Goal: Task Accomplishment & Management: Use online tool/utility

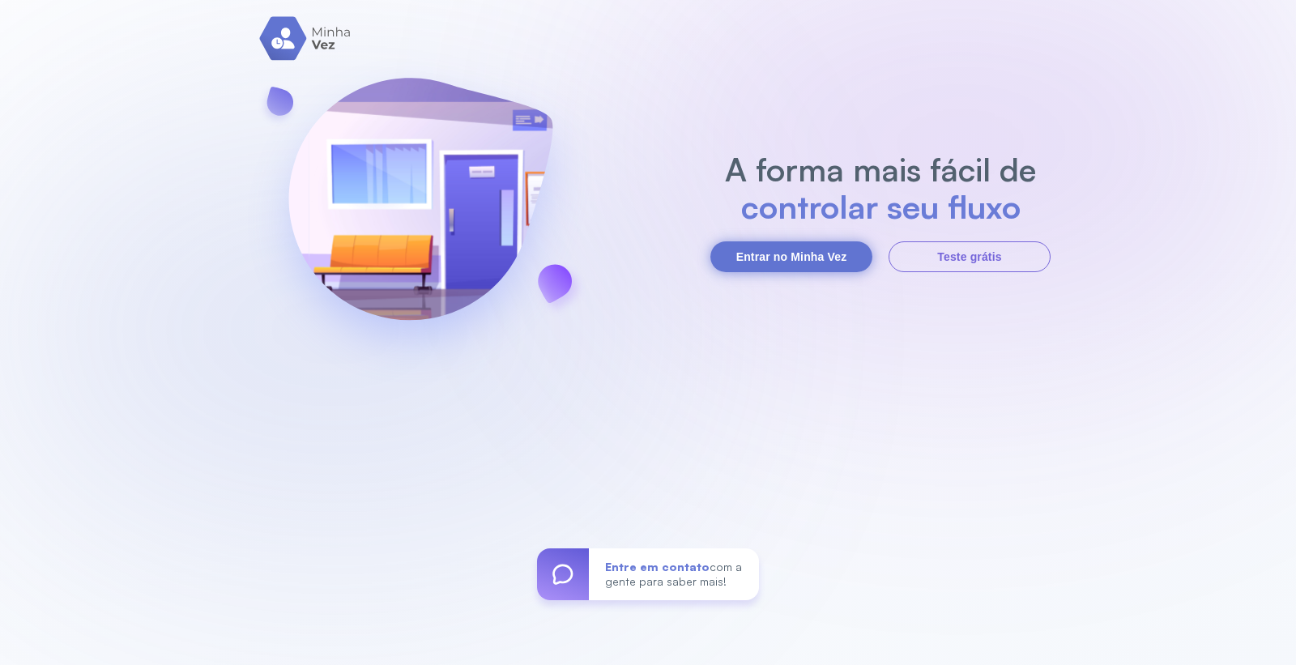
click at [774, 255] on button "Entrar no Minha Vez" at bounding box center [791, 256] width 162 height 31
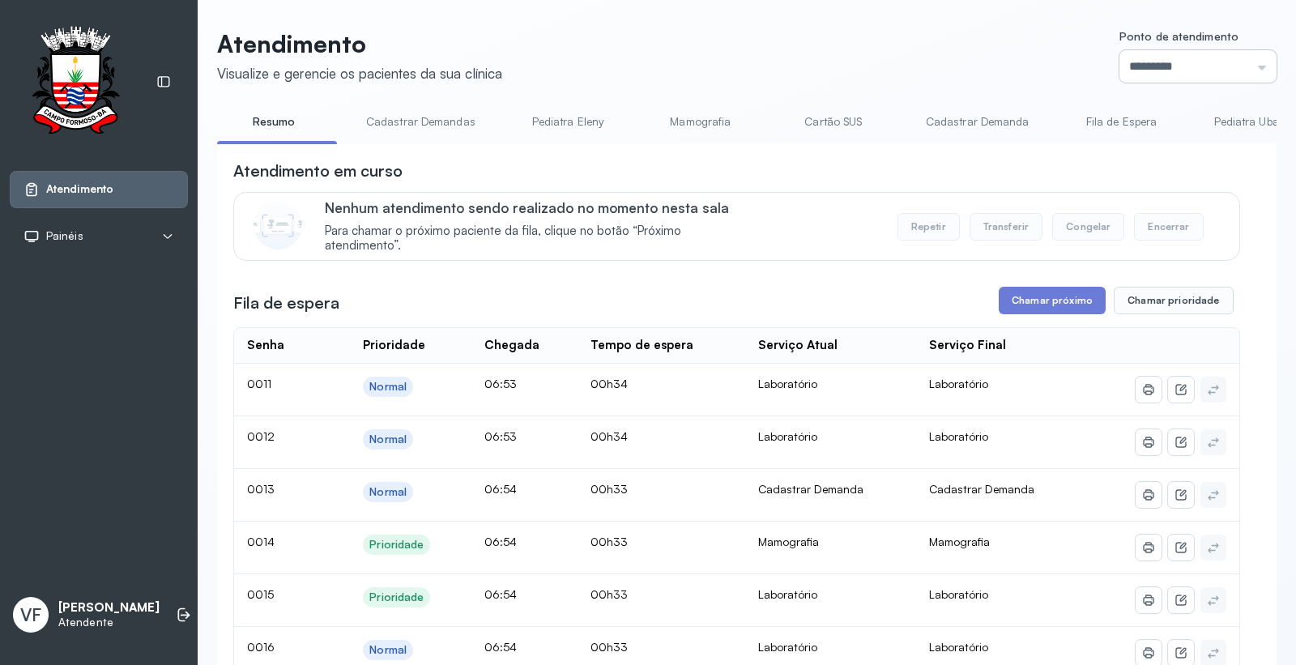
click at [1135, 70] on input "*********" at bounding box center [1197, 66] width 157 height 32
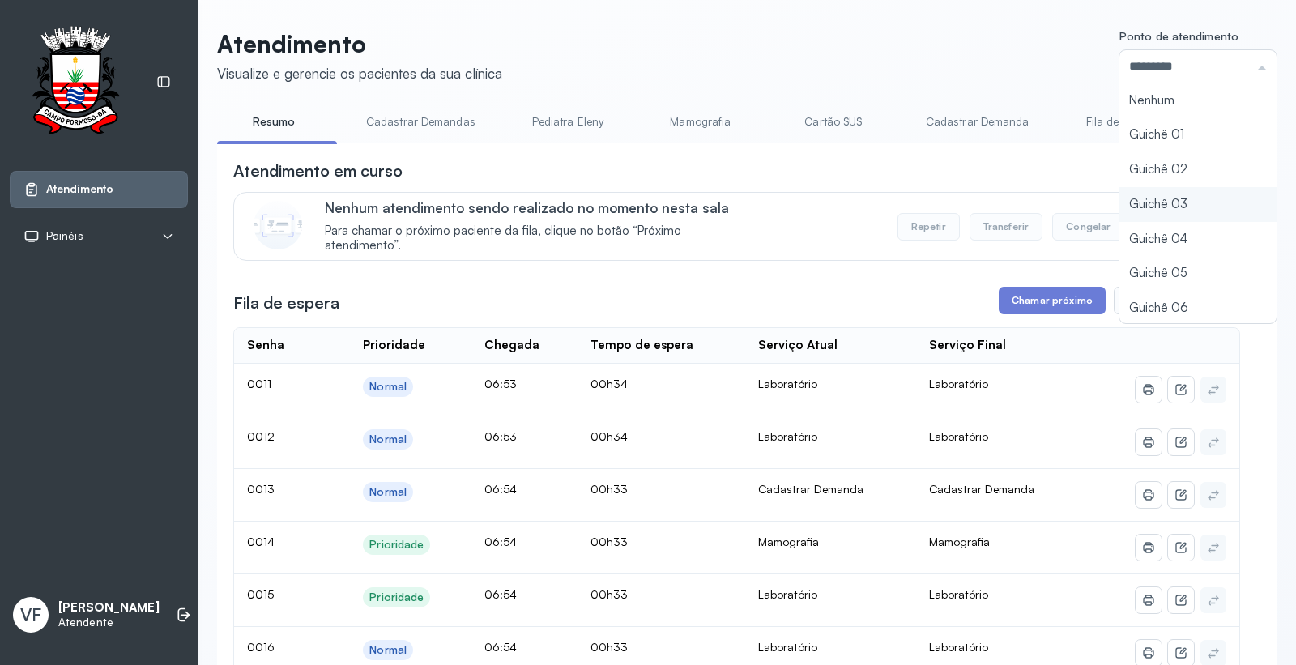
type input "*********"
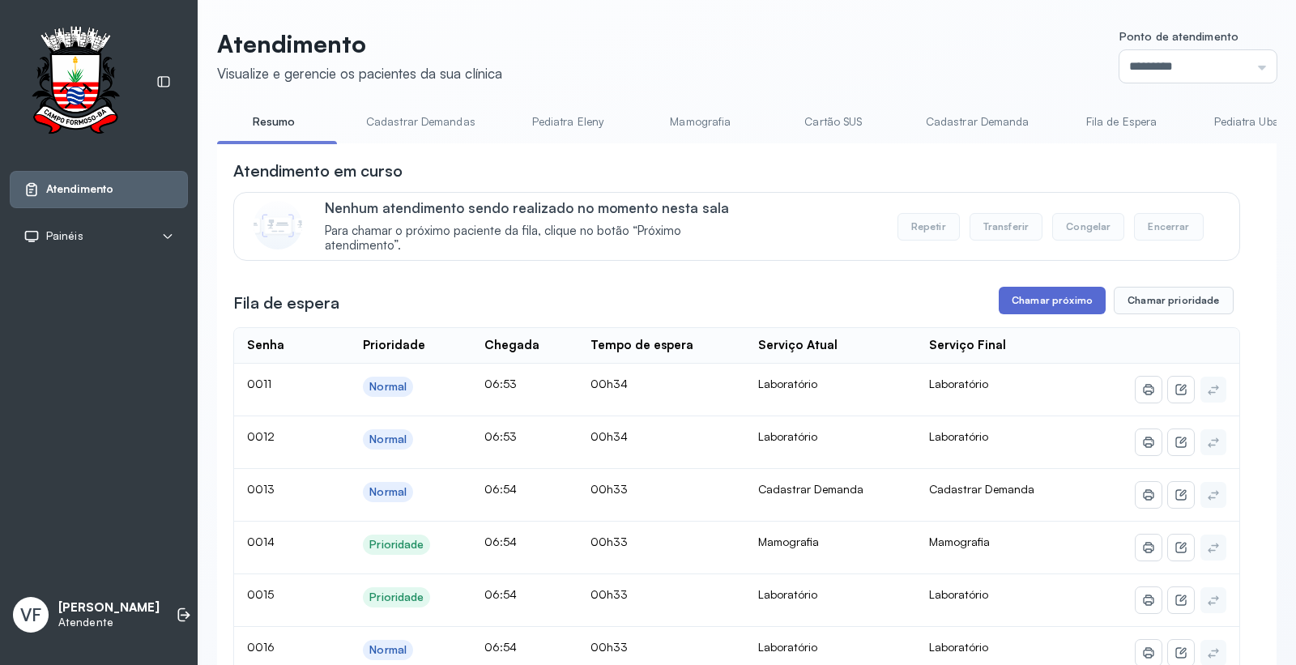
click at [1037, 296] on button "Chamar próximo" at bounding box center [1052, 301] width 107 height 28
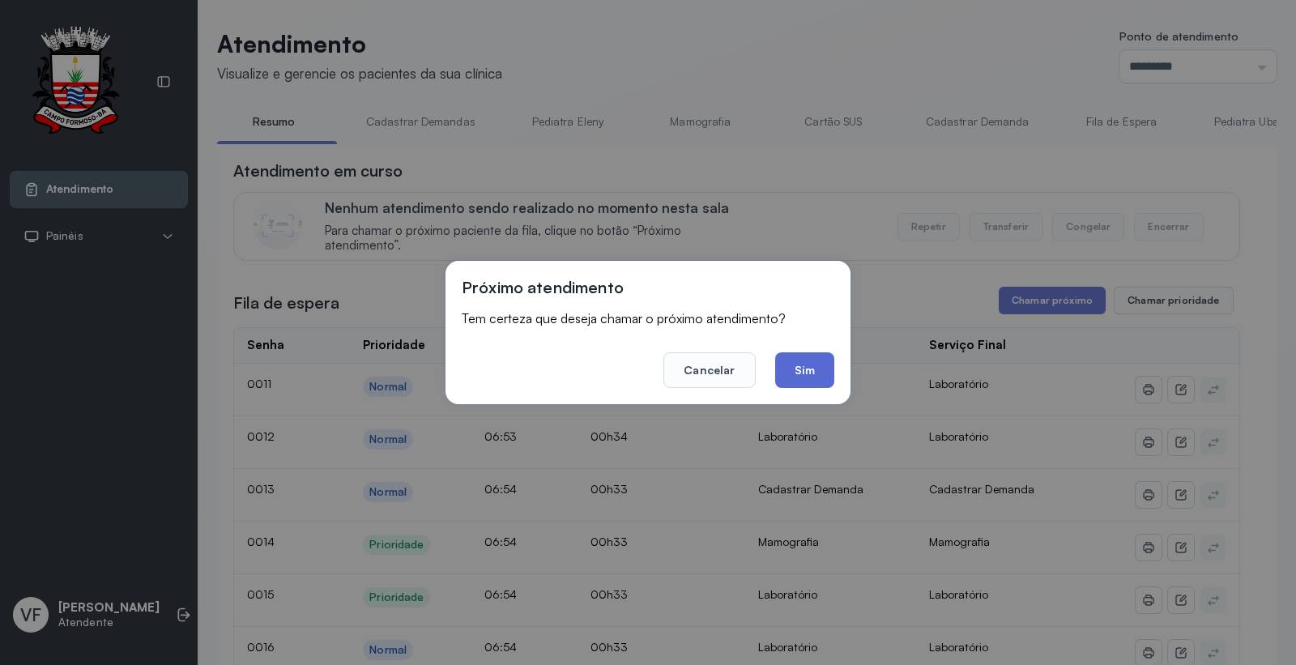
click at [807, 367] on button "Sim" at bounding box center [804, 370] width 59 height 36
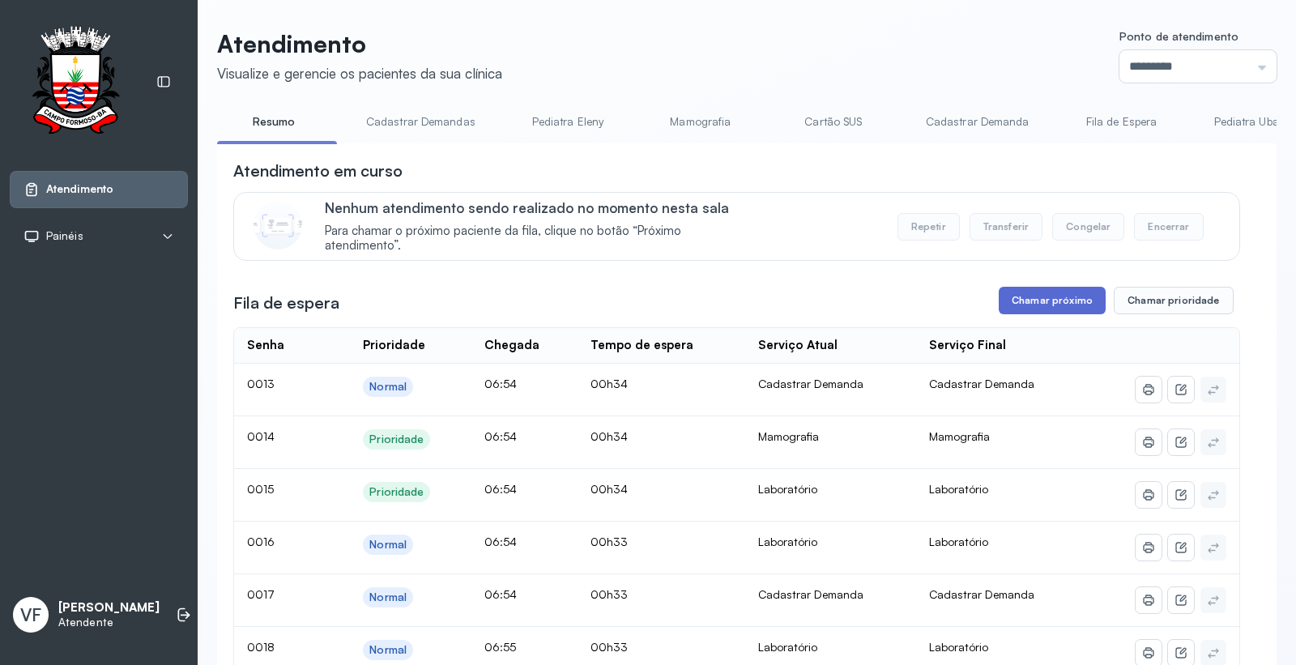
click at [1039, 298] on button "Chamar próximo" at bounding box center [1052, 301] width 107 height 28
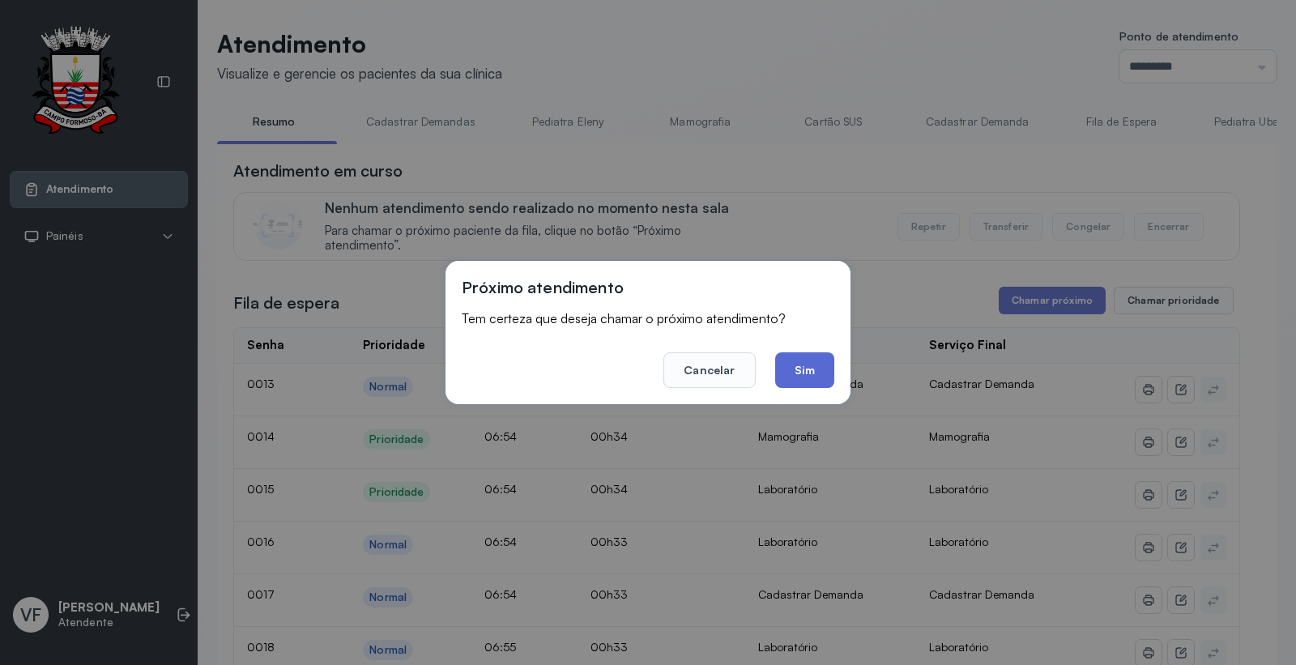
click at [805, 369] on button "Sim" at bounding box center [804, 370] width 59 height 36
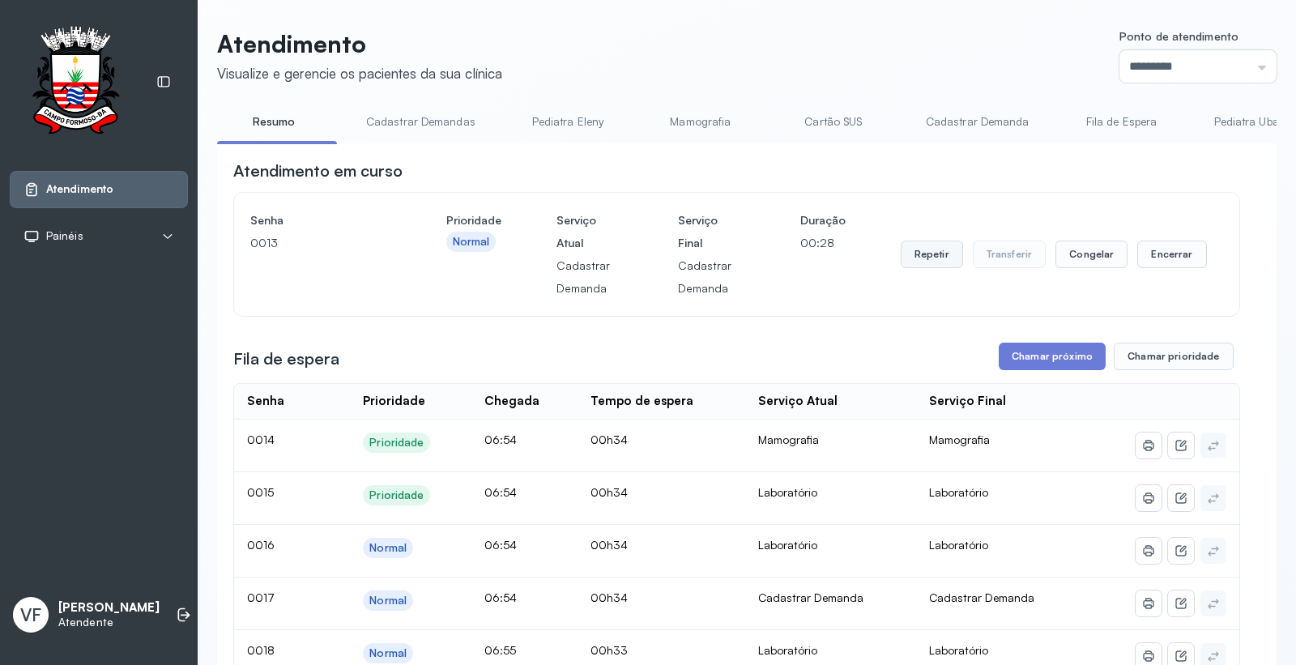
click at [920, 249] on button "Repetir" at bounding box center [932, 255] width 62 height 28
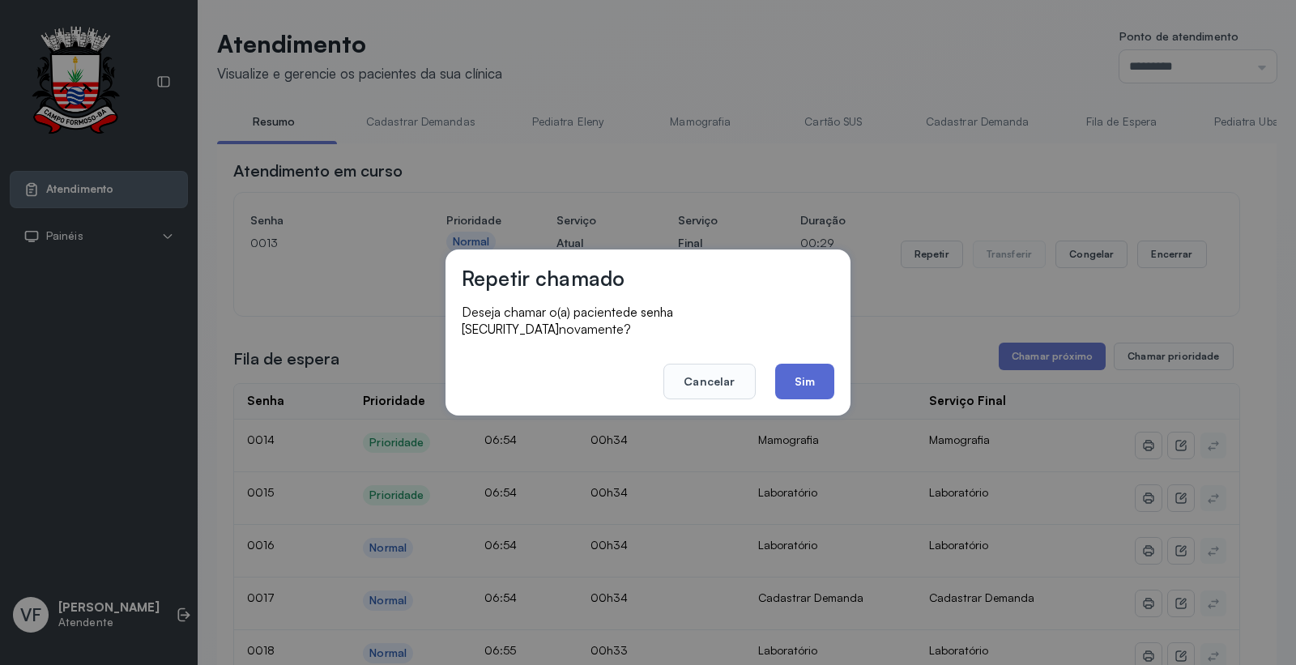
click at [803, 376] on button "Sim" at bounding box center [804, 382] width 59 height 36
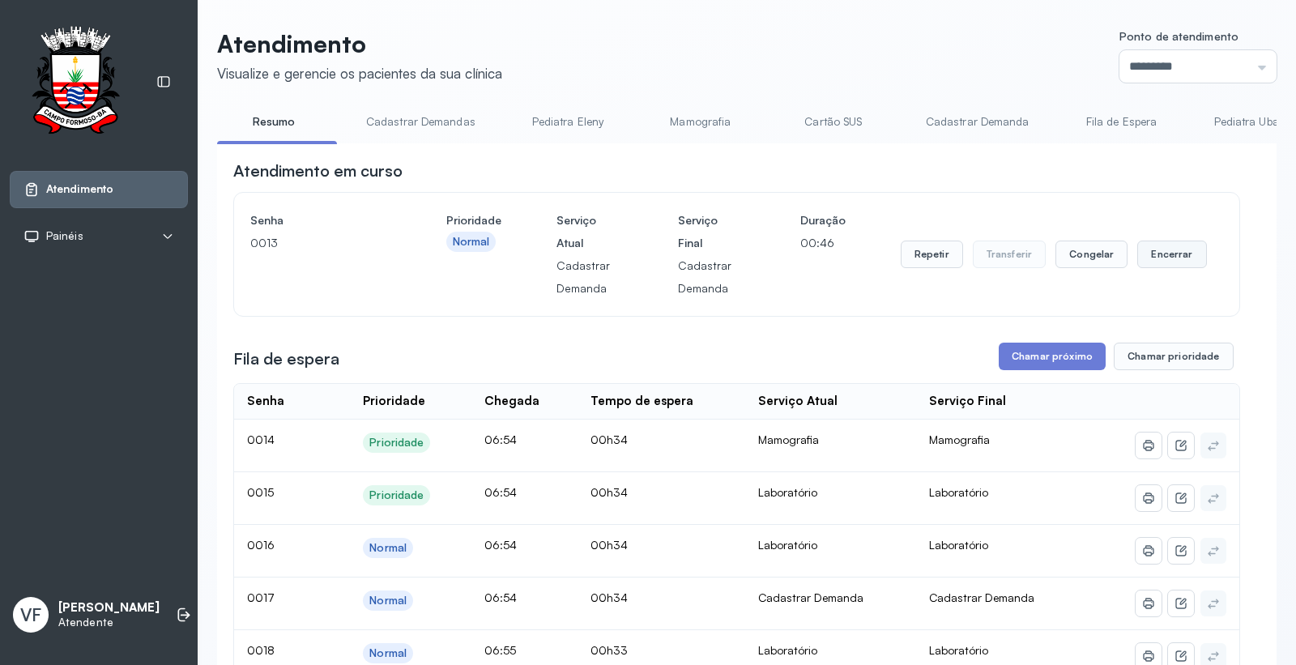
click at [1153, 253] on button "Encerrar" at bounding box center [1171, 255] width 69 height 28
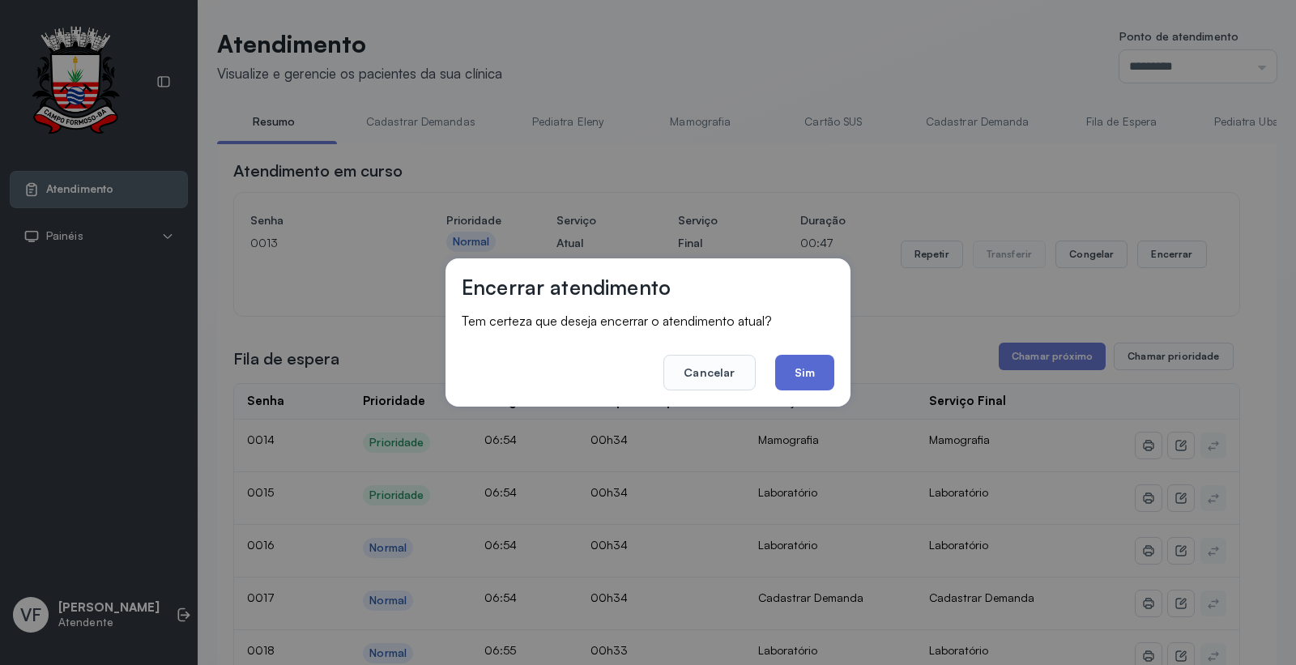
click at [800, 361] on button "Sim" at bounding box center [804, 373] width 59 height 36
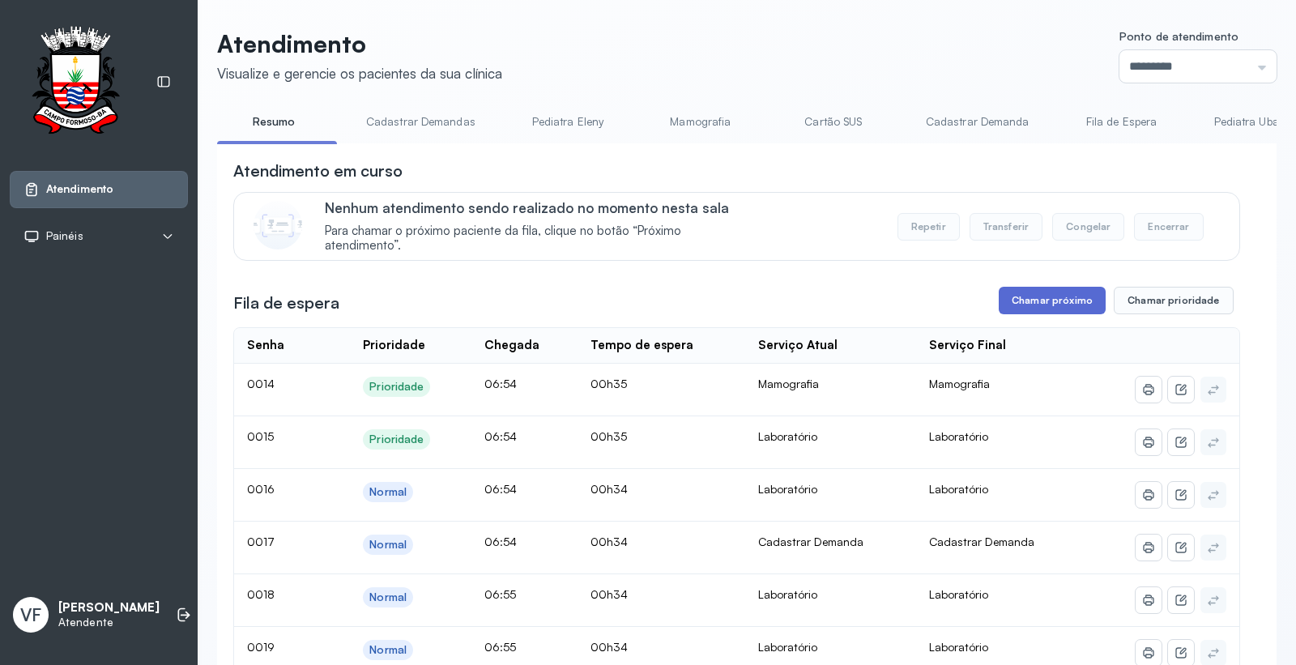
click at [1040, 295] on button "Chamar próximo" at bounding box center [1052, 301] width 107 height 28
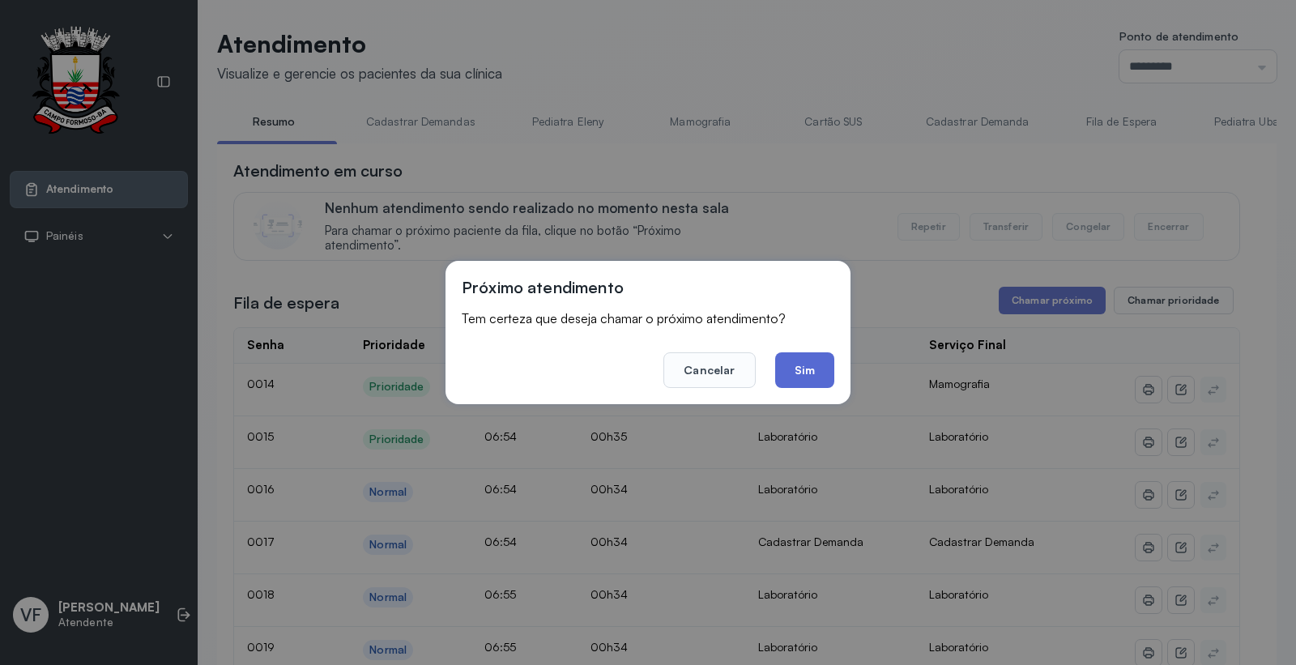
click at [810, 368] on button "Sim" at bounding box center [804, 370] width 59 height 36
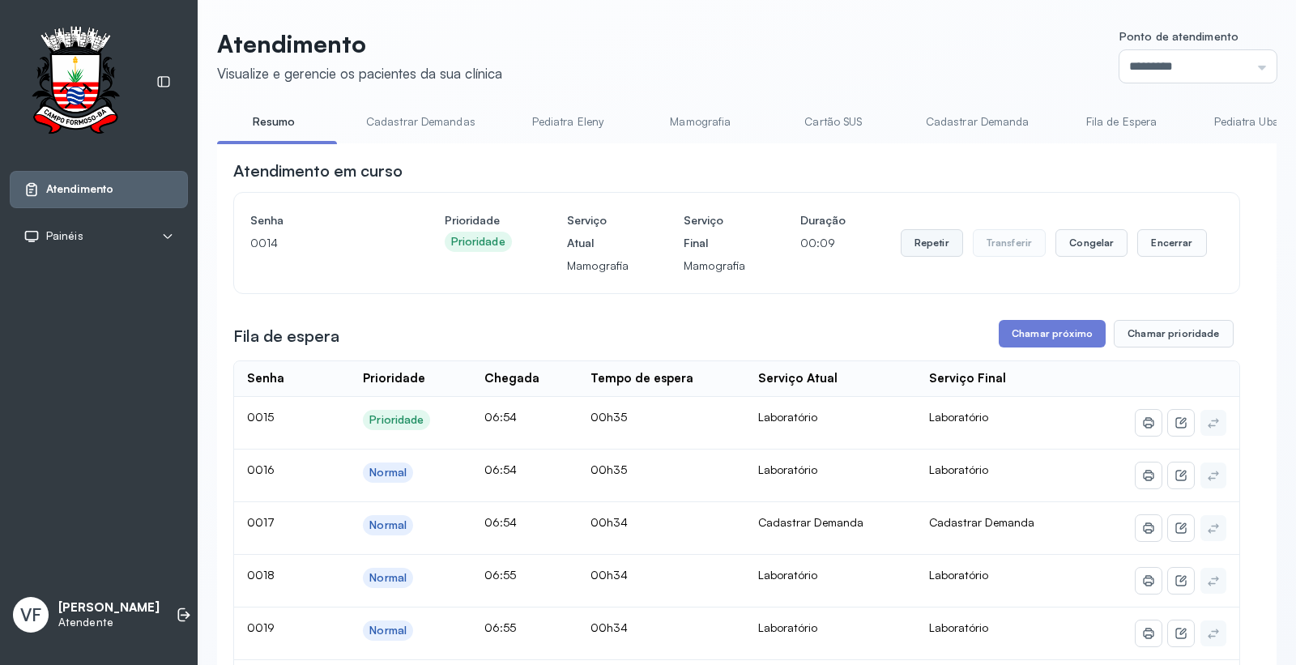
click at [929, 244] on button "Repetir" at bounding box center [932, 243] width 62 height 28
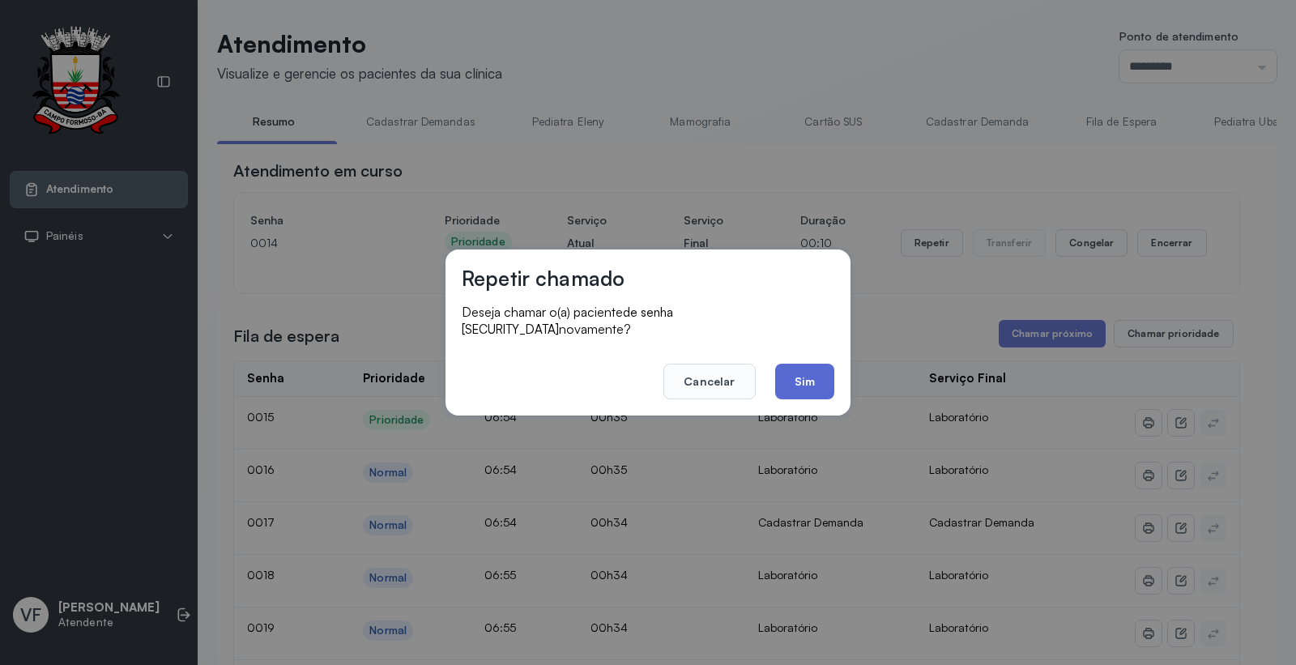
click at [796, 369] on button "Sim" at bounding box center [804, 382] width 59 height 36
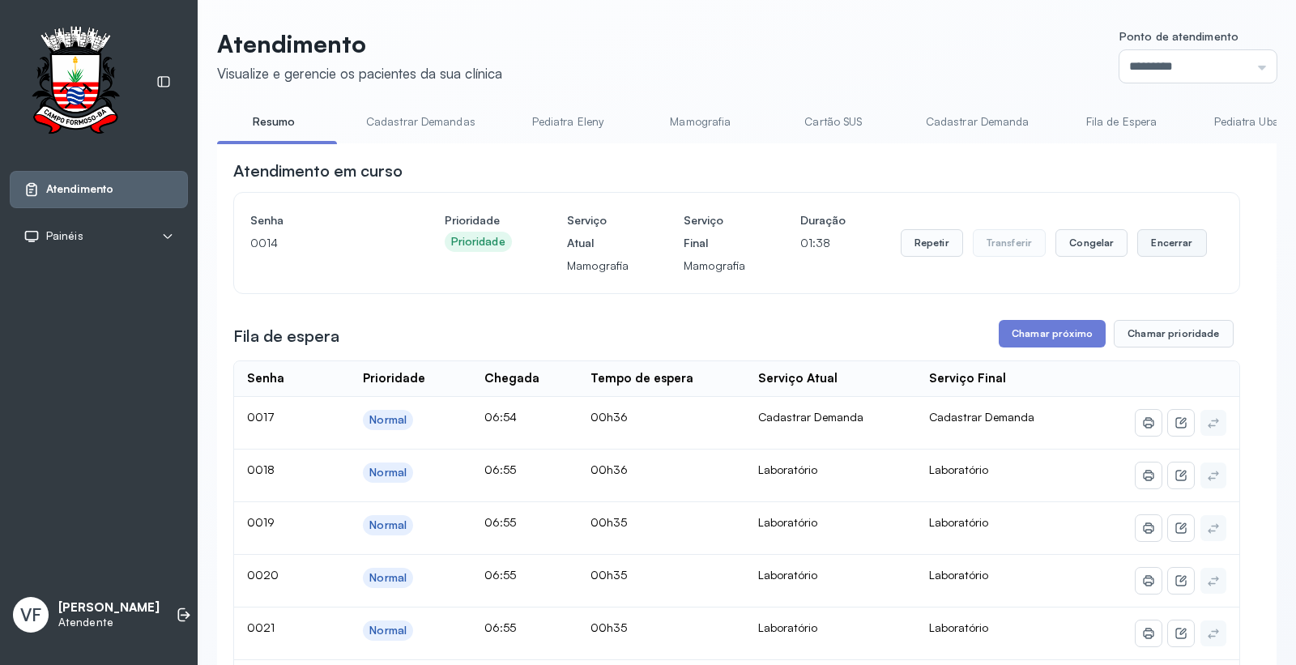
click at [1160, 245] on button "Encerrar" at bounding box center [1171, 243] width 69 height 28
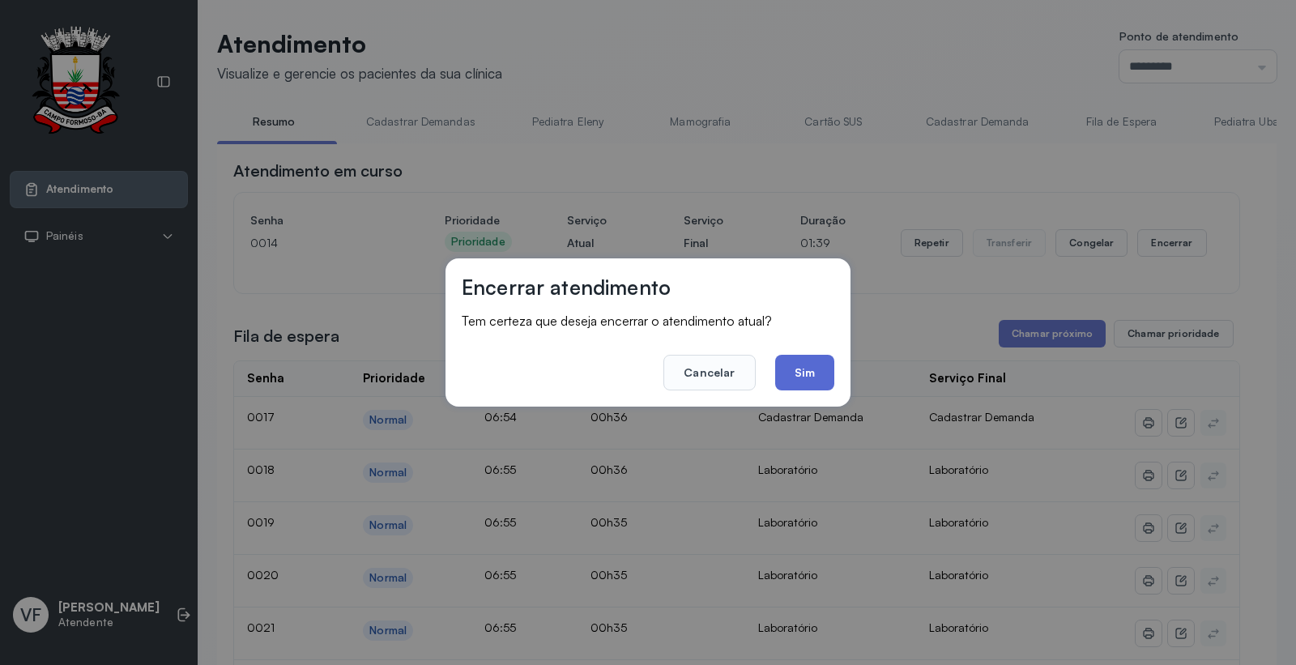
click at [811, 370] on button "Sim" at bounding box center [804, 373] width 59 height 36
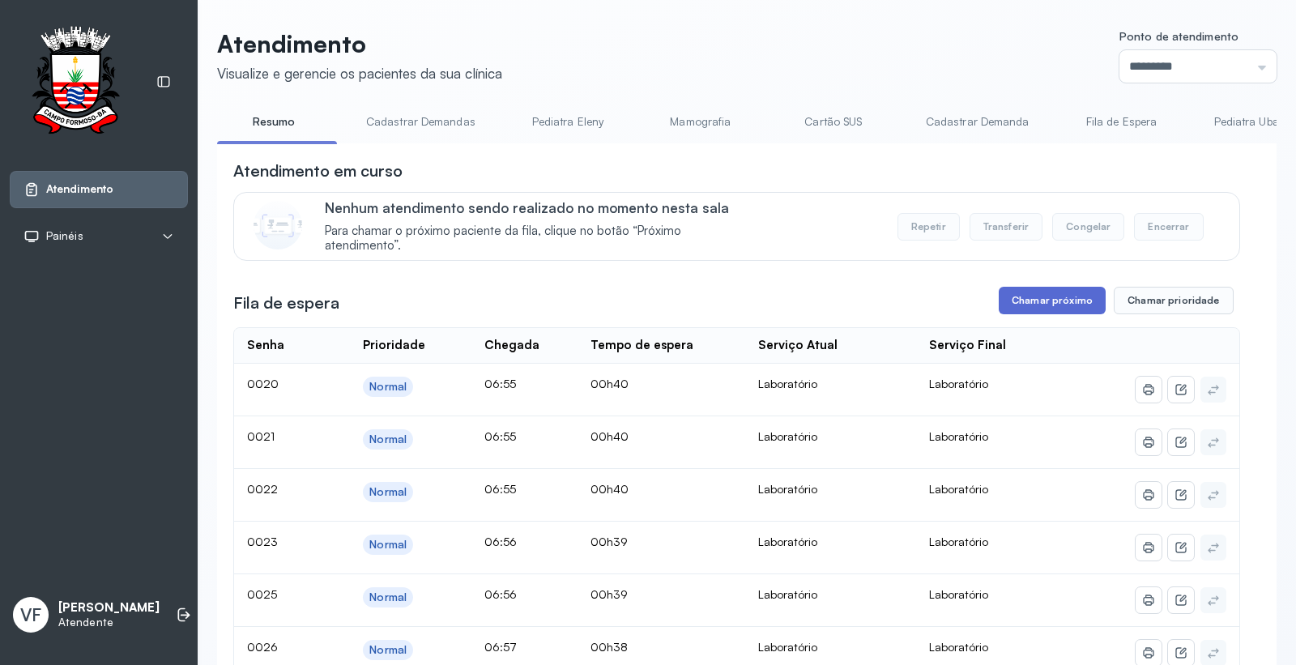
click at [1049, 292] on button "Chamar próximo" at bounding box center [1052, 301] width 107 height 28
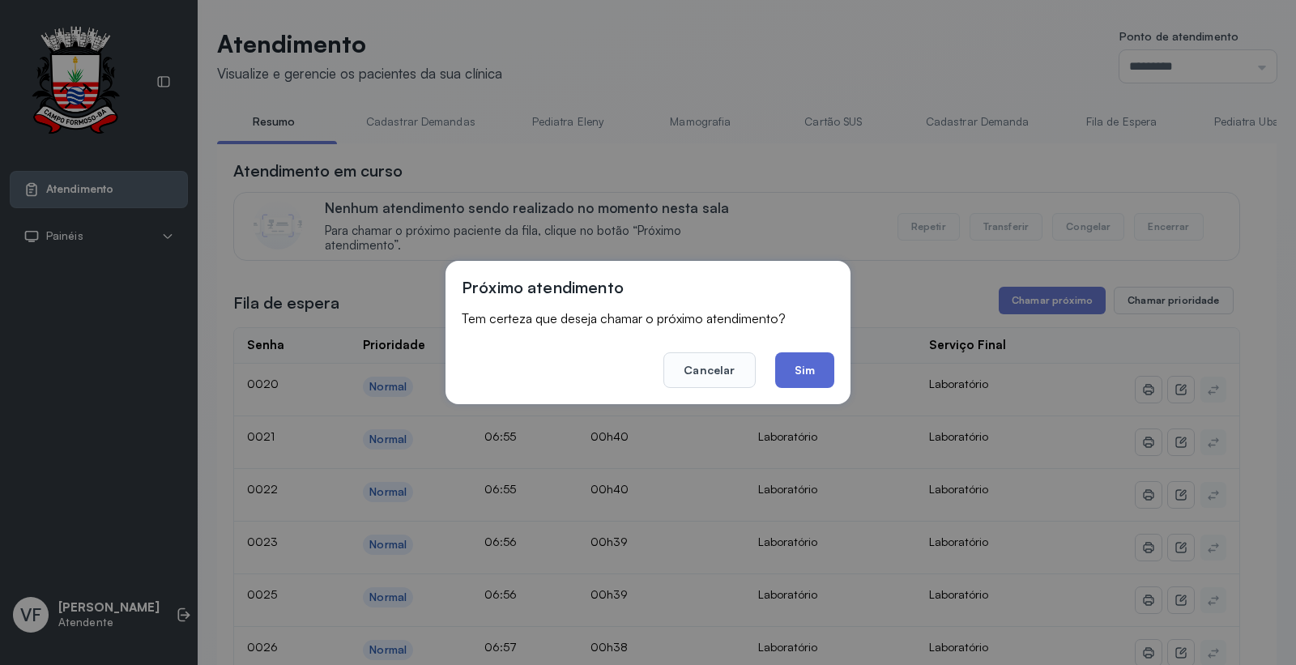
click at [798, 360] on button "Sim" at bounding box center [804, 370] width 59 height 36
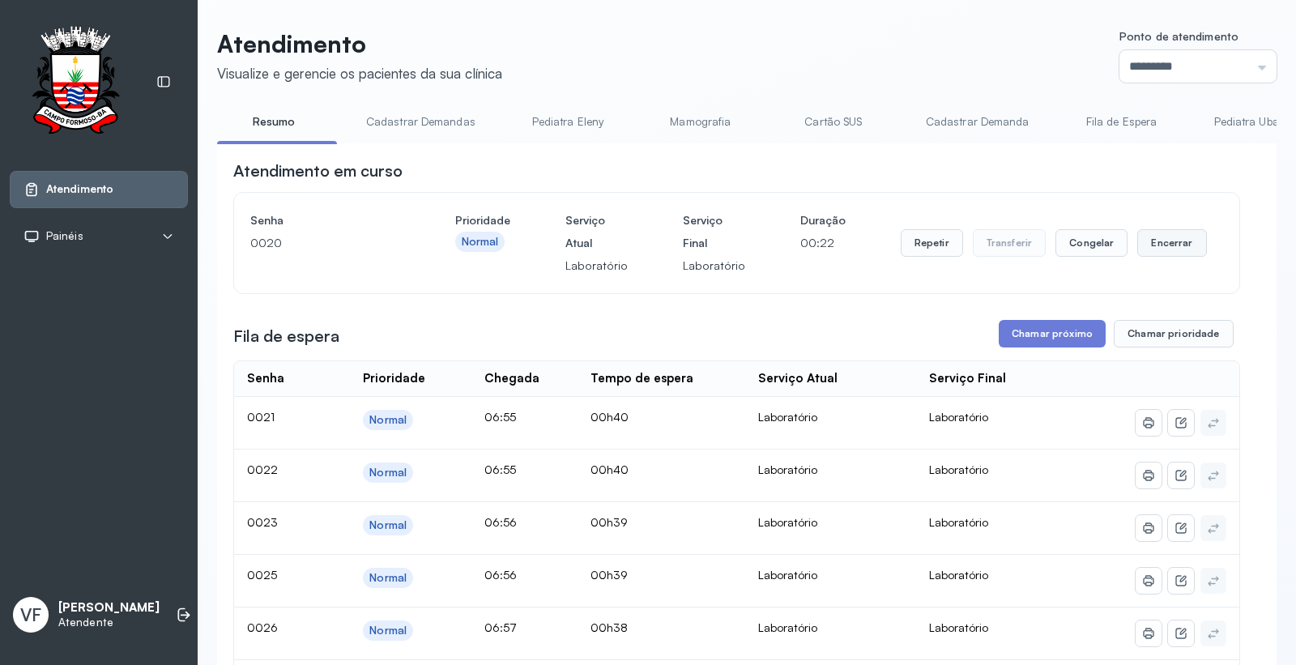
click at [1163, 245] on button "Encerrar" at bounding box center [1171, 243] width 69 height 28
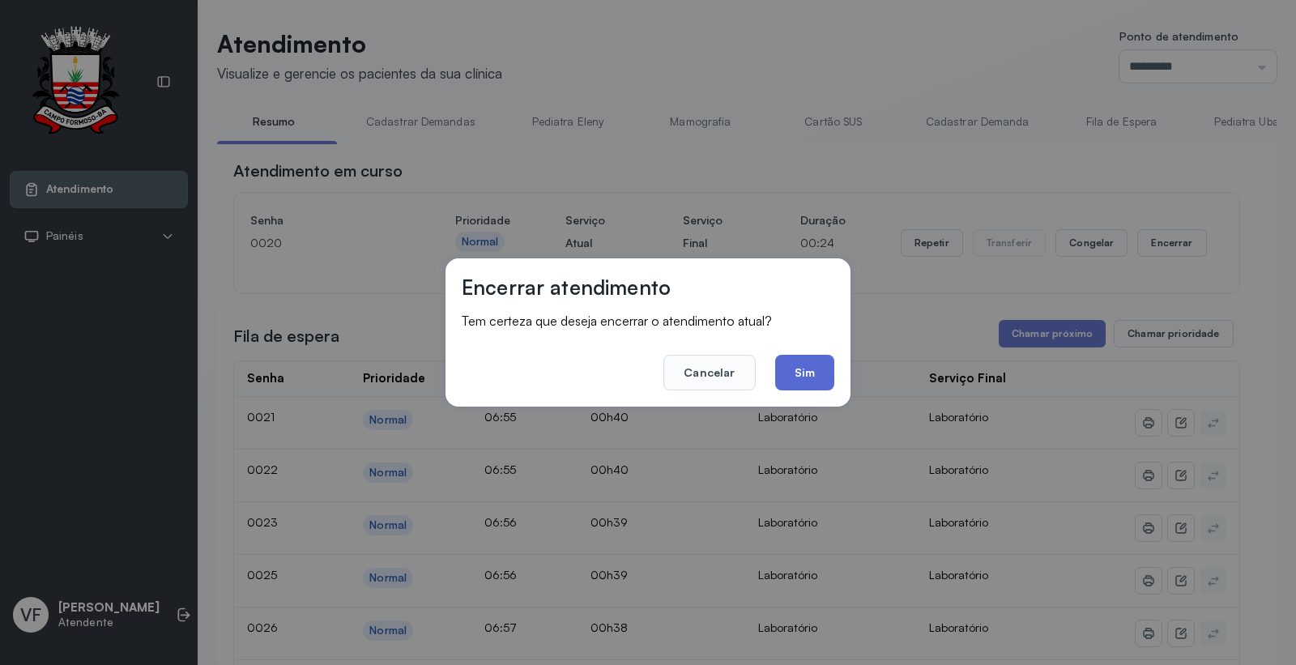
click at [798, 371] on button "Sim" at bounding box center [804, 373] width 59 height 36
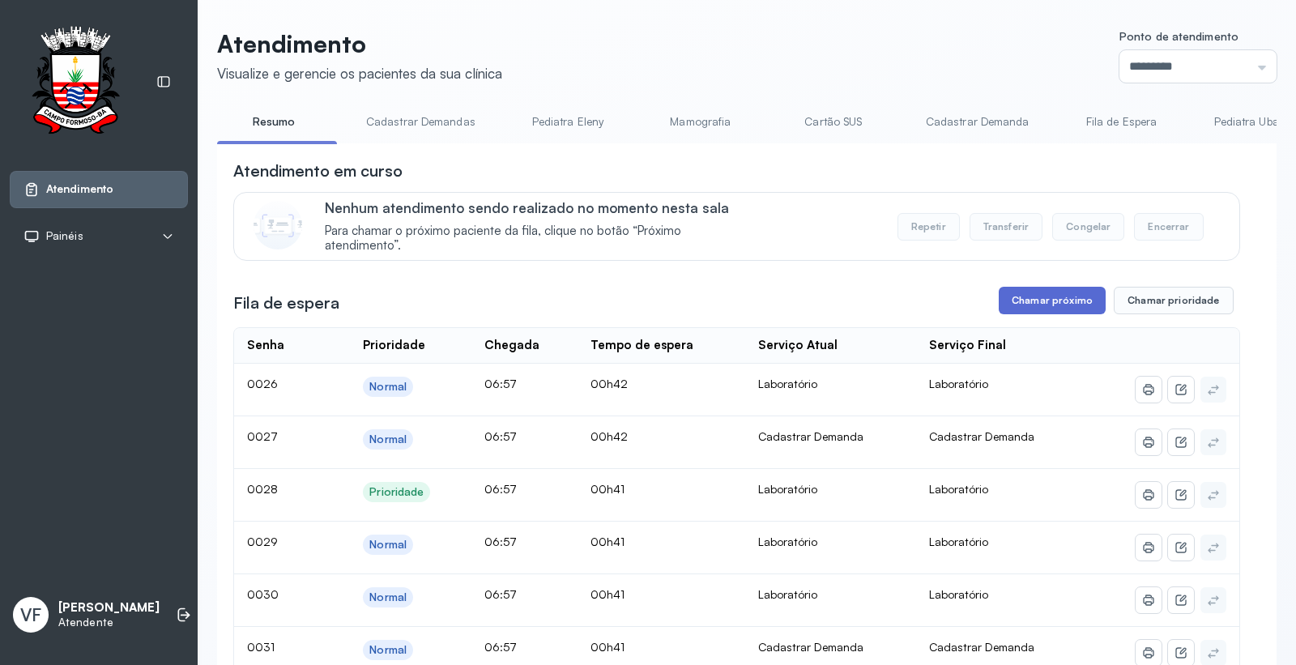
click at [1037, 300] on button "Chamar próximo" at bounding box center [1052, 301] width 107 height 28
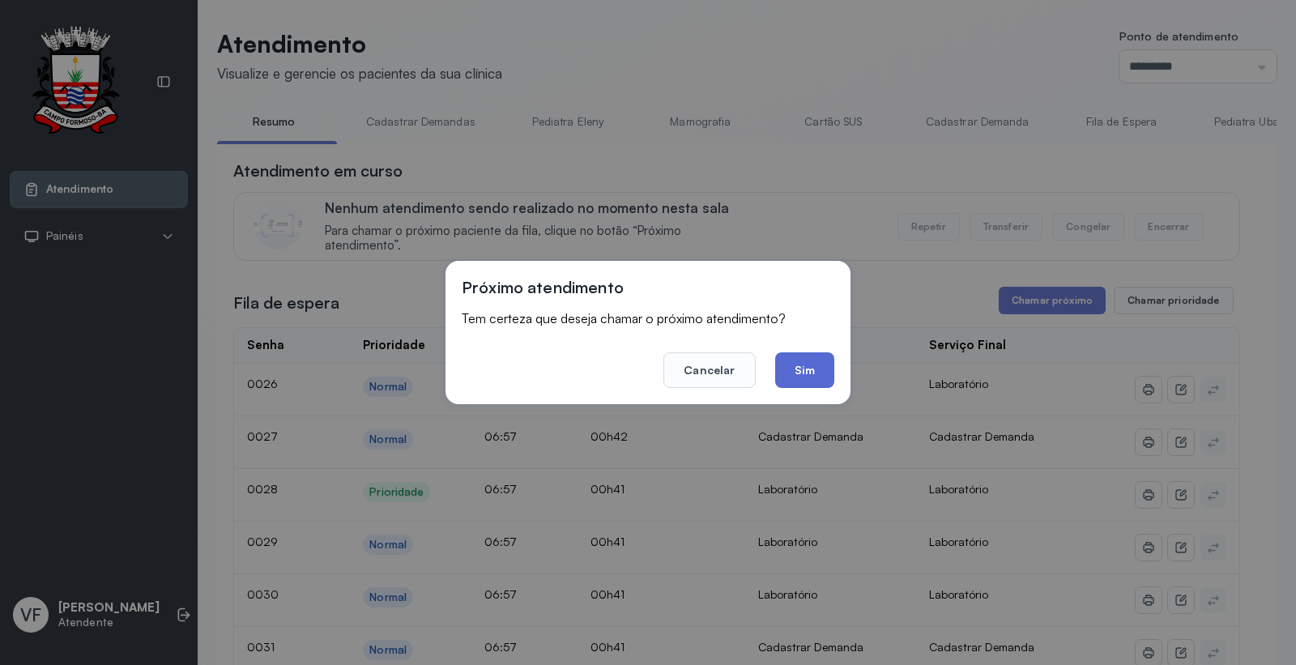
click at [799, 363] on button "Sim" at bounding box center [804, 370] width 59 height 36
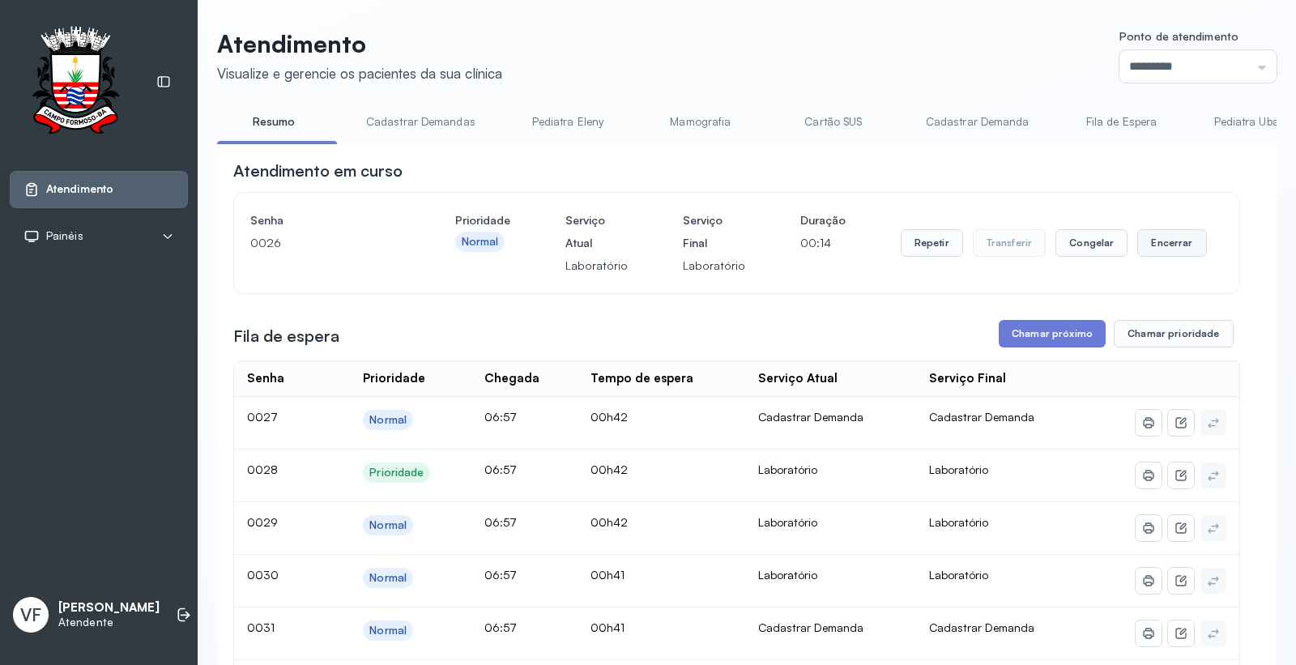
click at [1156, 241] on button "Encerrar" at bounding box center [1171, 243] width 69 height 28
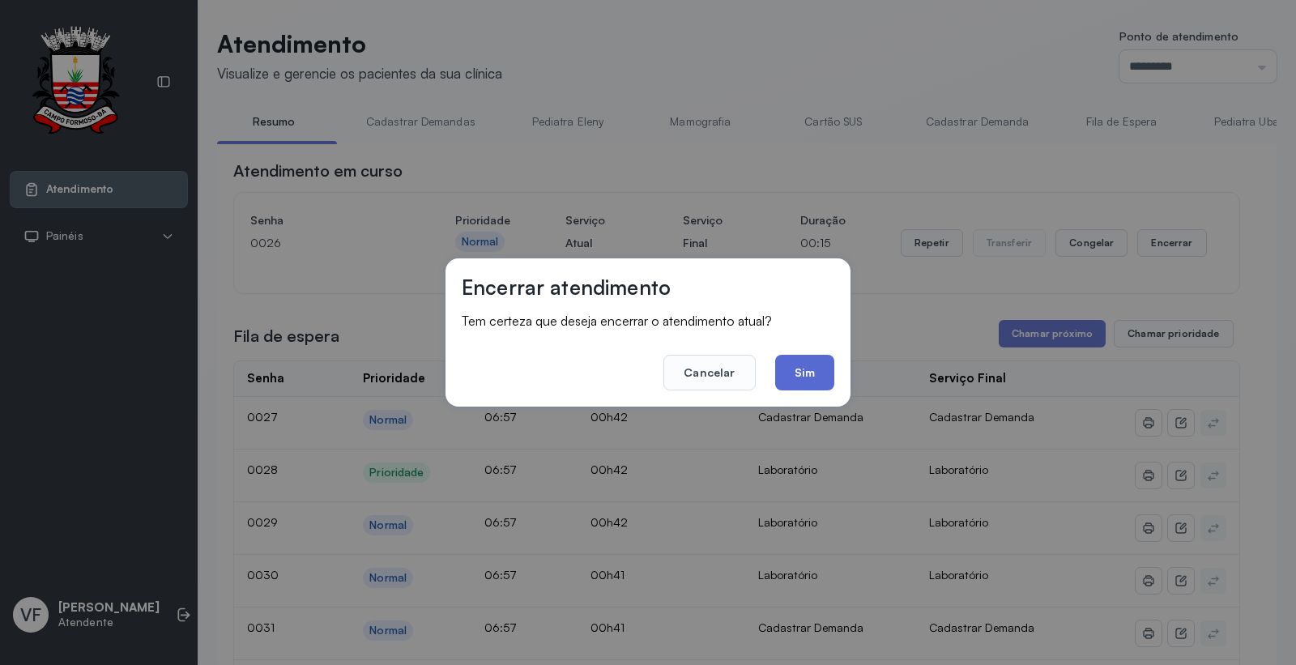
click at [813, 374] on button "Sim" at bounding box center [804, 373] width 59 height 36
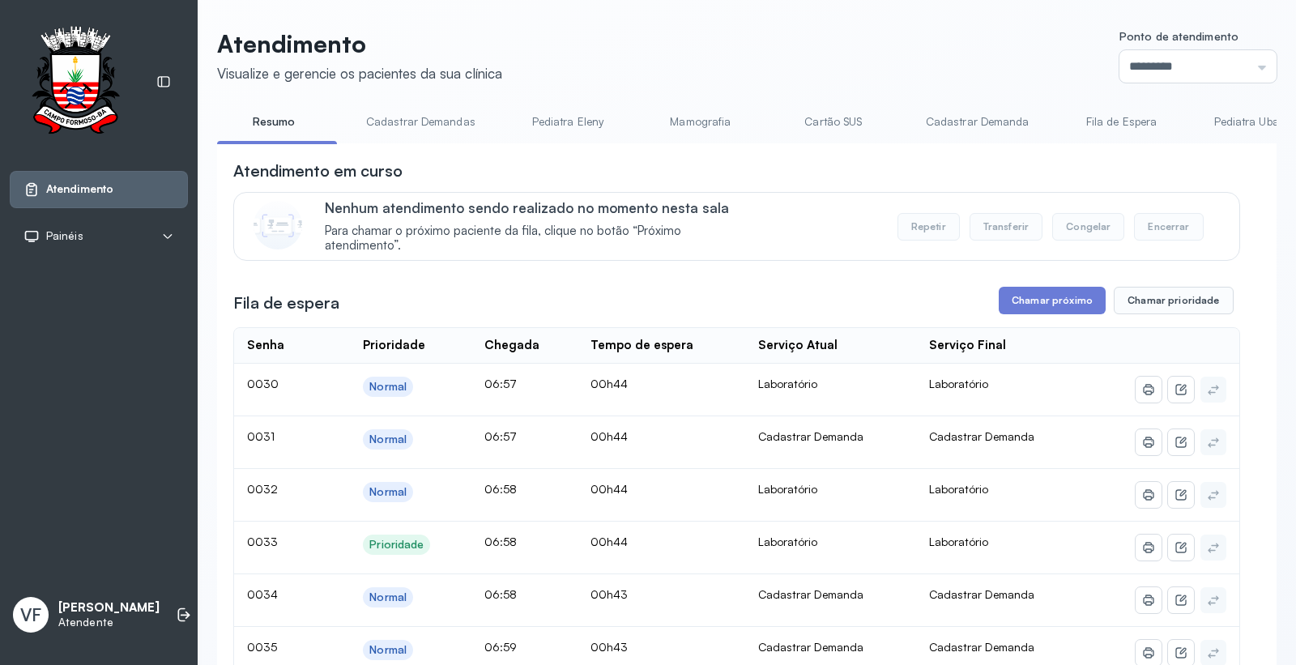
click at [1035, 304] on button "Chamar próximo" at bounding box center [1052, 301] width 107 height 28
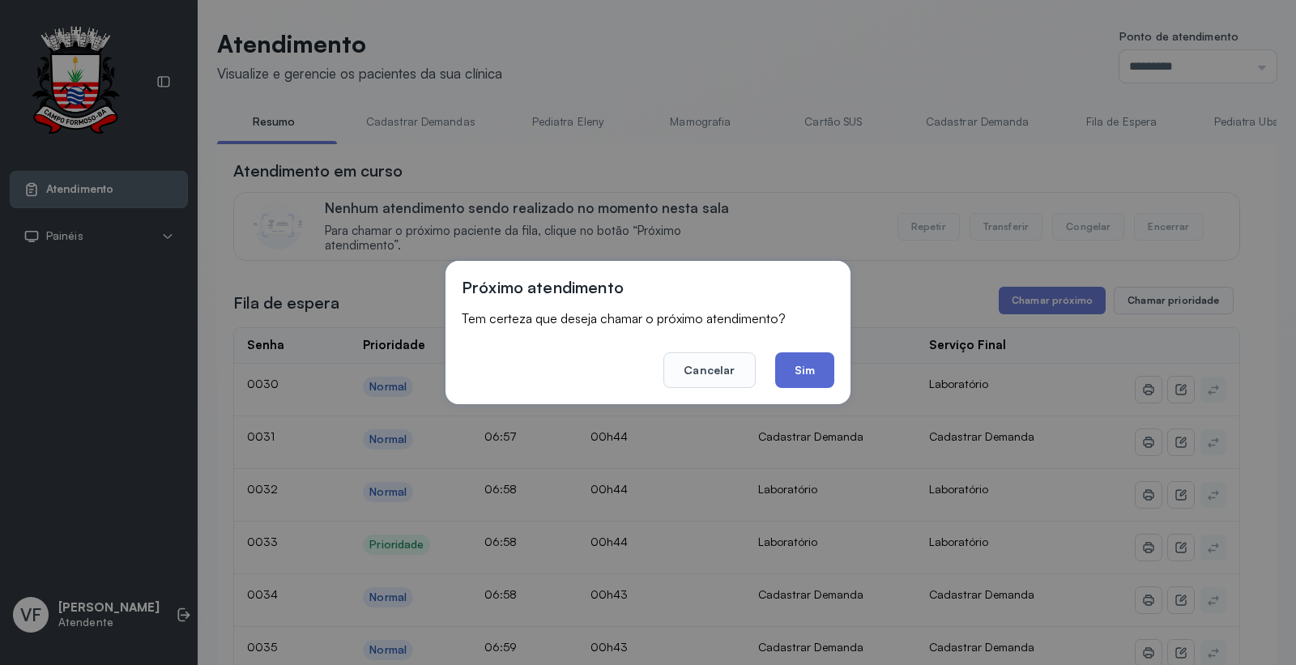
click at [812, 368] on button "Sim" at bounding box center [804, 370] width 59 height 36
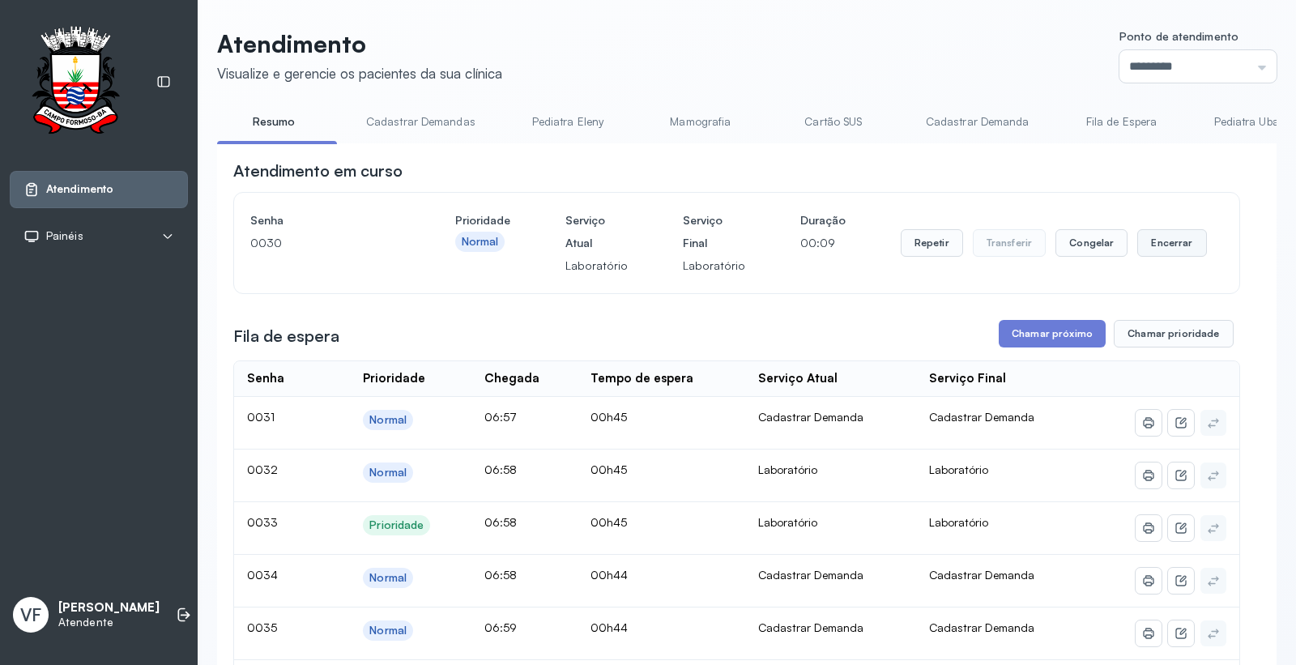
click at [1156, 246] on button "Encerrar" at bounding box center [1171, 243] width 69 height 28
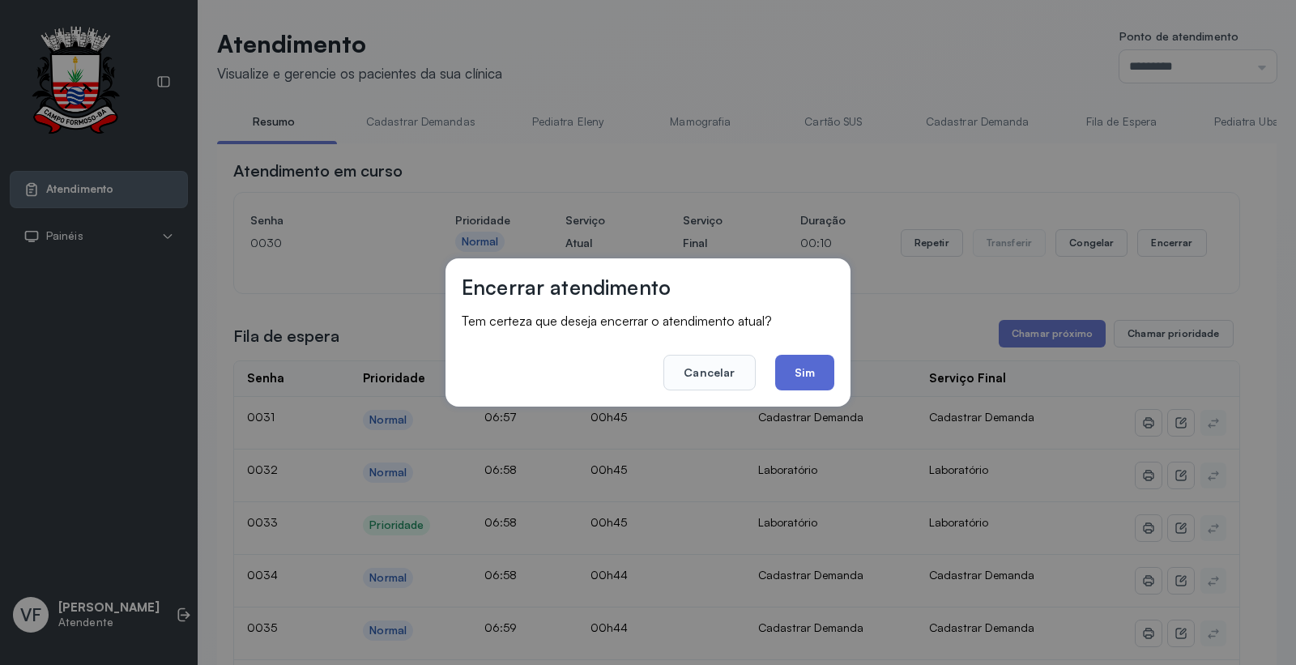
click at [794, 370] on button "Sim" at bounding box center [804, 373] width 59 height 36
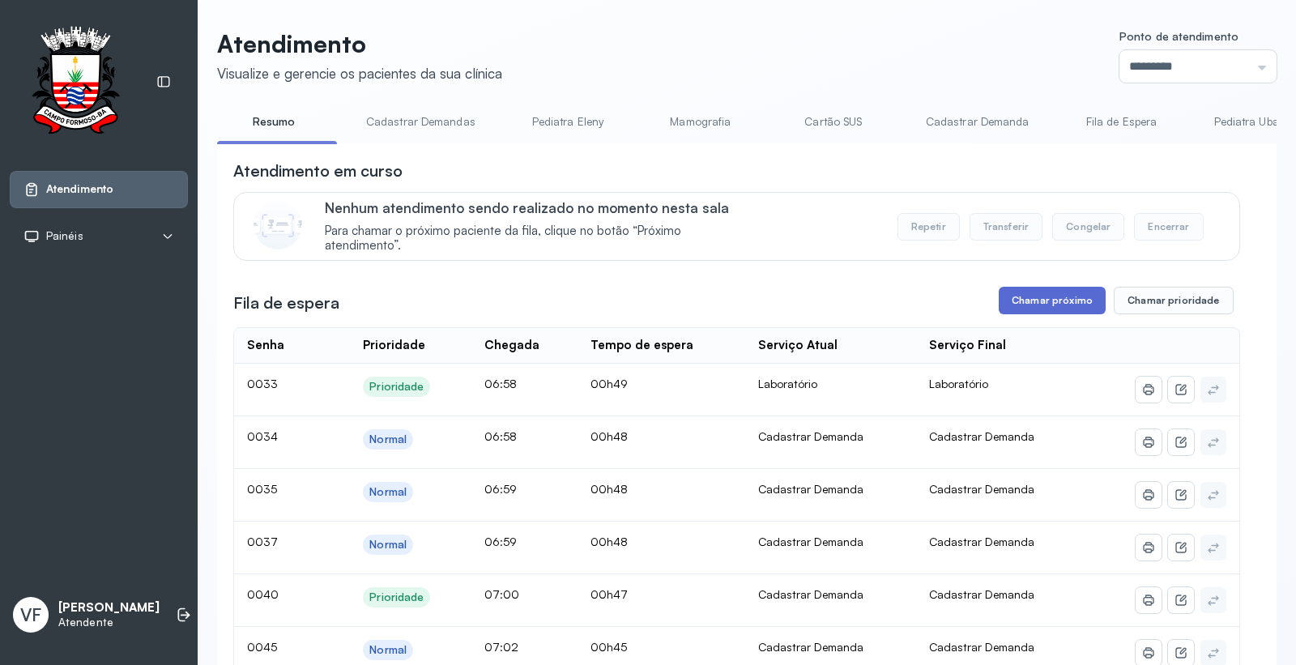
click at [1028, 303] on button "Chamar próximo" at bounding box center [1052, 301] width 107 height 28
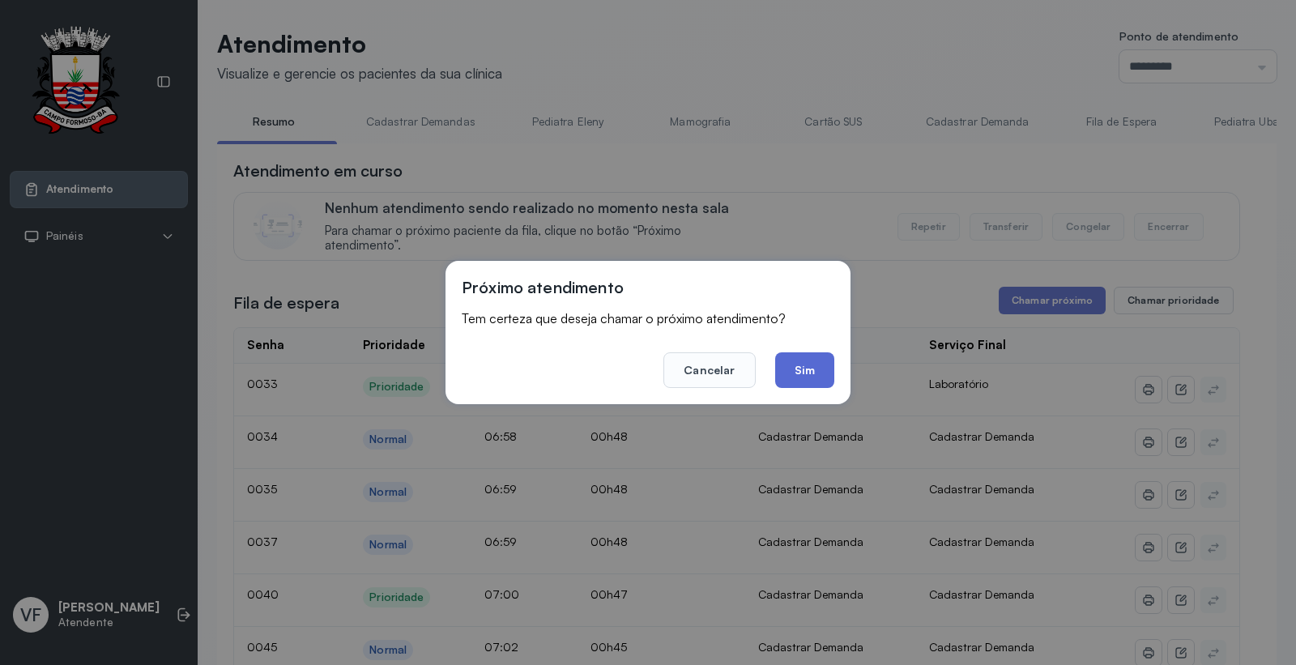
click at [788, 364] on button "Sim" at bounding box center [804, 370] width 59 height 36
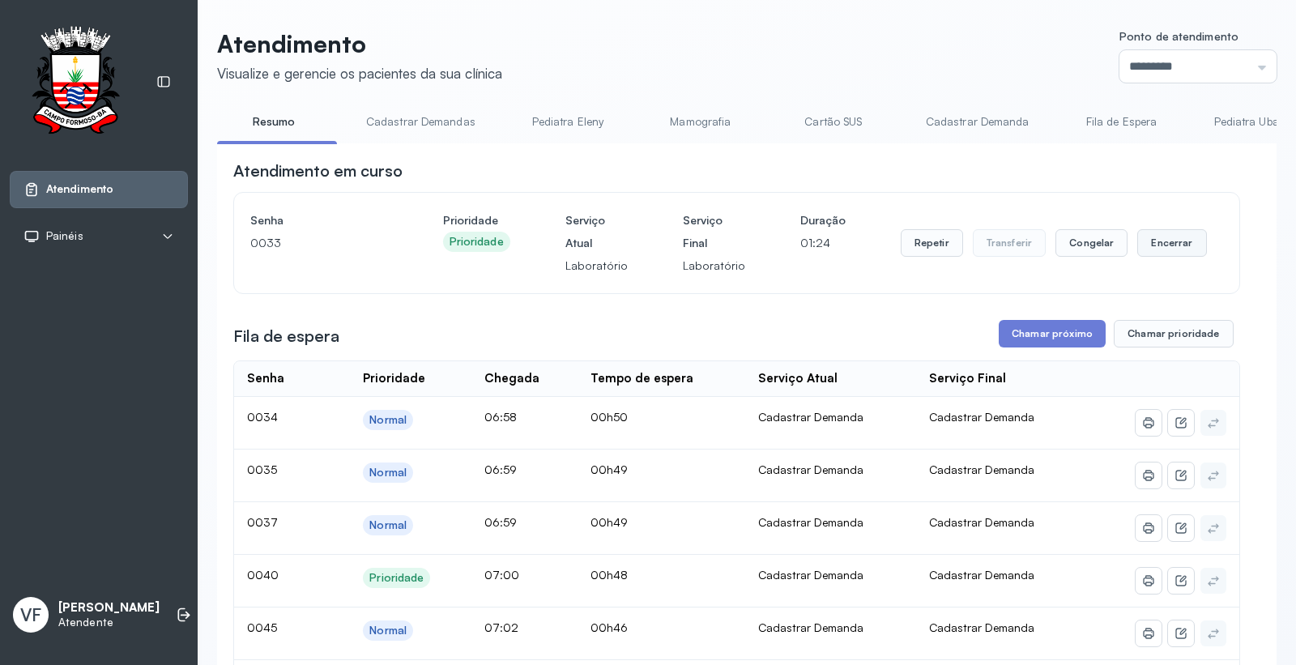
click at [1151, 243] on button "Encerrar" at bounding box center [1171, 243] width 69 height 28
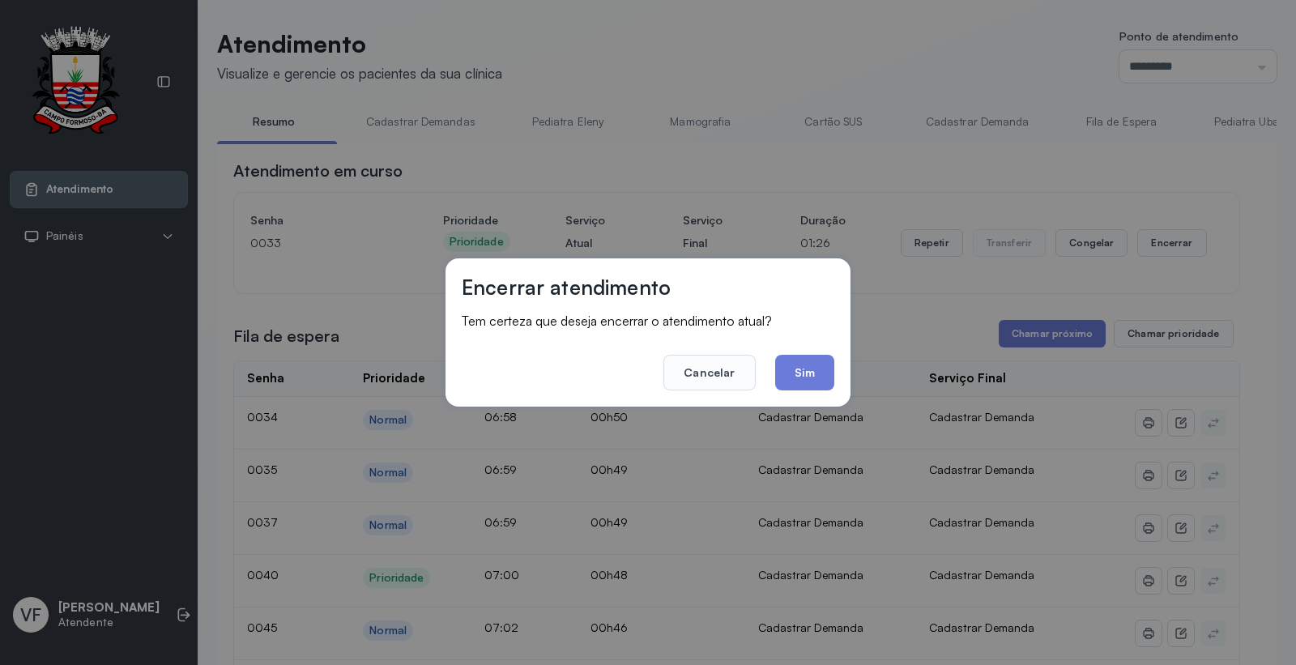
click at [798, 362] on button "Sim" at bounding box center [804, 373] width 59 height 36
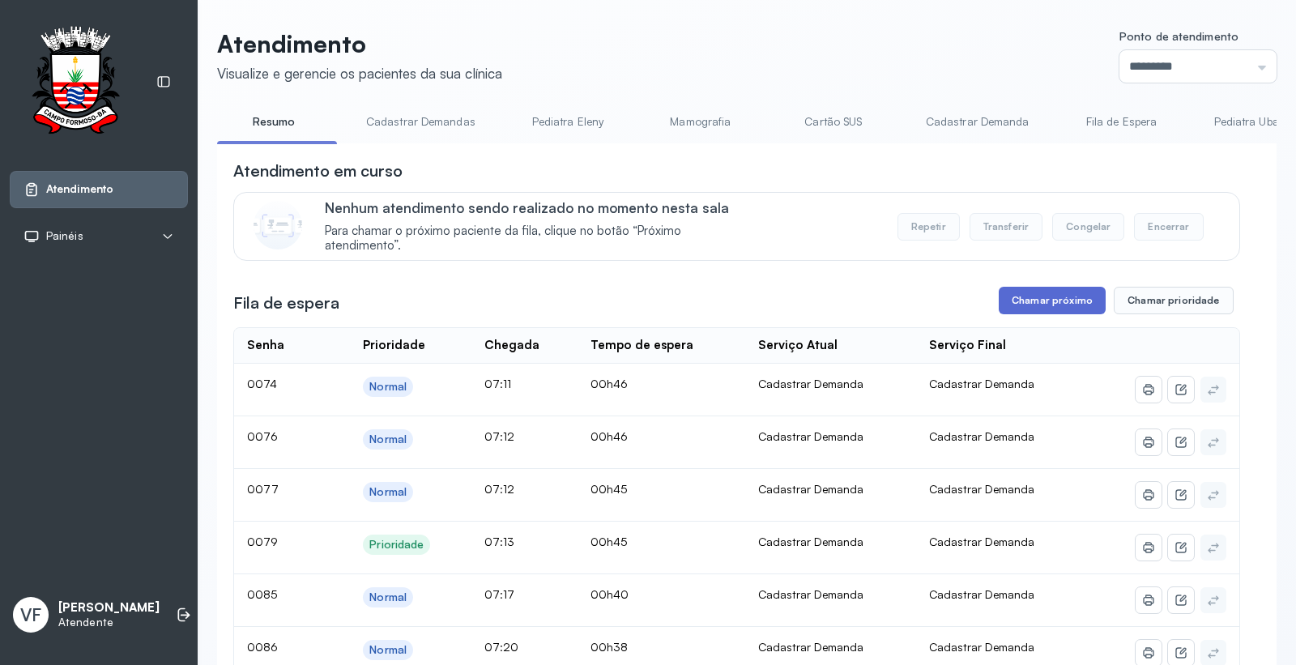
click at [1033, 300] on button "Chamar próximo" at bounding box center [1052, 301] width 107 height 28
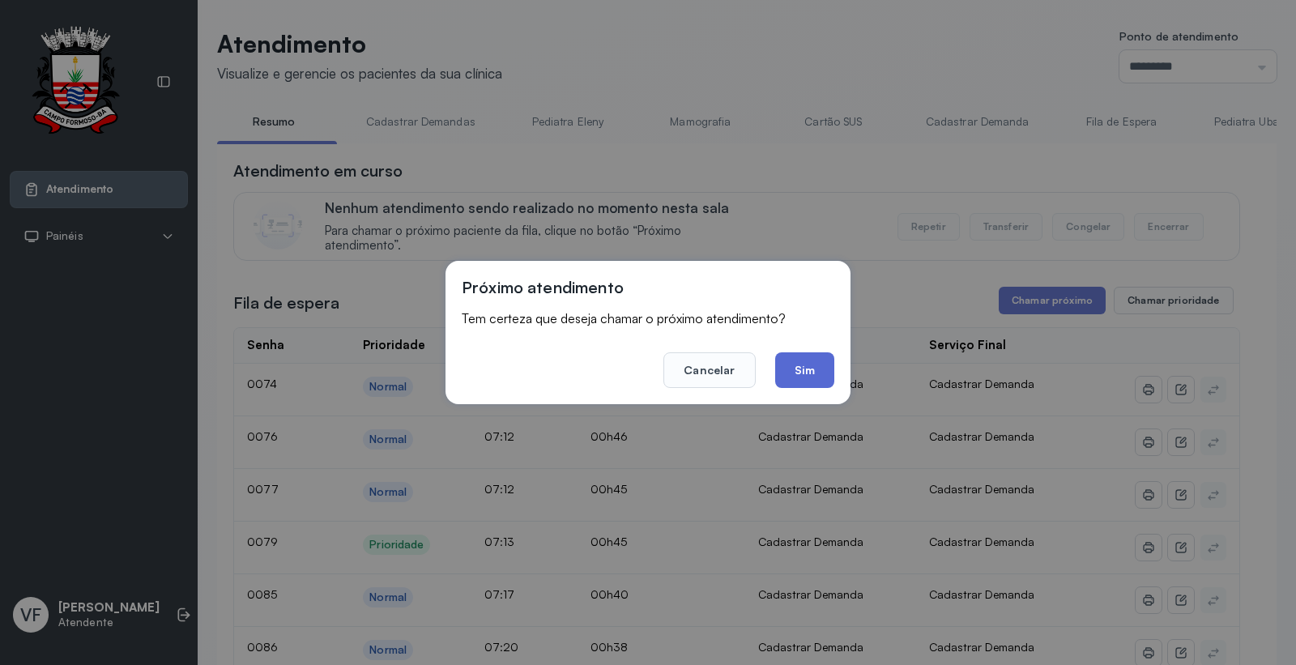
click at [794, 359] on button "Sim" at bounding box center [804, 370] width 59 height 36
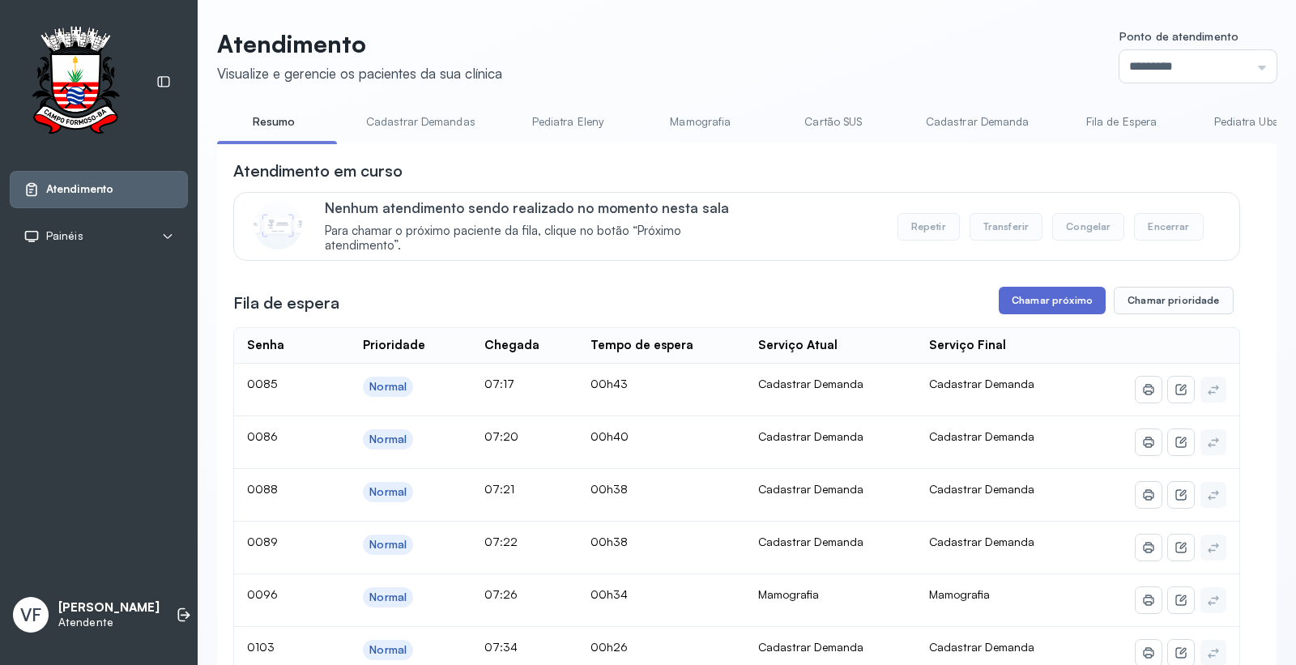
click at [1030, 304] on button "Chamar próximo" at bounding box center [1052, 301] width 107 height 28
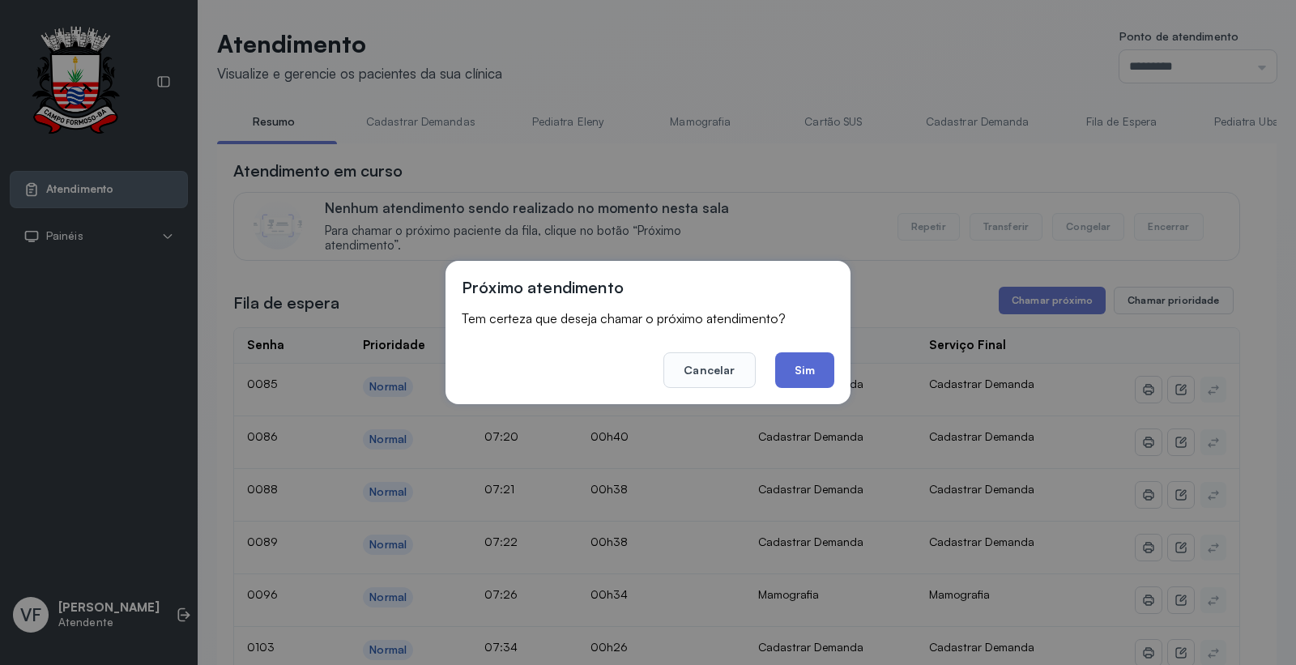
click at [803, 360] on button "Sim" at bounding box center [804, 370] width 59 height 36
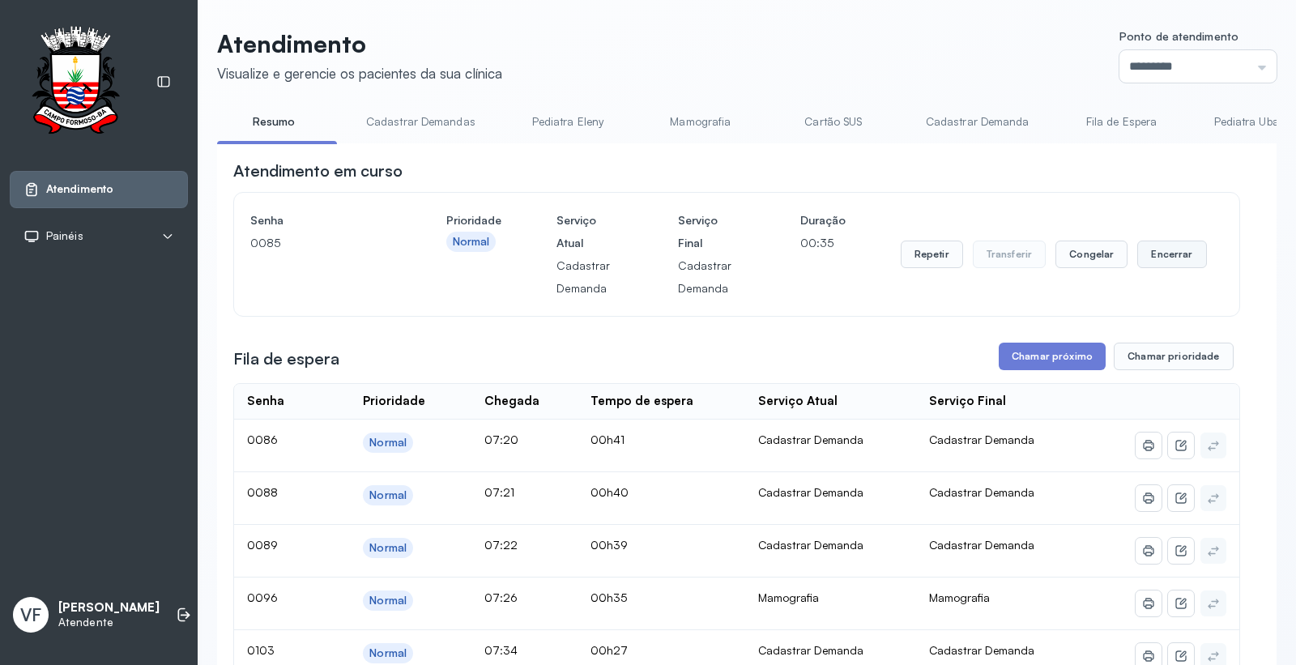
click at [1156, 249] on button "Encerrar" at bounding box center [1171, 255] width 69 height 28
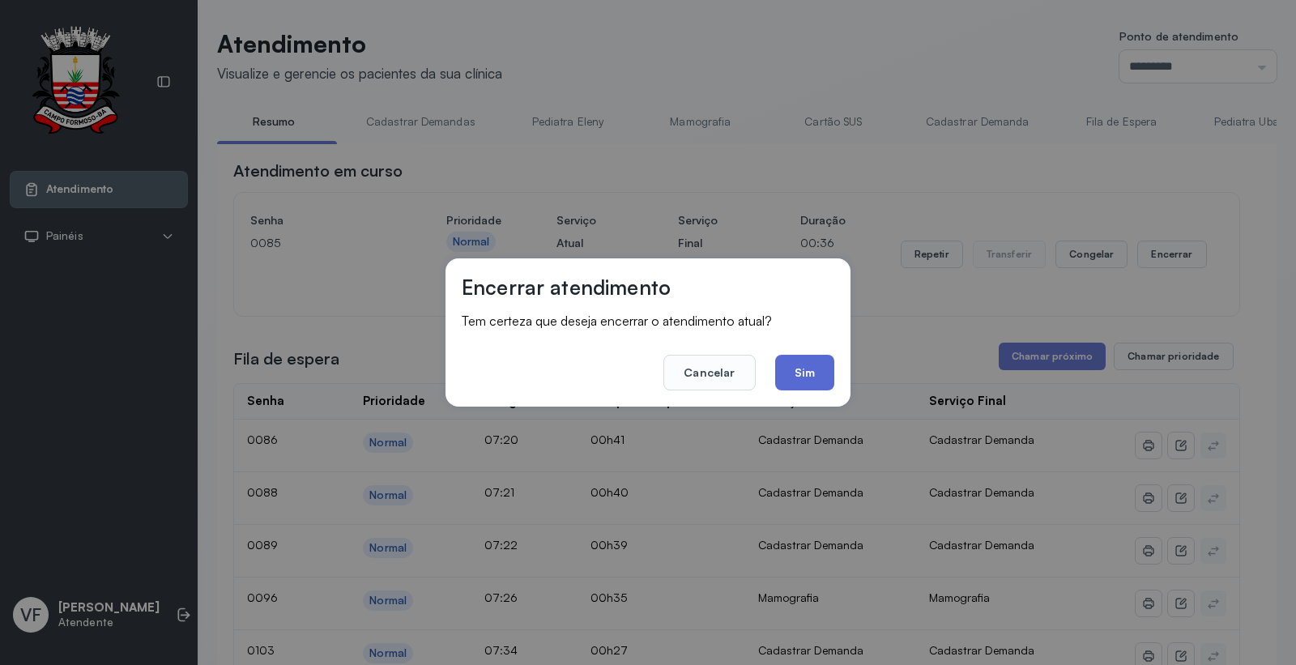
click at [808, 371] on button "Sim" at bounding box center [804, 373] width 59 height 36
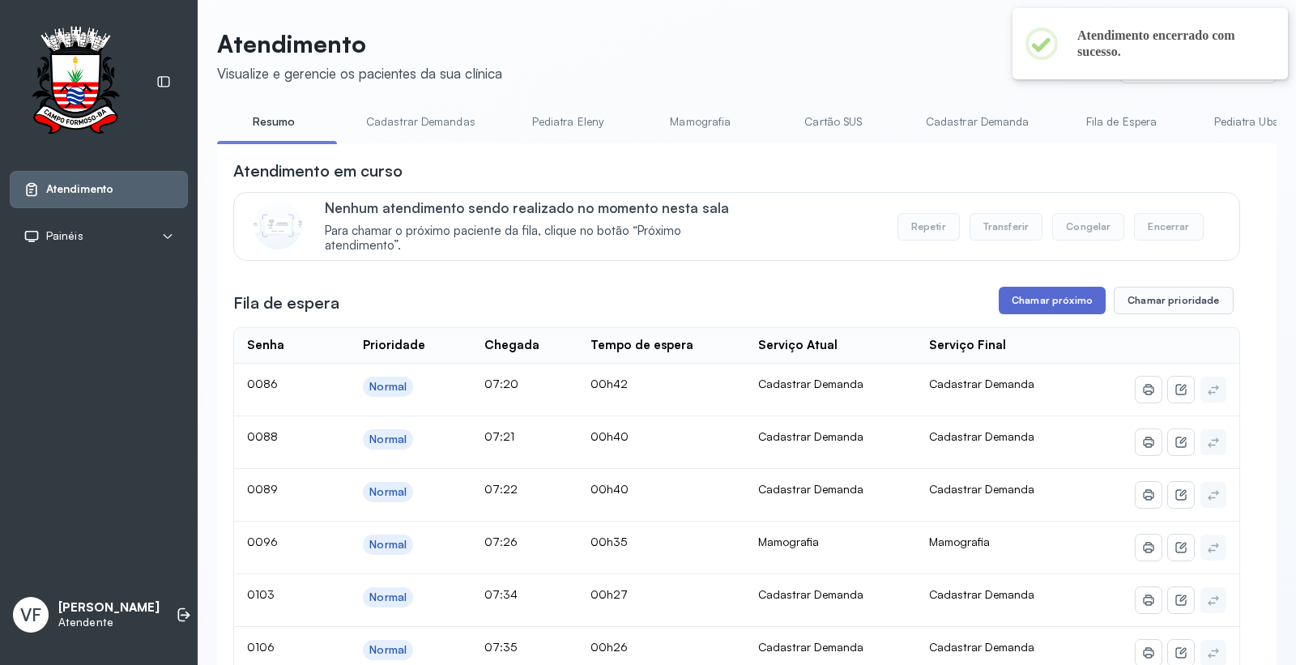
click at [1030, 300] on button "Chamar próximo" at bounding box center [1052, 301] width 107 height 28
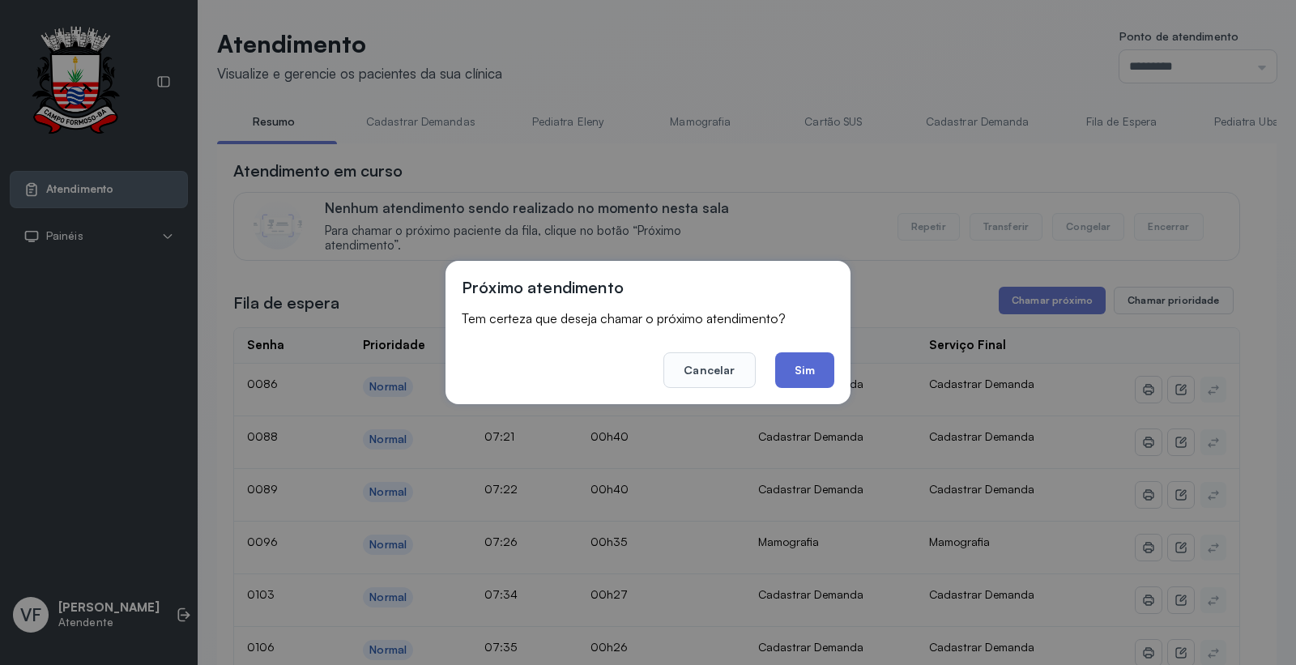
click at [807, 367] on button "Sim" at bounding box center [804, 370] width 59 height 36
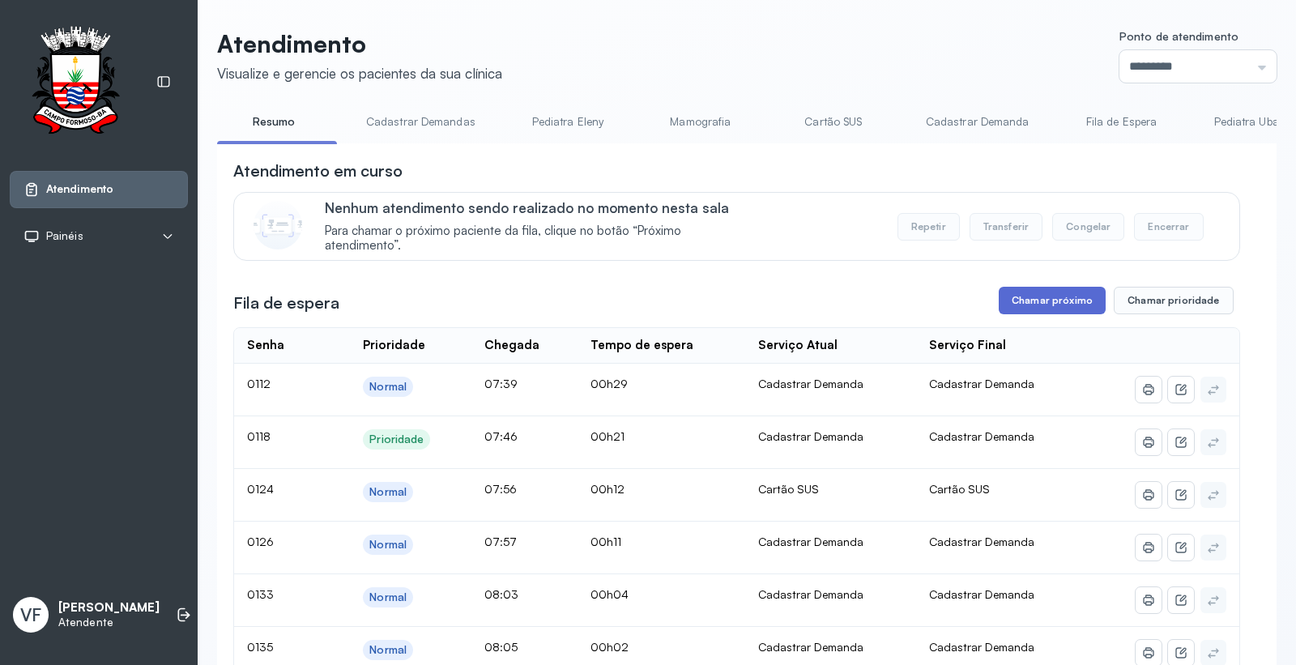
click at [1046, 302] on button "Chamar próximo" at bounding box center [1052, 301] width 107 height 28
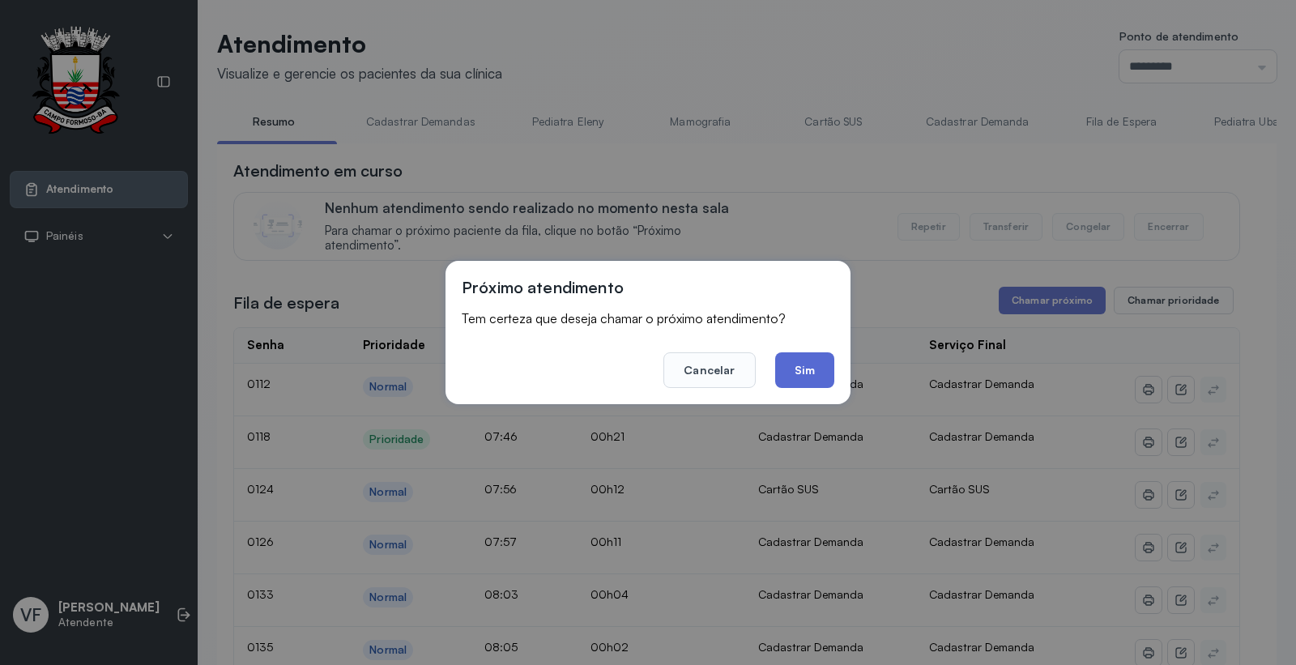
click at [796, 373] on button "Sim" at bounding box center [804, 370] width 59 height 36
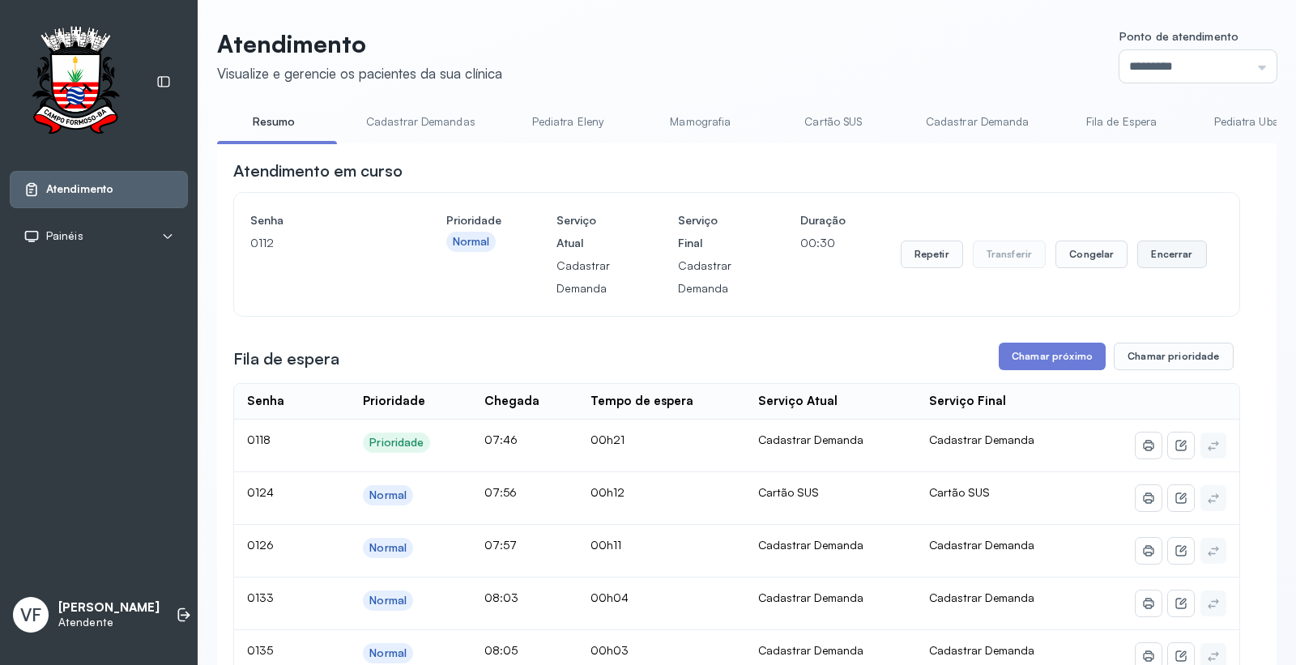
click at [1155, 254] on button "Encerrar" at bounding box center [1171, 255] width 69 height 28
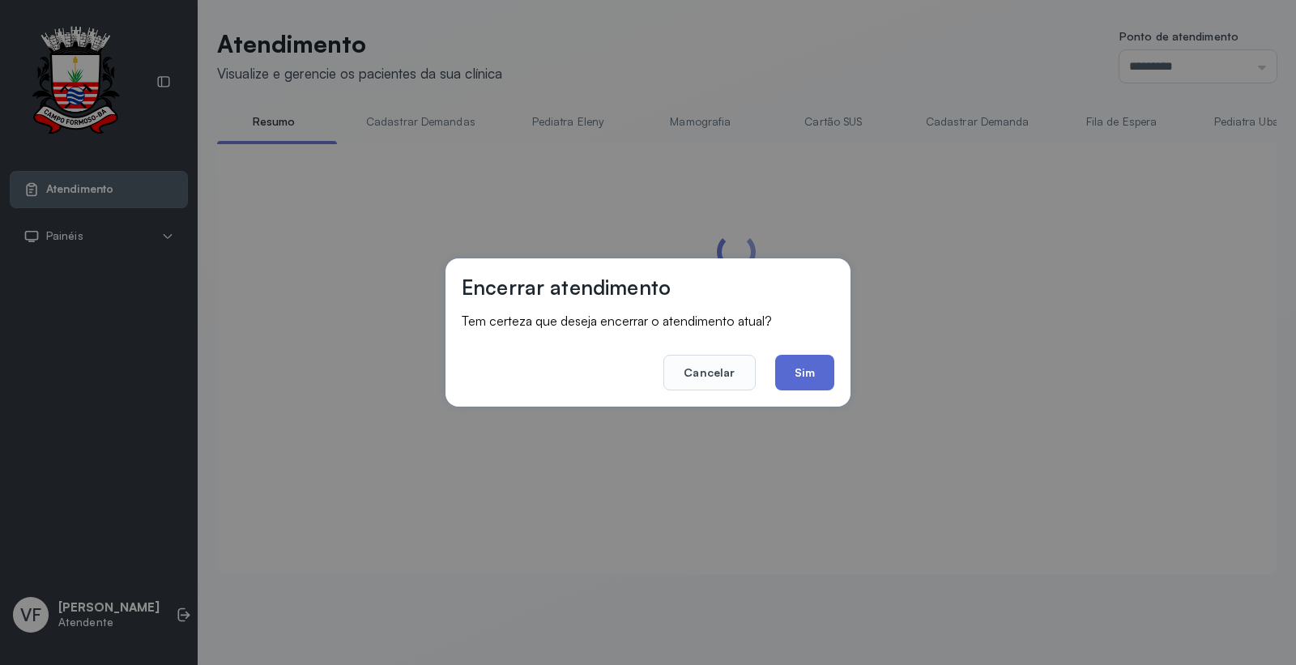
click at [806, 368] on button "Sim" at bounding box center [804, 373] width 59 height 36
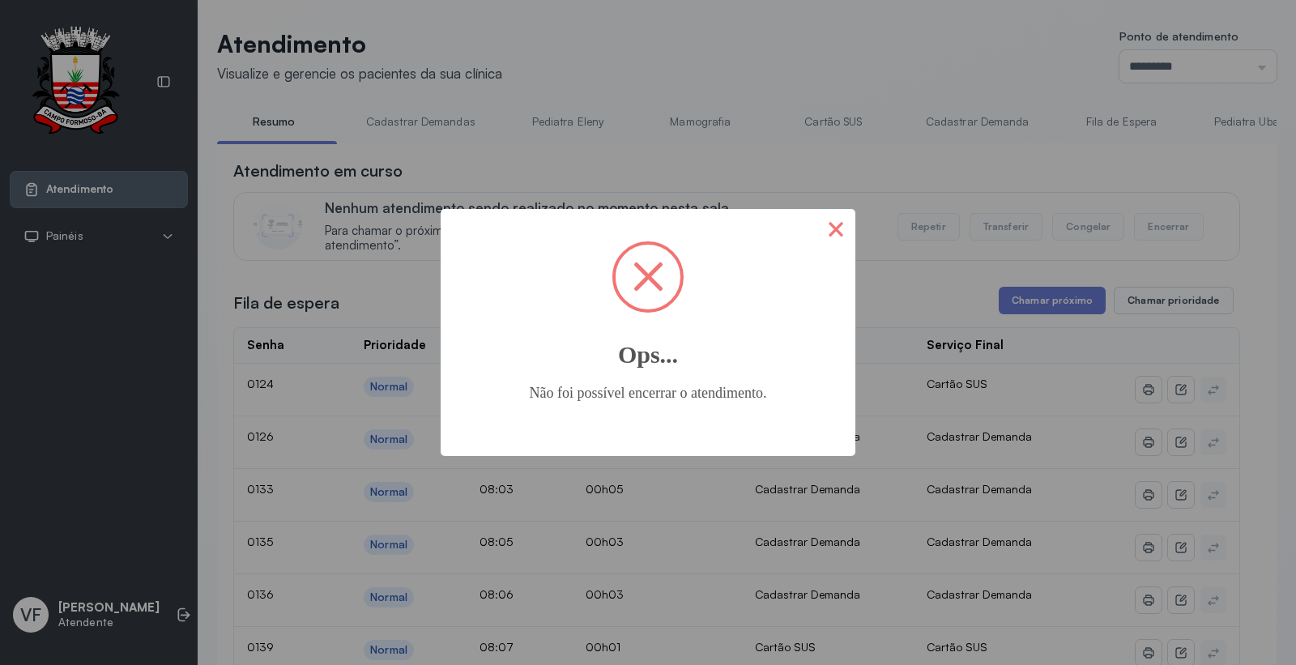
click at [828, 237] on button "×" at bounding box center [835, 228] width 39 height 39
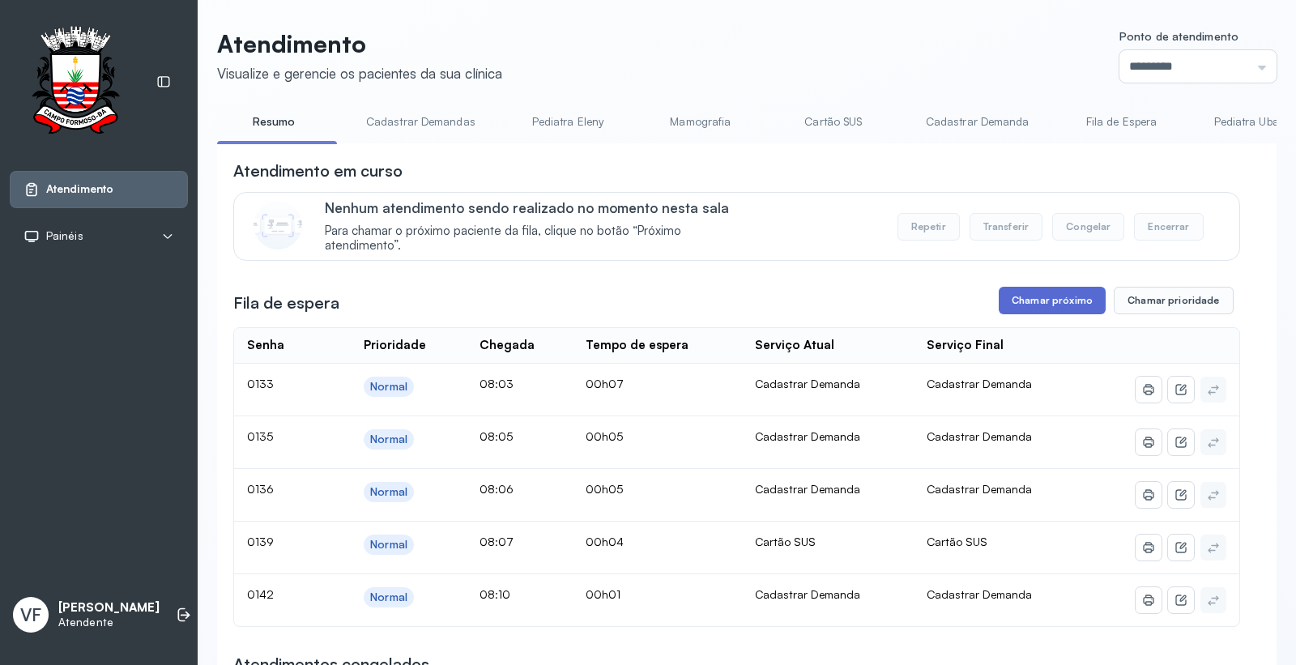
click at [1042, 295] on button "Chamar próximo" at bounding box center [1052, 301] width 107 height 28
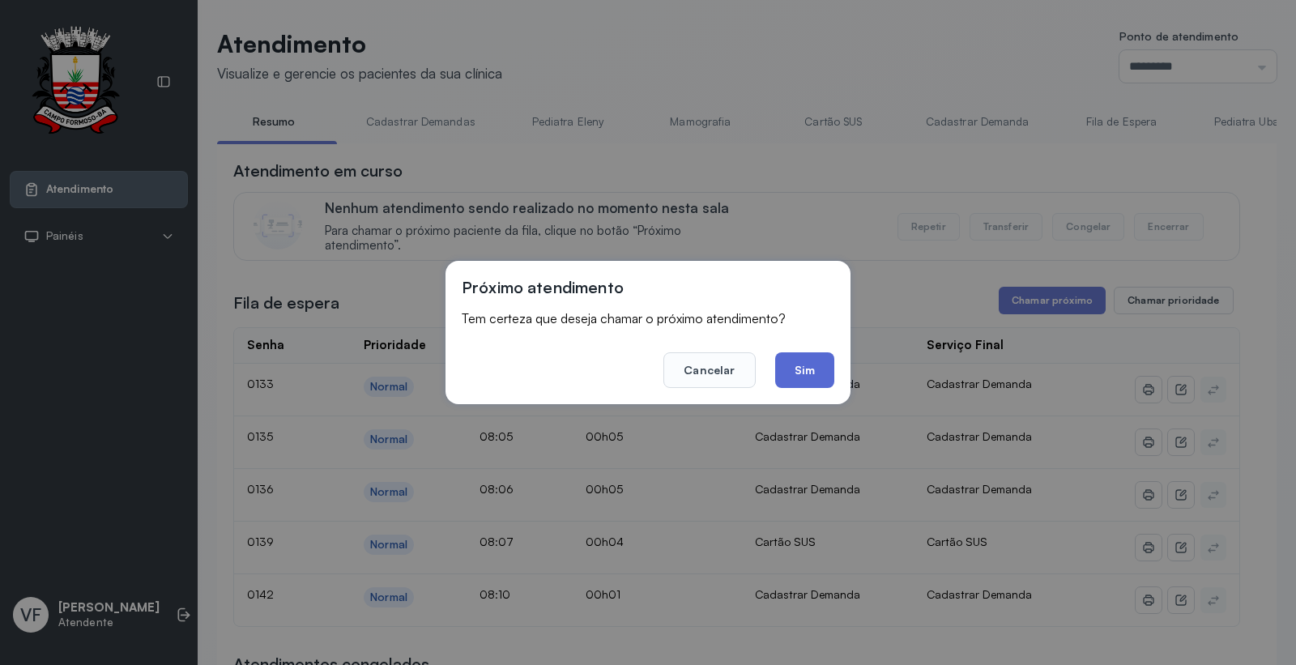
click at [802, 369] on button "Sim" at bounding box center [804, 370] width 59 height 36
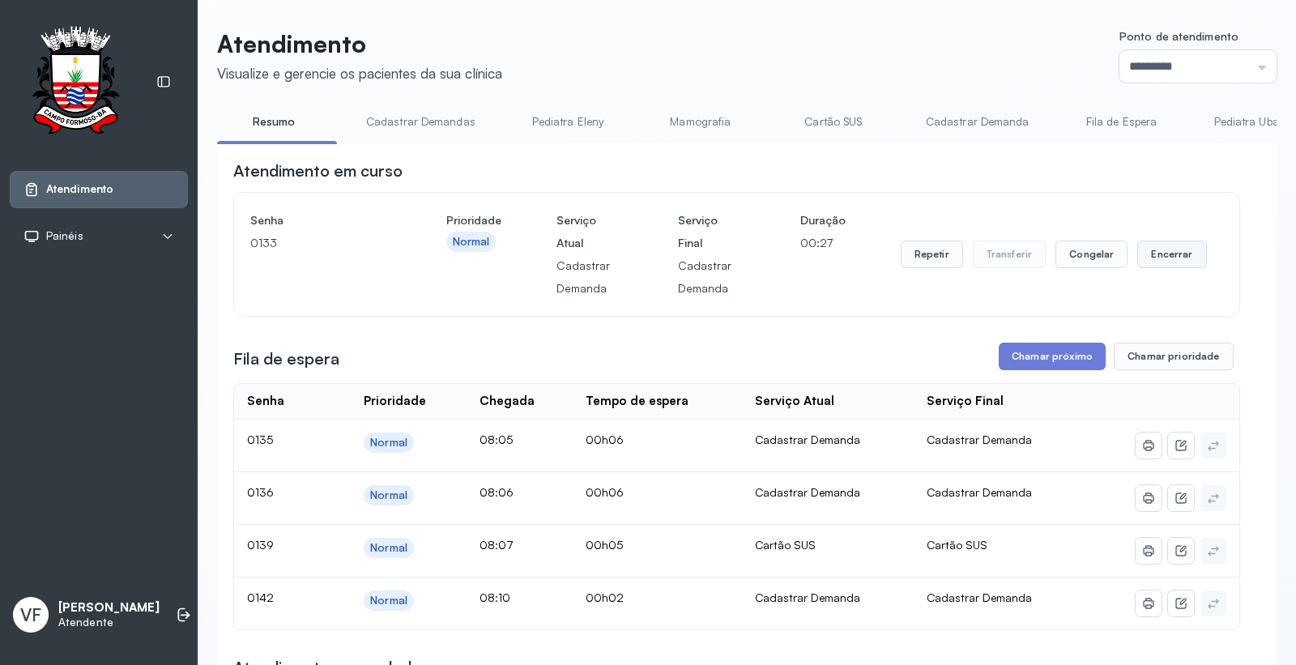
click at [1168, 261] on button "Encerrar" at bounding box center [1171, 255] width 69 height 28
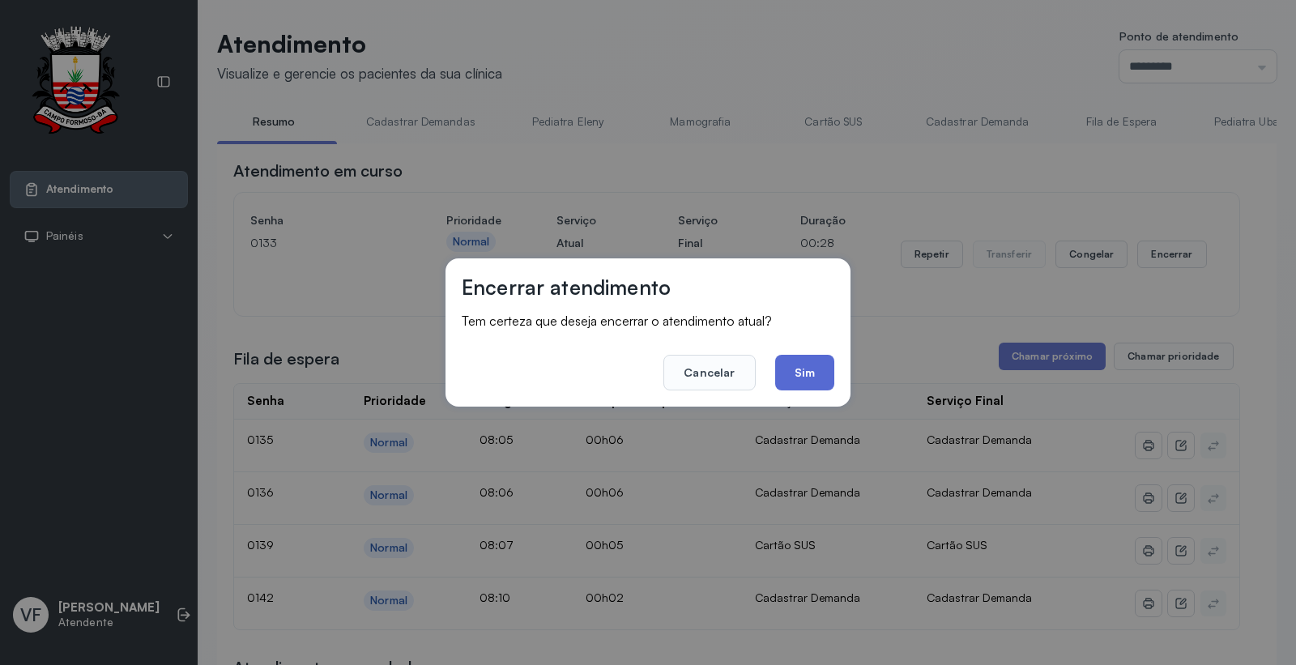
click at [815, 373] on button "Sim" at bounding box center [804, 373] width 59 height 36
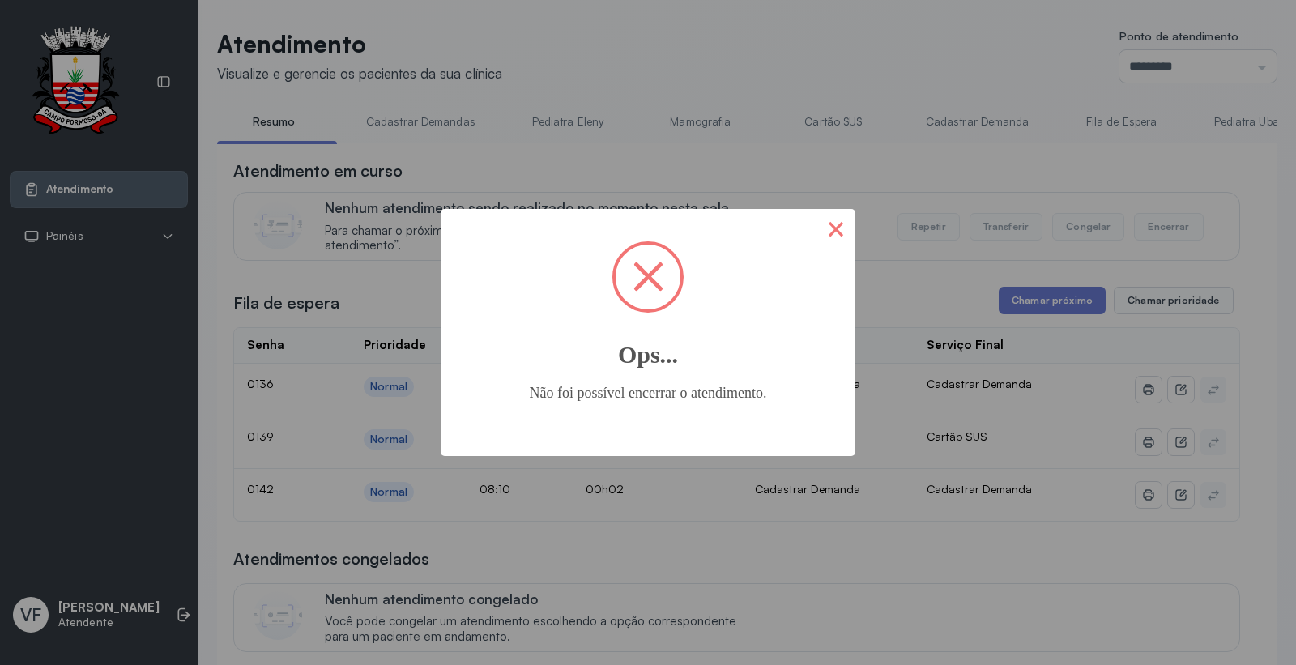
click at [842, 233] on button "×" at bounding box center [835, 228] width 39 height 39
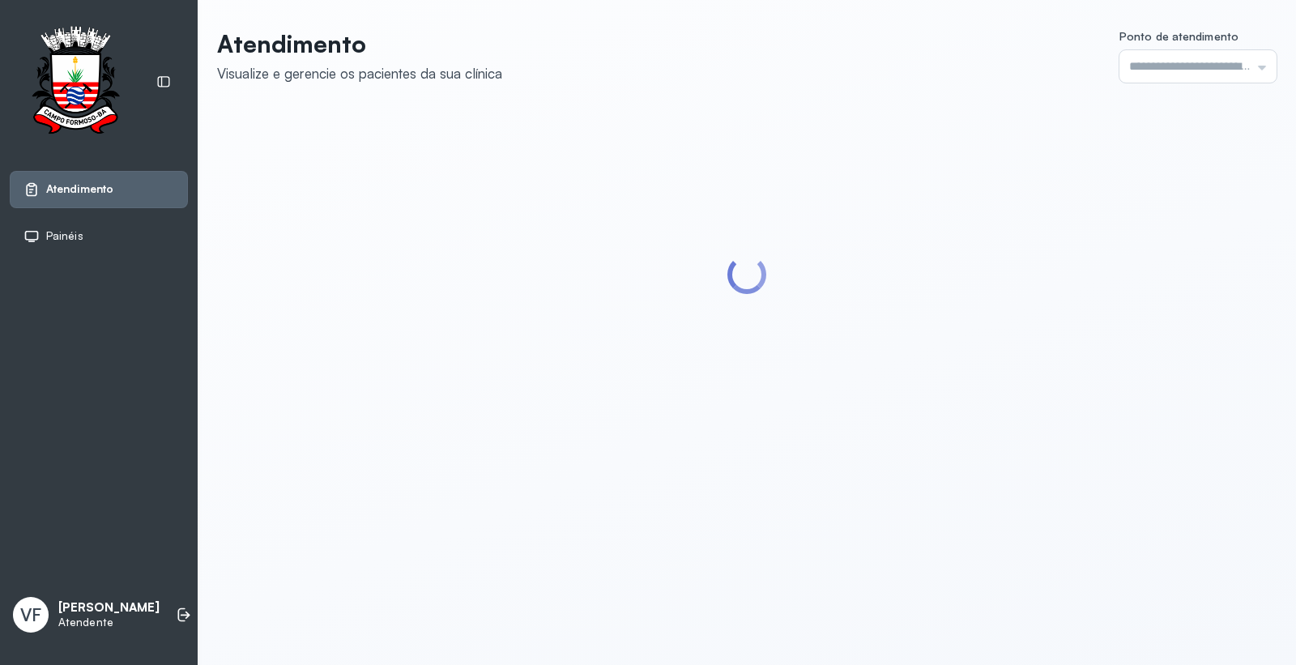
type input "*********"
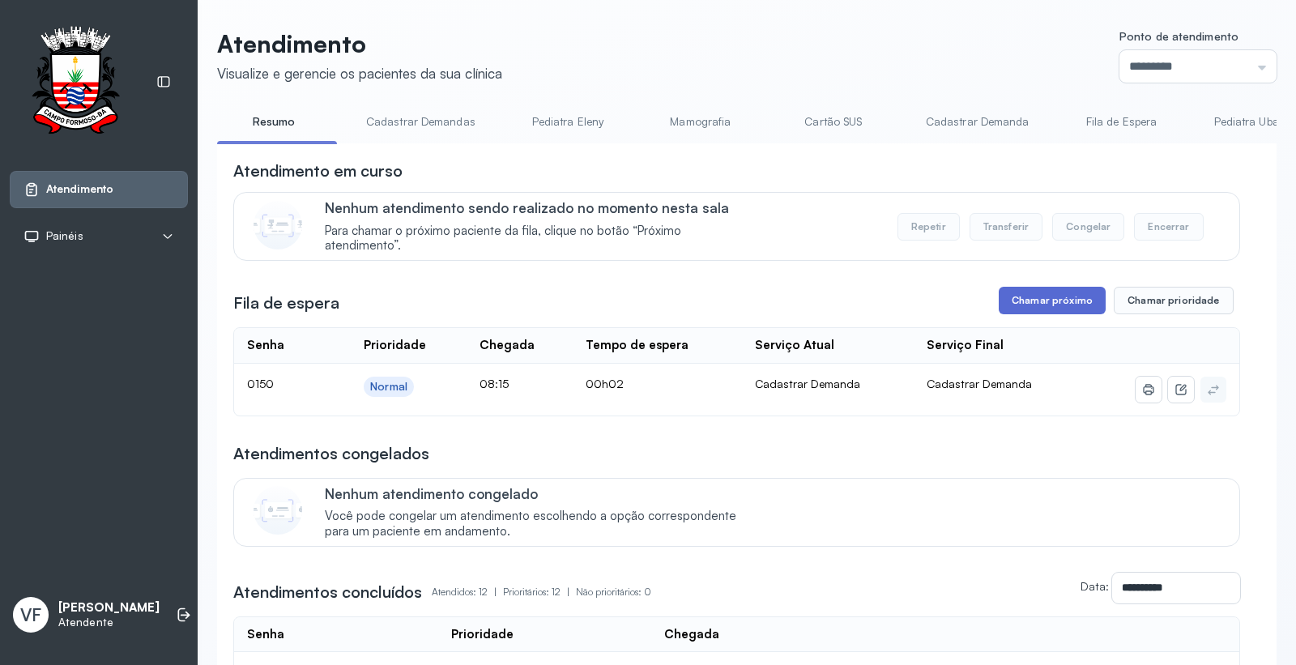
click at [1021, 296] on button "Chamar próximo" at bounding box center [1052, 301] width 107 height 28
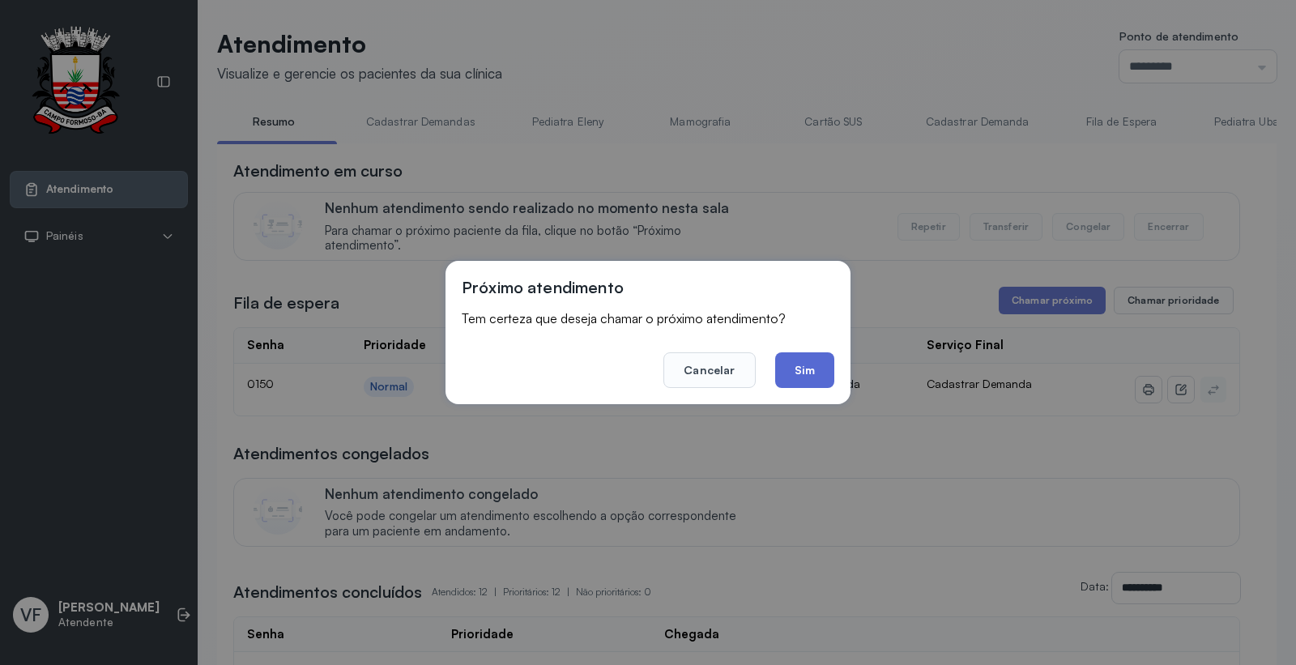
click at [808, 361] on button "Sim" at bounding box center [804, 370] width 59 height 36
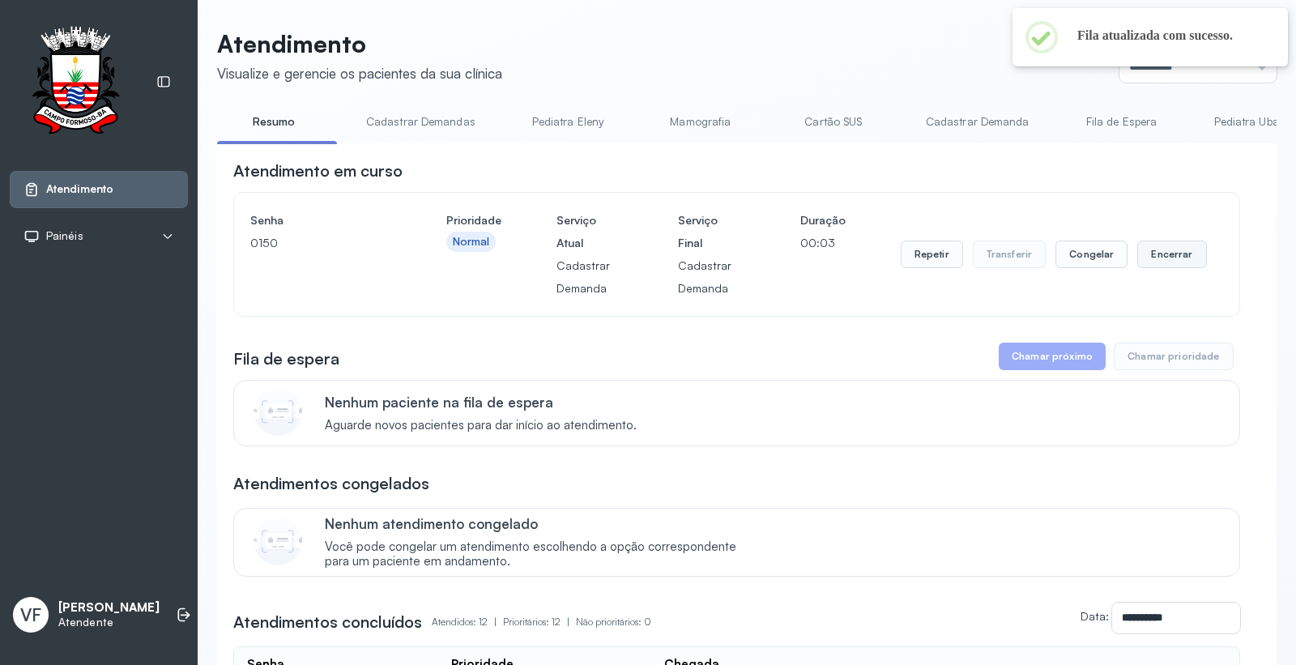
click at [1160, 247] on button "Encerrar" at bounding box center [1171, 255] width 69 height 28
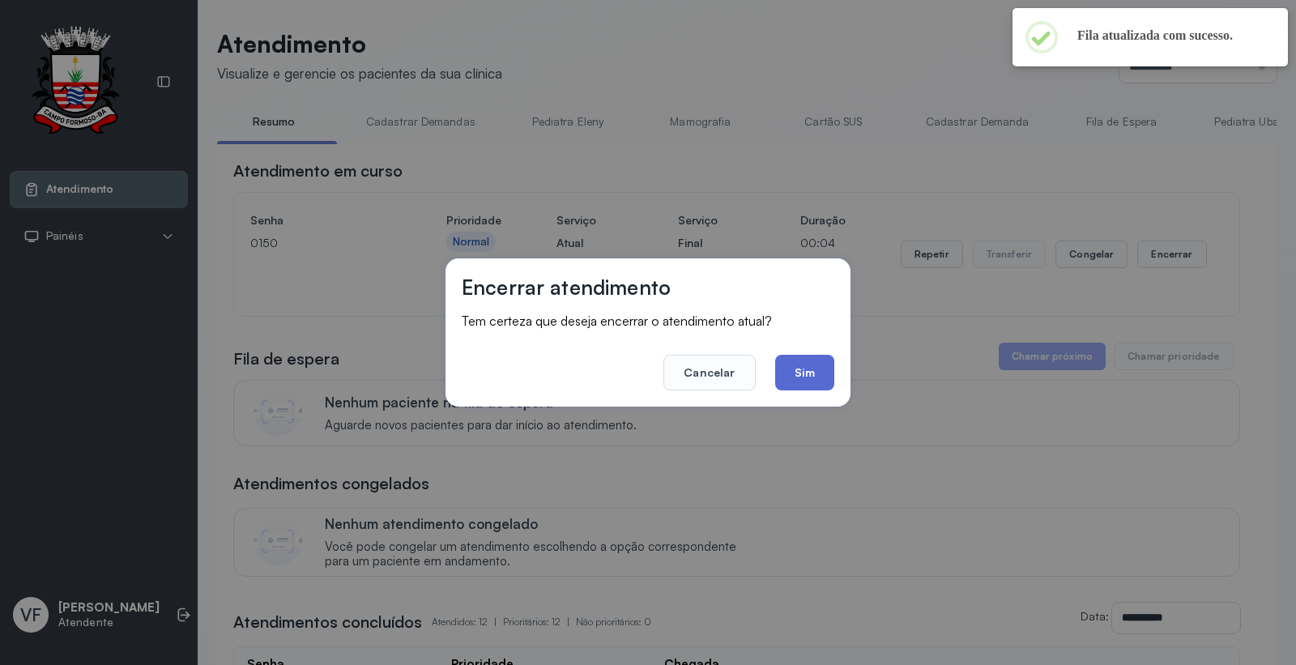
click at [804, 368] on button "Sim" at bounding box center [804, 373] width 59 height 36
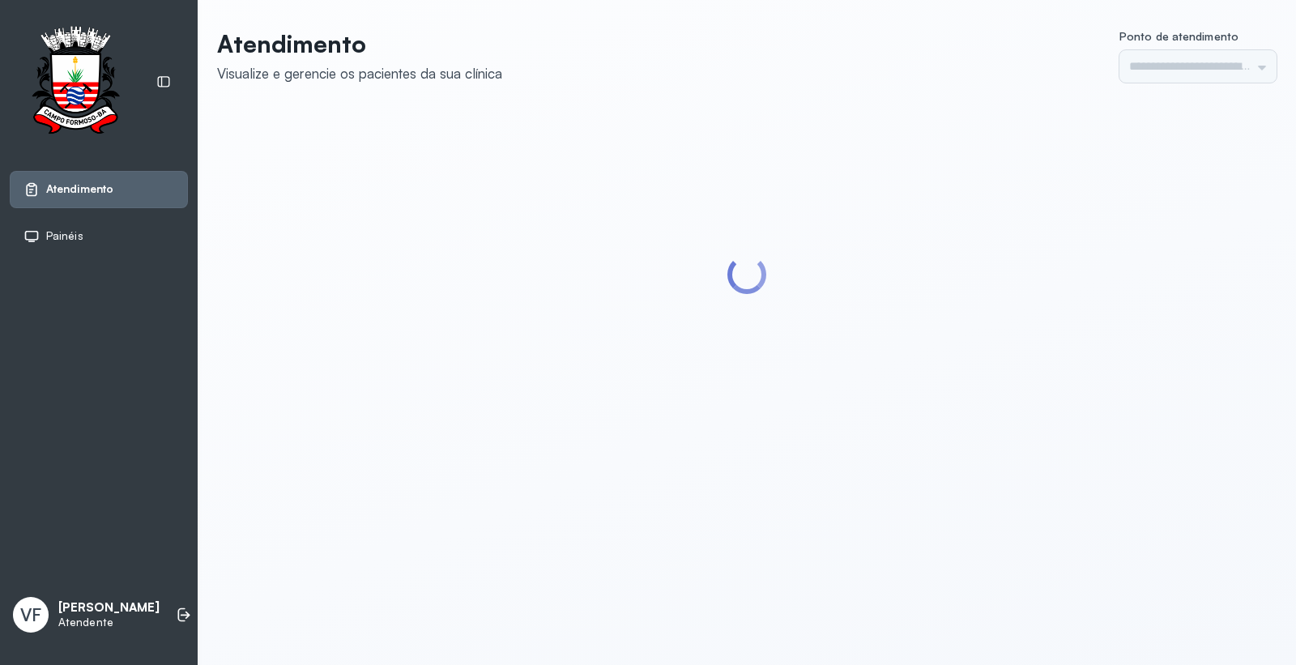
type input "*********"
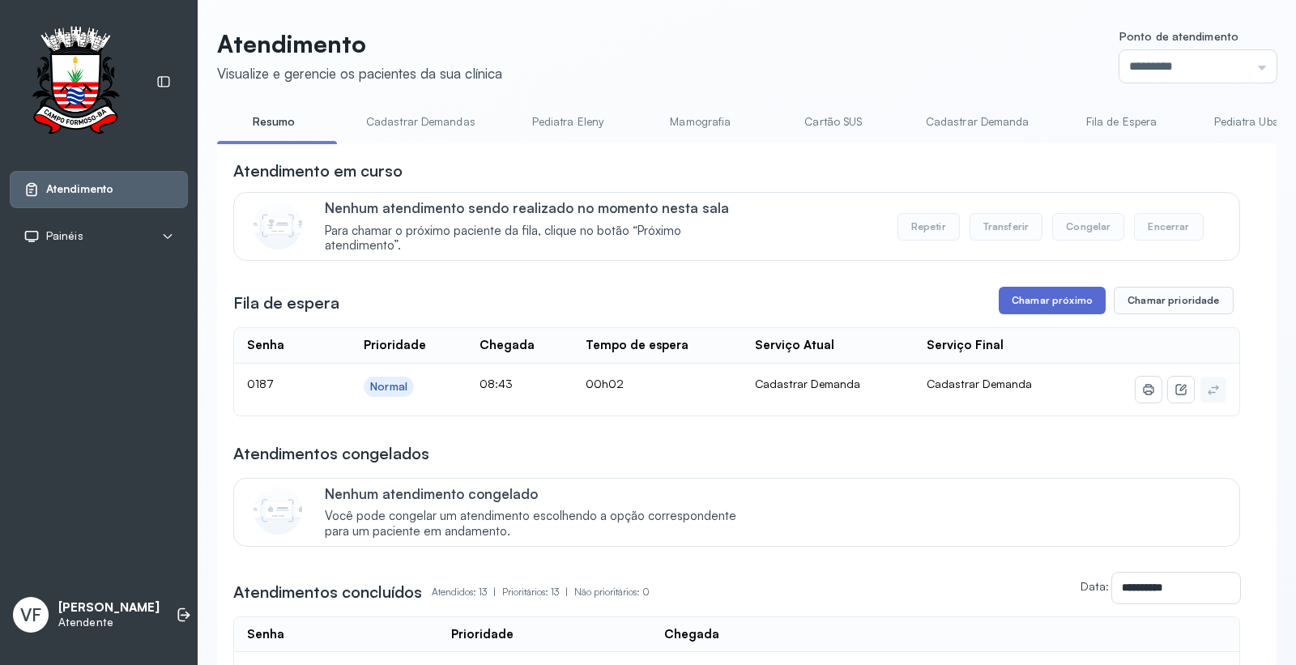
click at [1039, 300] on button "Chamar próximo" at bounding box center [1052, 301] width 107 height 28
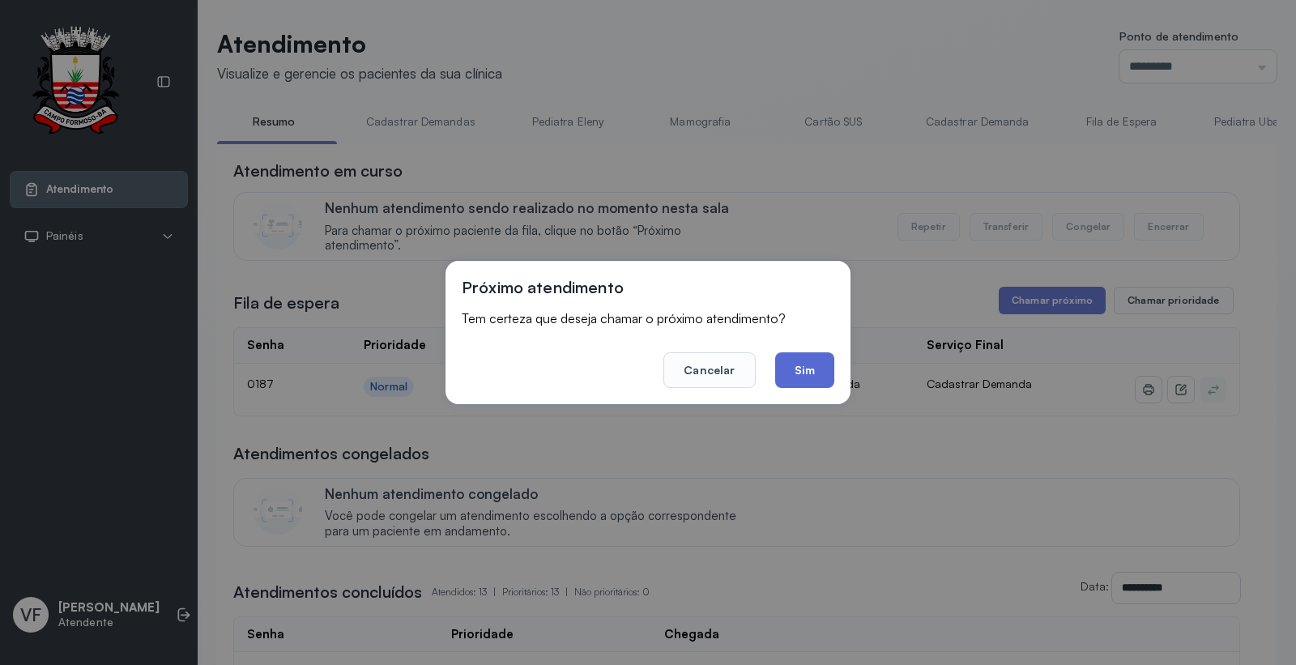
click at [813, 373] on button "Sim" at bounding box center [804, 370] width 59 height 36
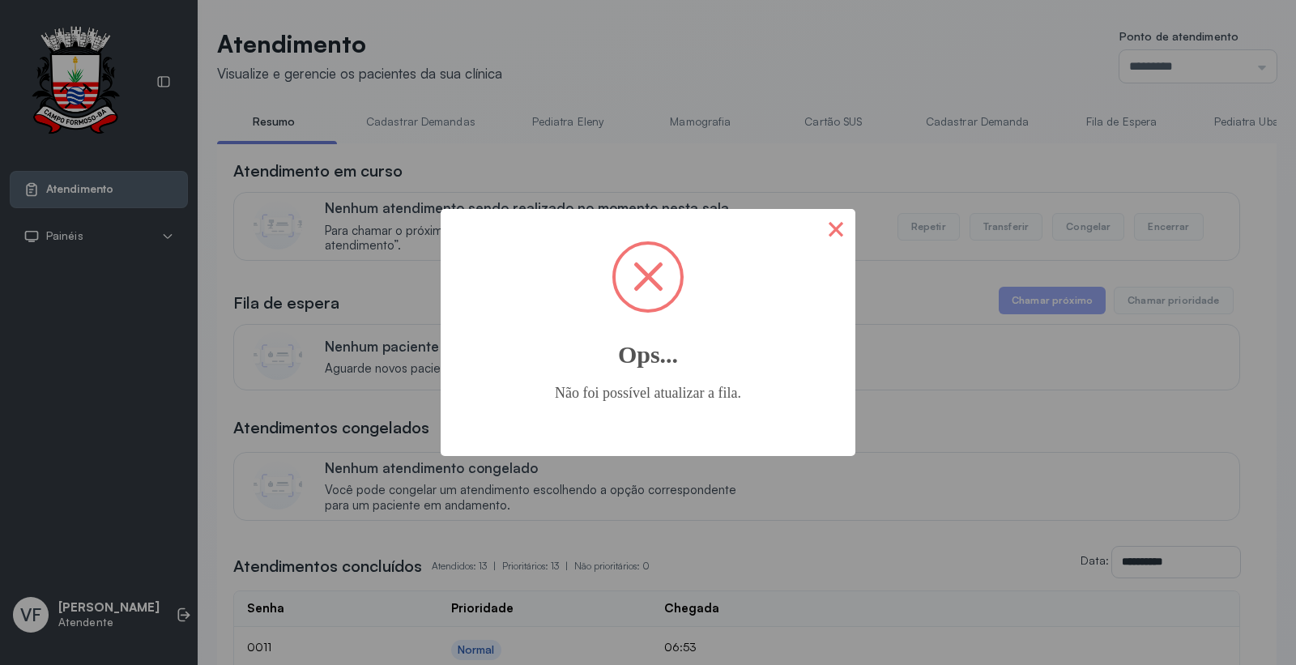
click at [837, 222] on button "×" at bounding box center [835, 228] width 39 height 39
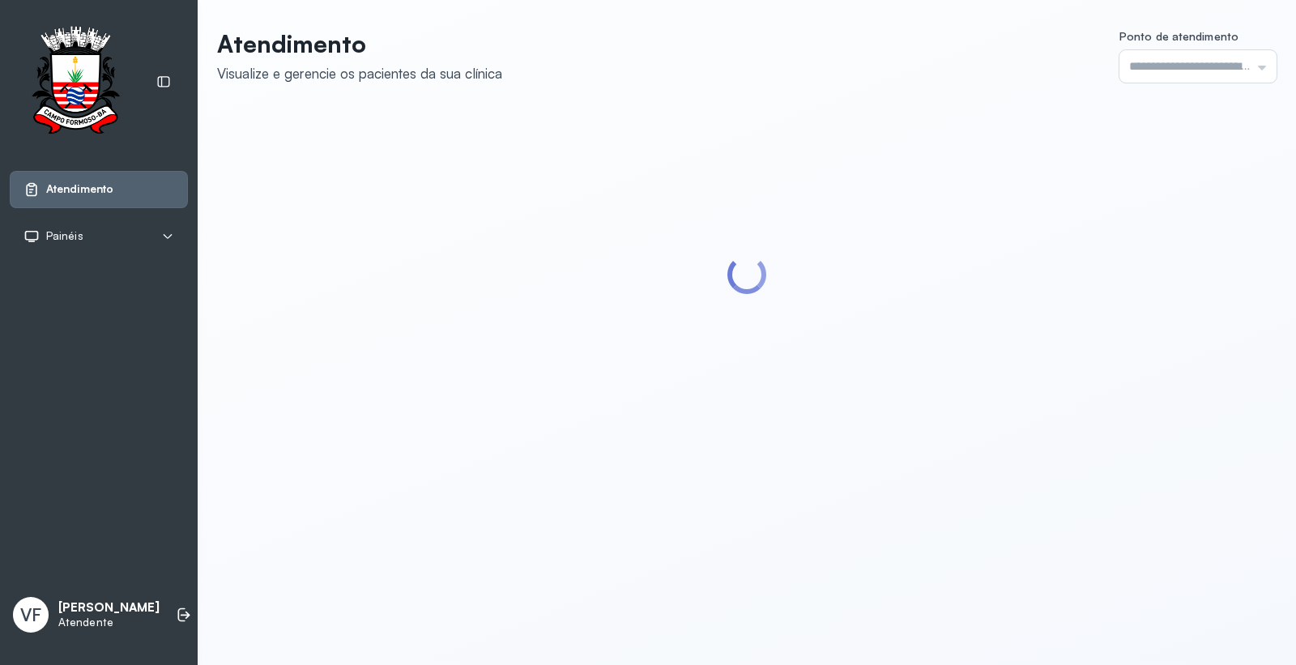
type input "*********"
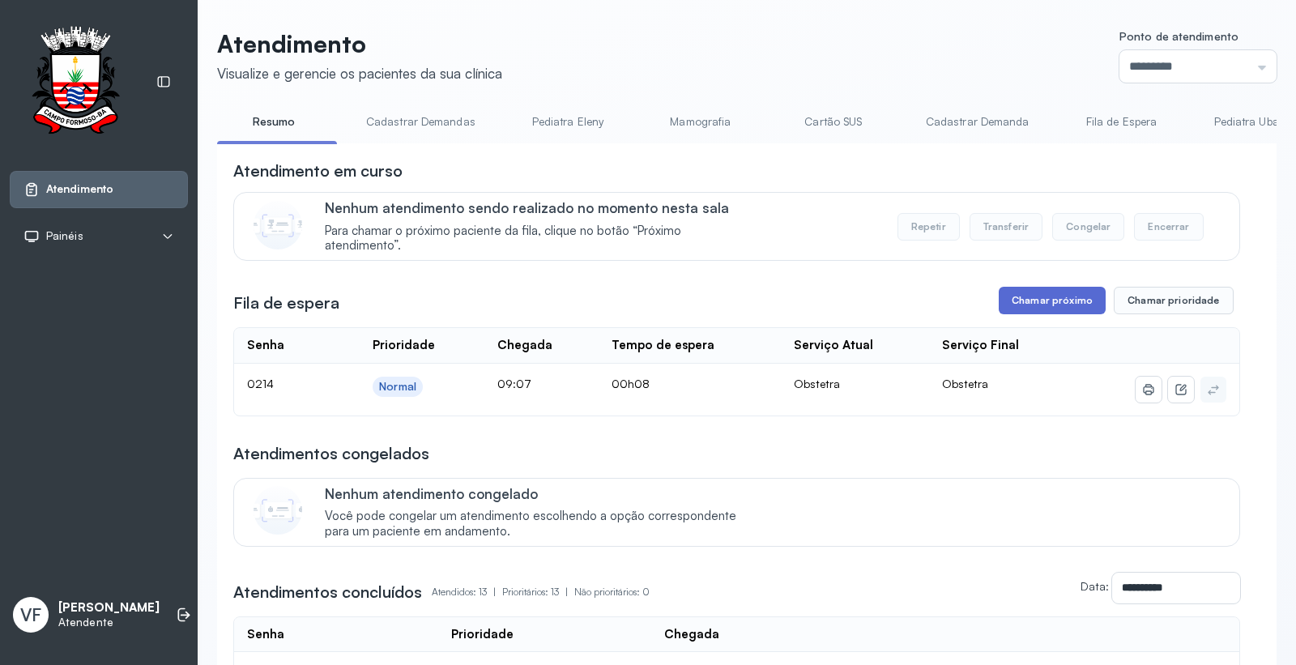
click at [1024, 292] on button "Chamar próximo" at bounding box center [1052, 301] width 107 height 28
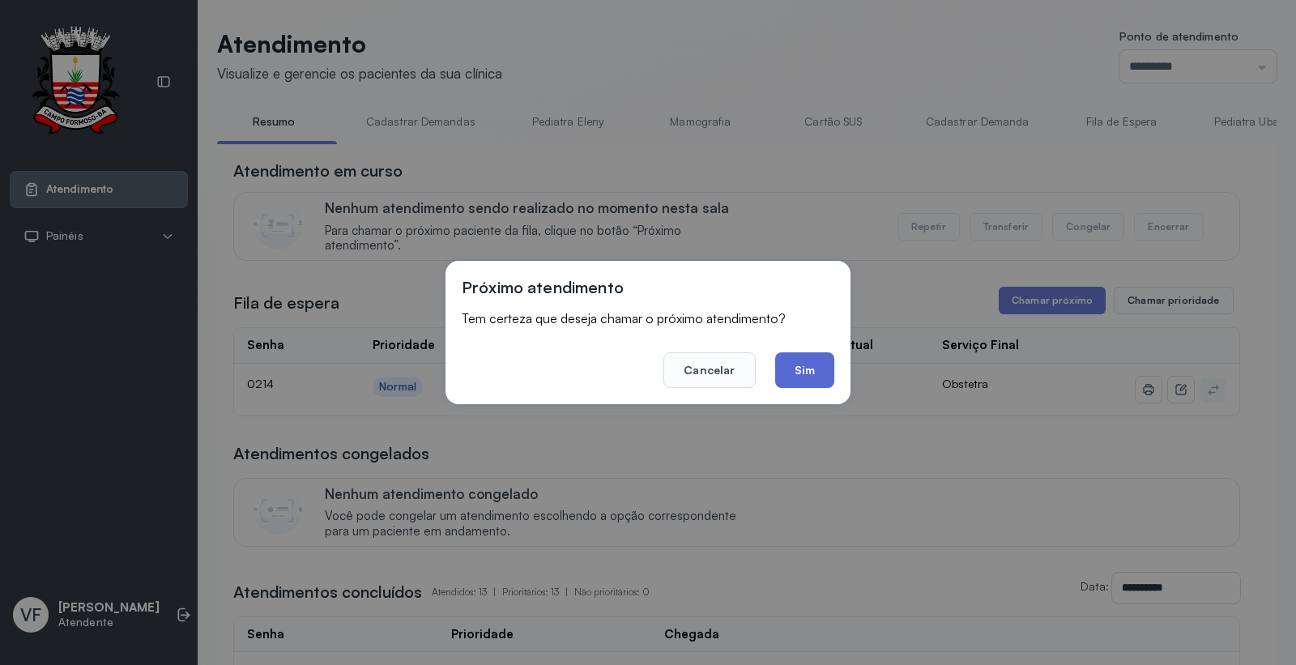
click at [811, 367] on button "Sim" at bounding box center [804, 370] width 59 height 36
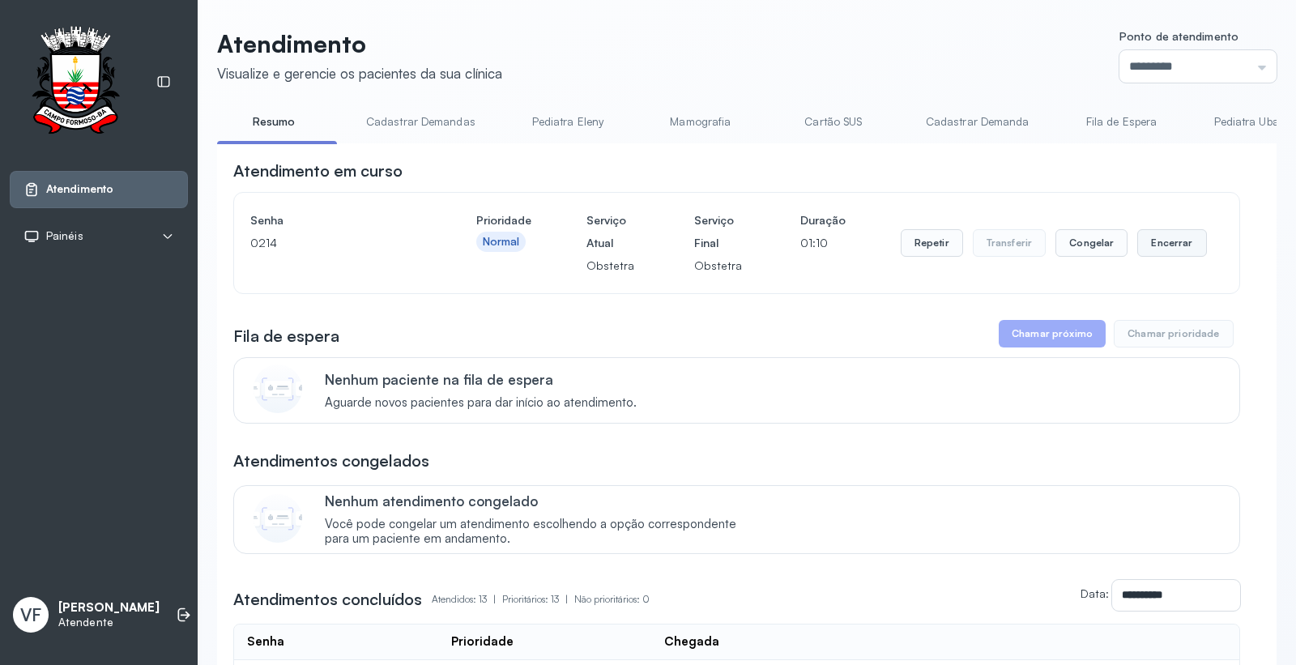
click at [1159, 249] on button "Encerrar" at bounding box center [1171, 243] width 69 height 28
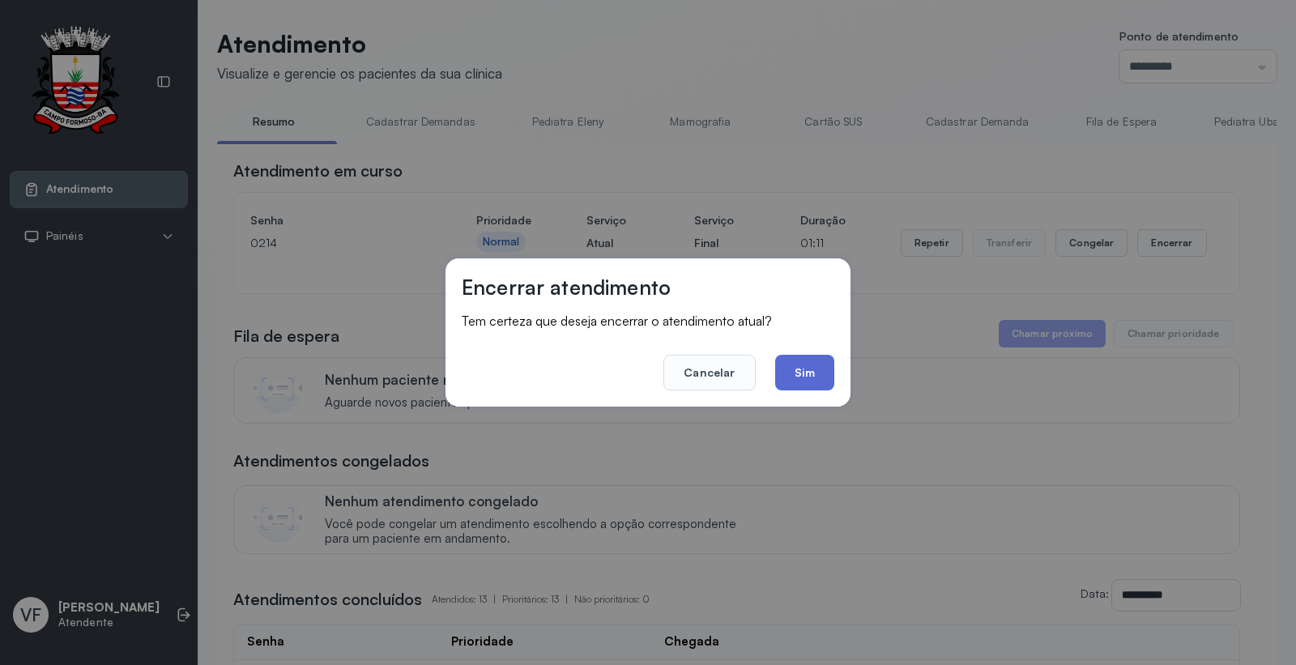
click at [802, 369] on button "Sim" at bounding box center [804, 373] width 59 height 36
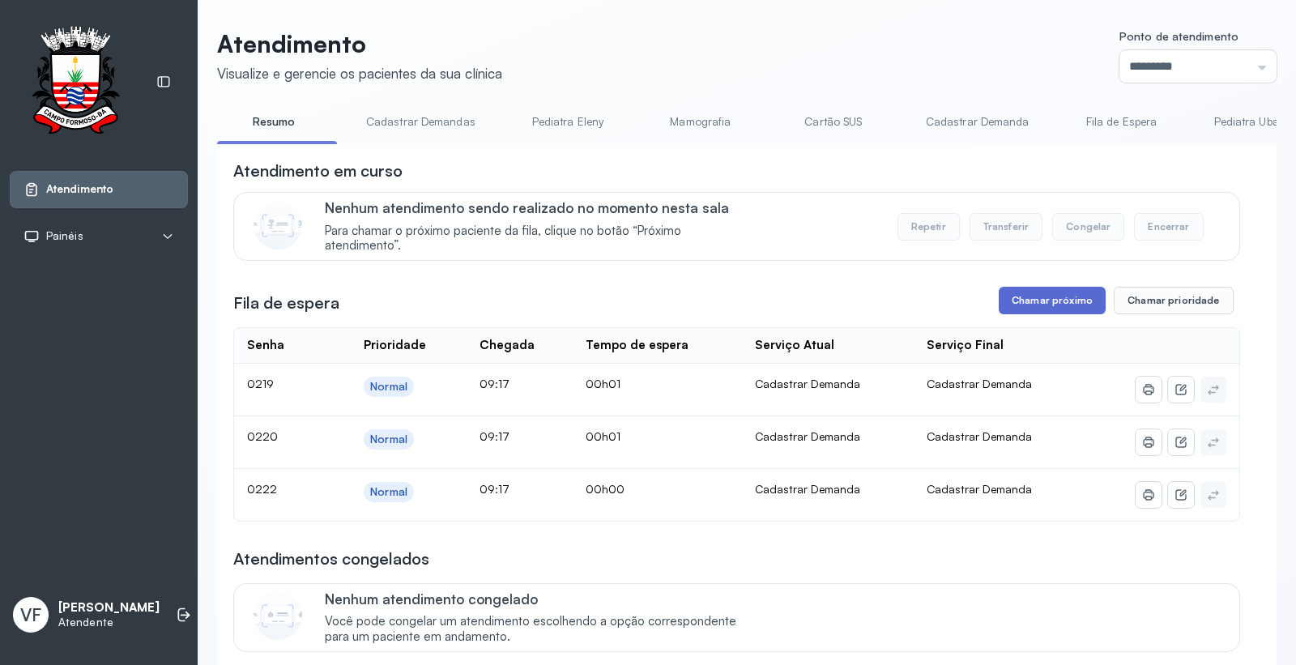
click at [1048, 297] on button "Chamar próximo" at bounding box center [1052, 301] width 107 height 28
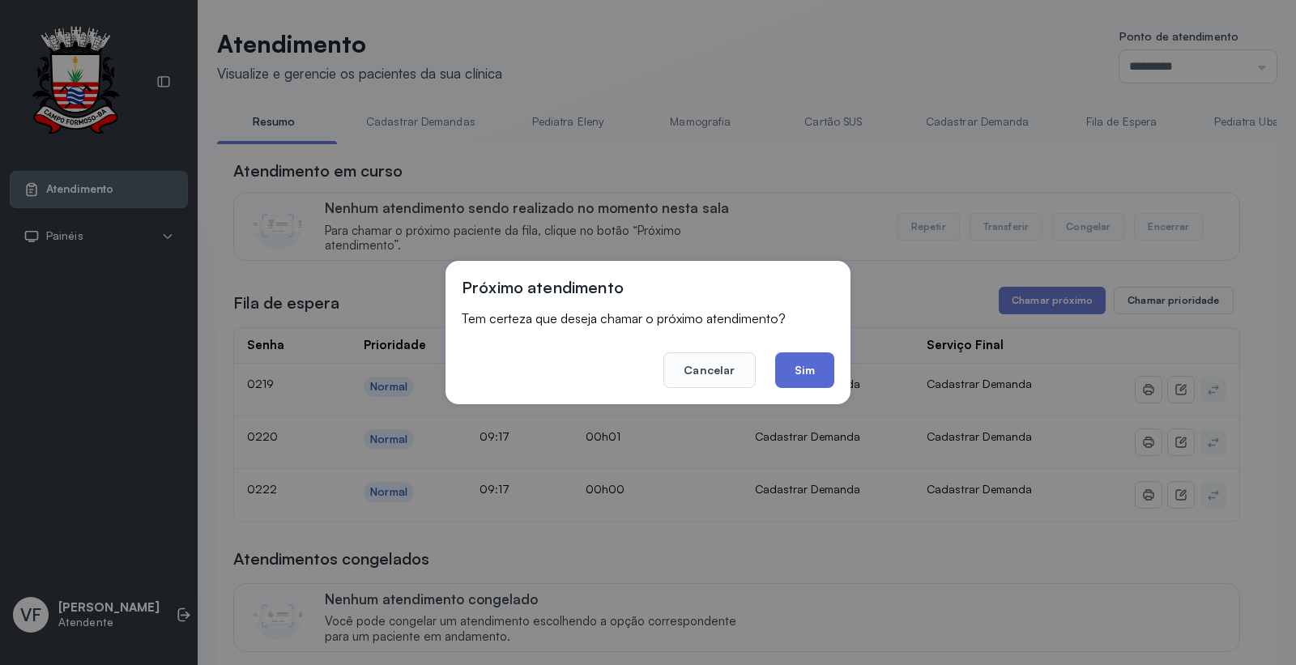
click at [794, 368] on button "Sim" at bounding box center [804, 370] width 59 height 36
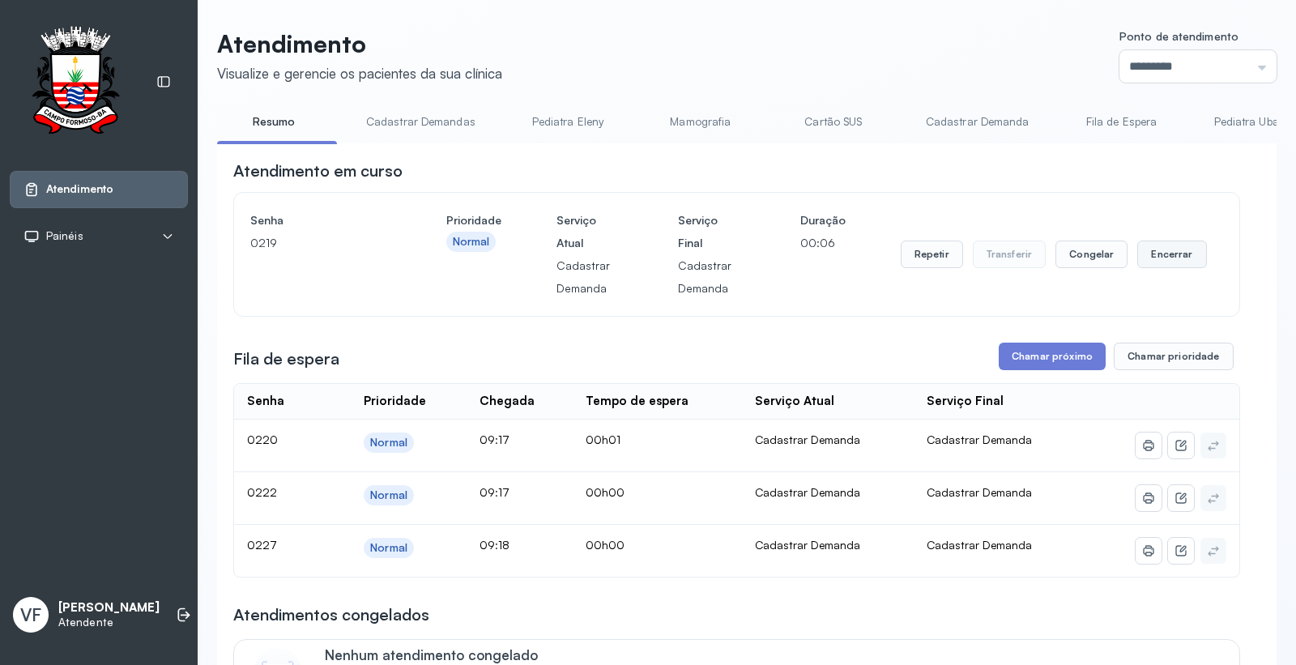
click at [1162, 253] on button "Encerrar" at bounding box center [1171, 255] width 69 height 28
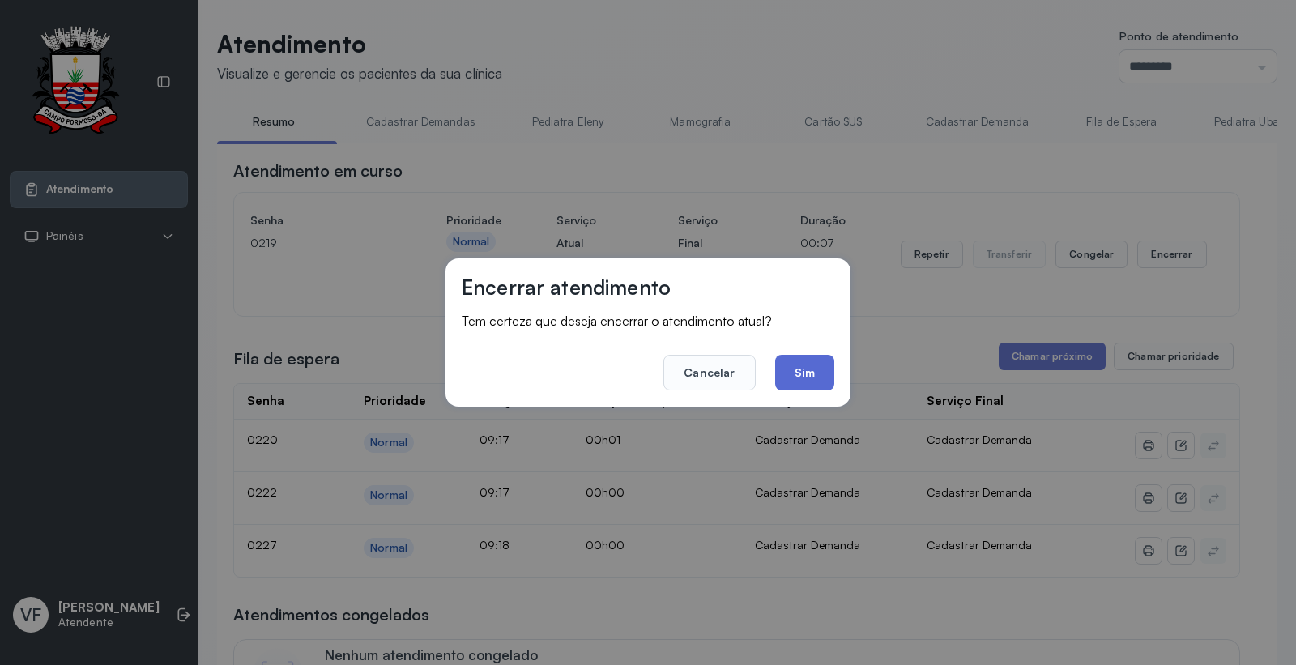
click at [799, 364] on button "Sim" at bounding box center [804, 373] width 59 height 36
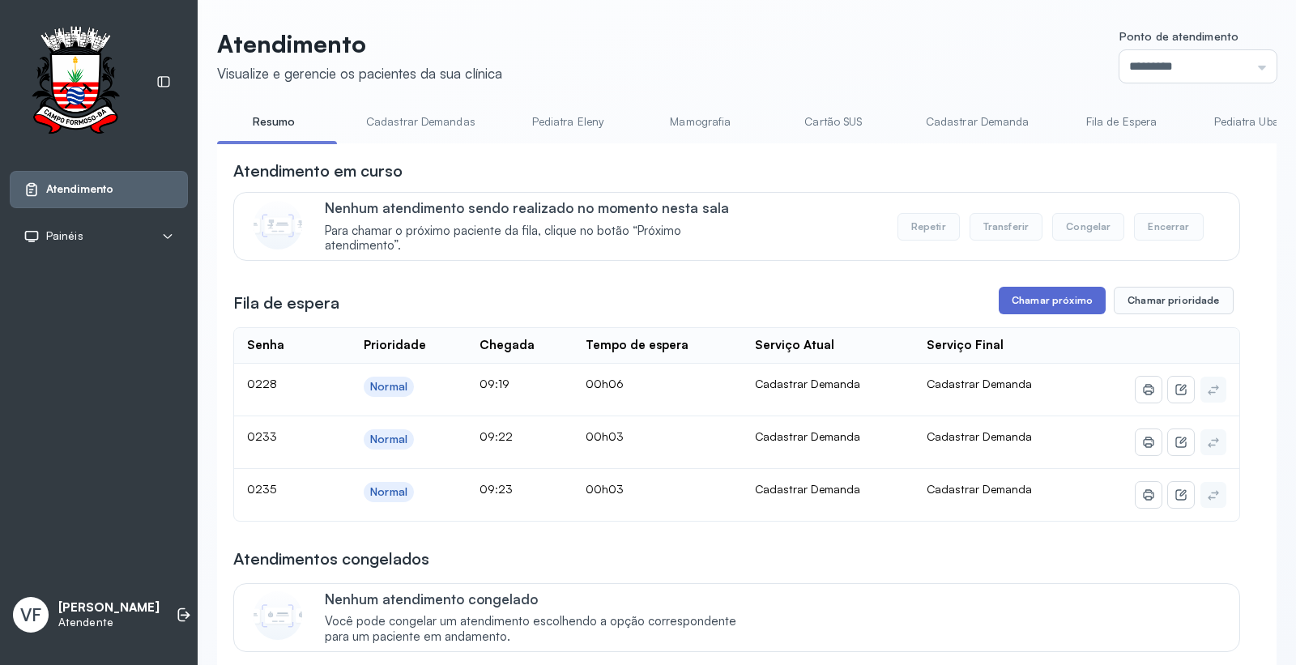
click at [1041, 300] on button "Chamar próximo" at bounding box center [1052, 301] width 107 height 28
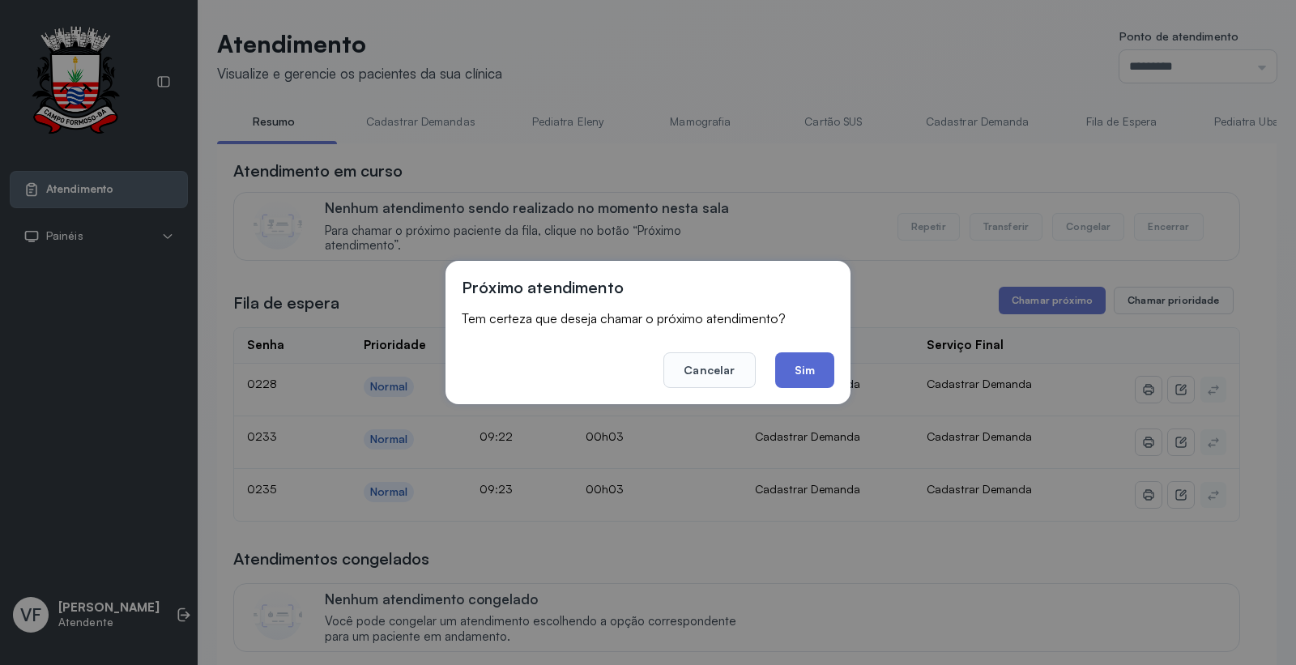
click at [791, 369] on button "Sim" at bounding box center [804, 370] width 59 height 36
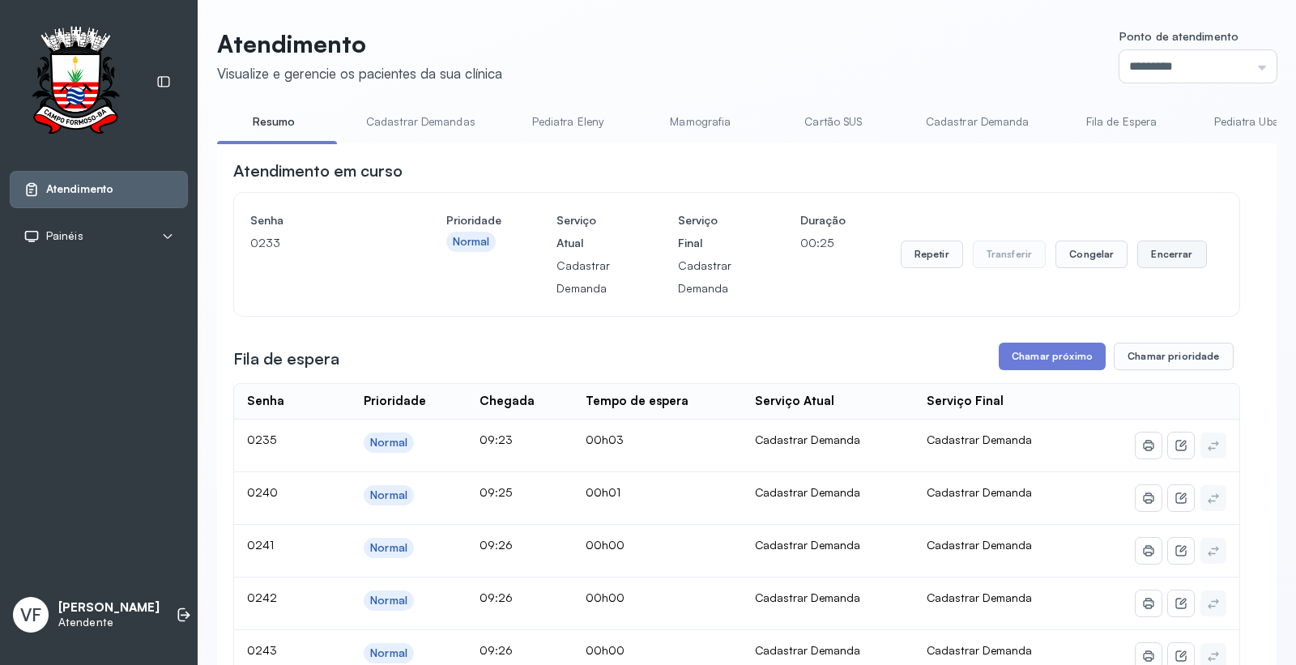
click at [1153, 249] on button "Encerrar" at bounding box center [1171, 255] width 69 height 28
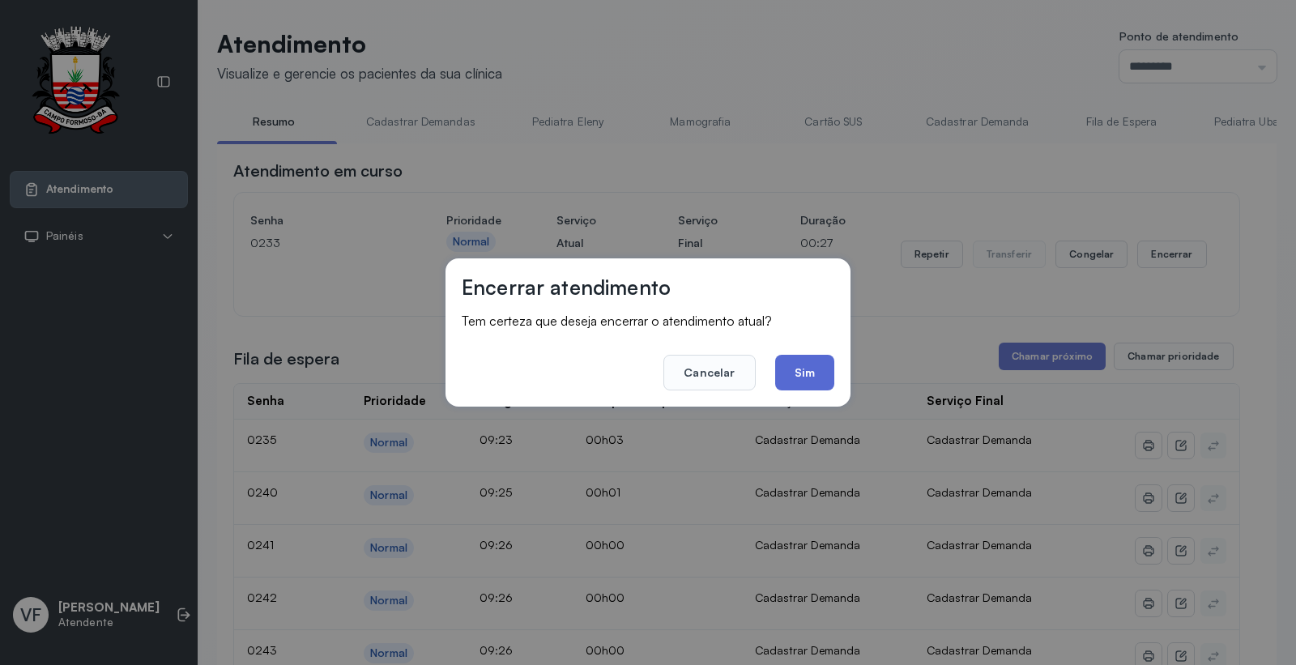
click at [803, 366] on button "Sim" at bounding box center [804, 373] width 59 height 36
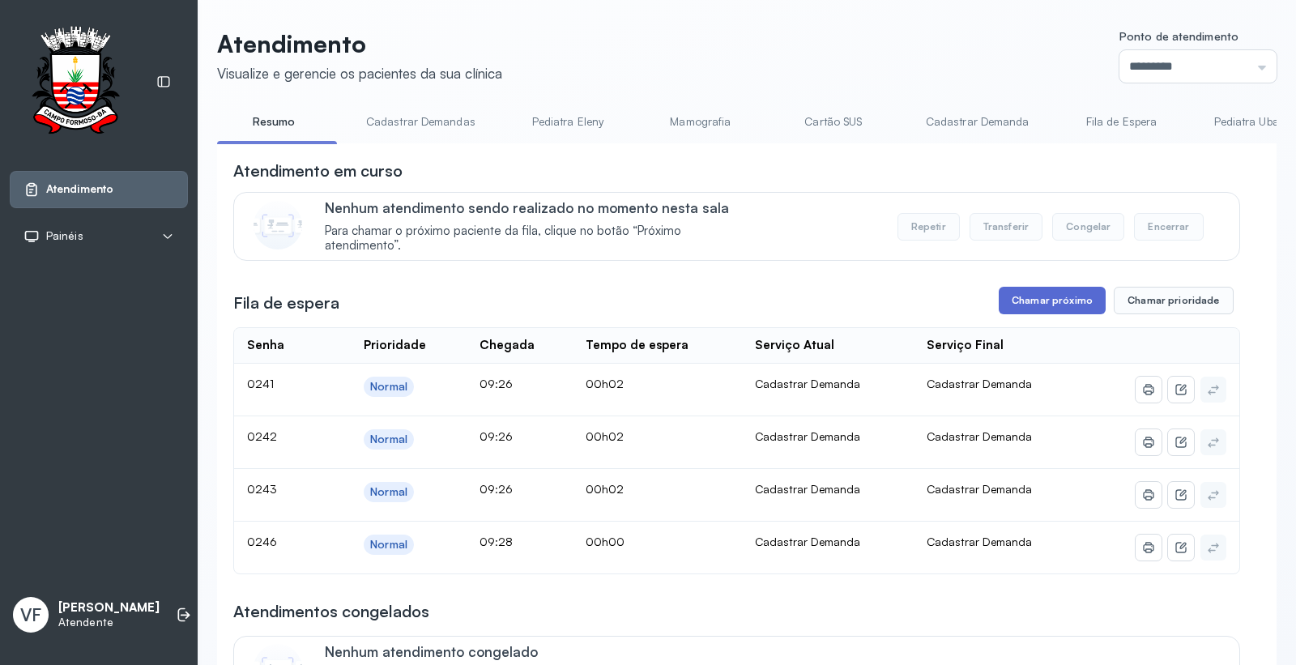
click at [1058, 301] on button "Chamar próximo" at bounding box center [1052, 301] width 107 height 28
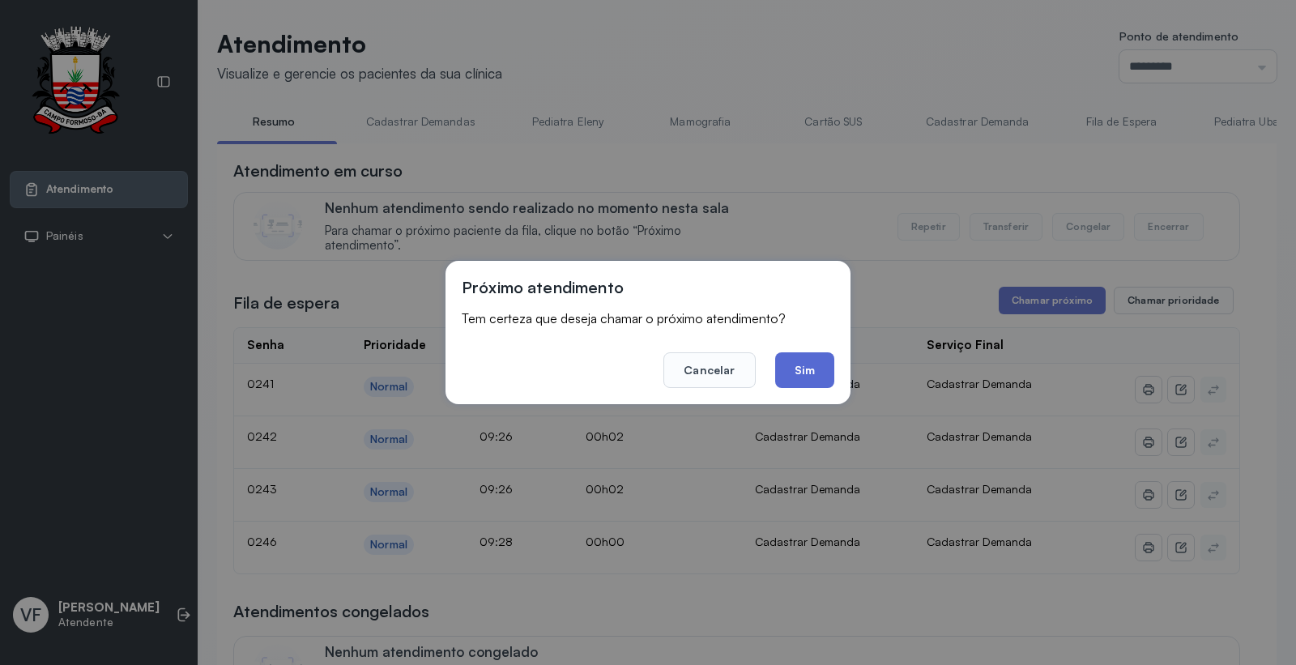
click at [794, 369] on button "Sim" at bounding box center [804, 370] width 59 height 36
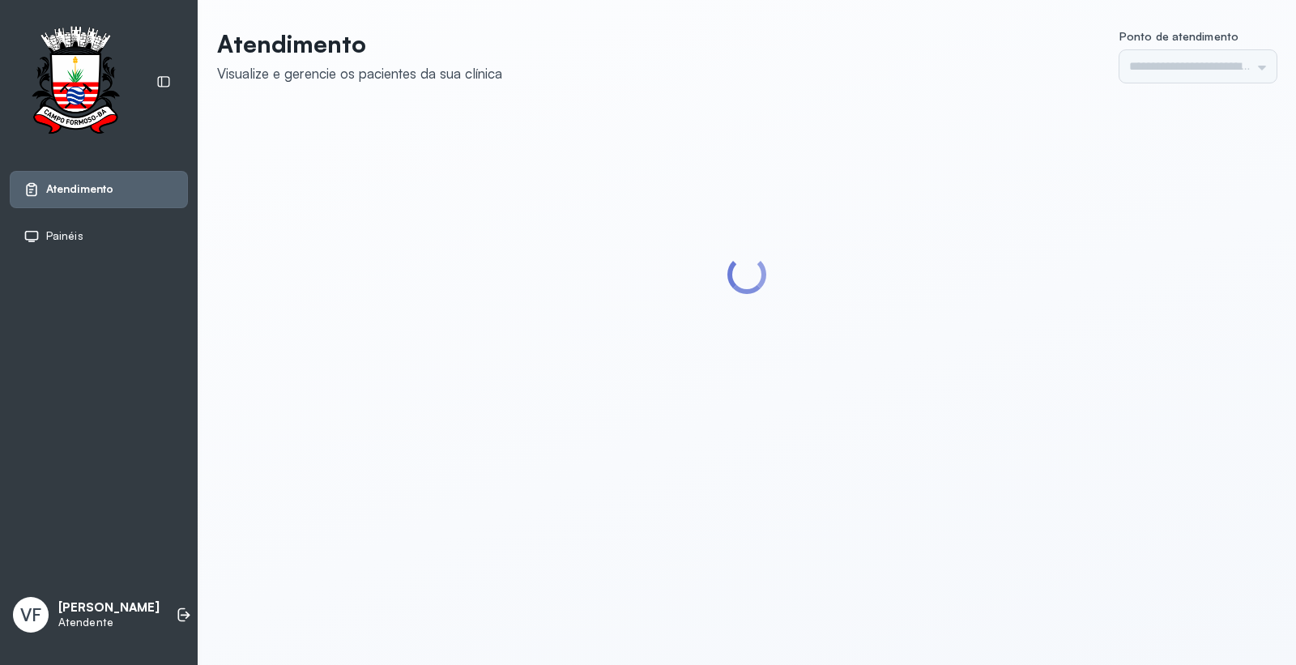
type input "*********"
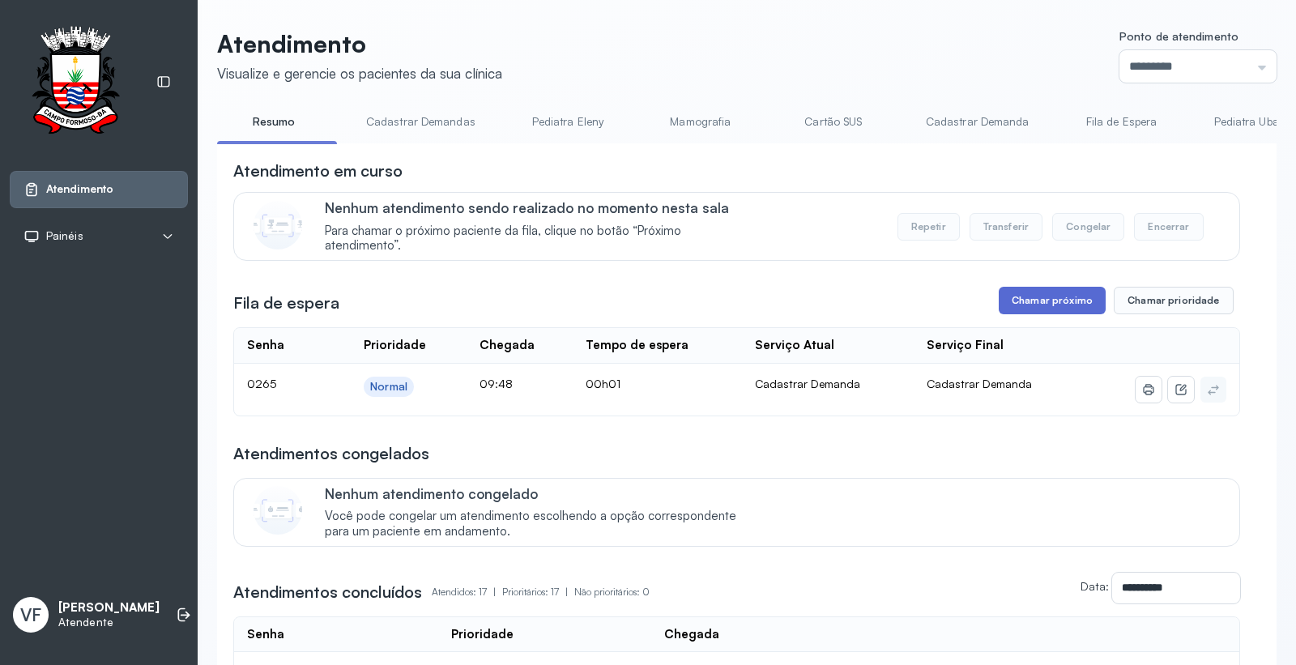
click at [1041, 304] on button "Chamar próximo" at bounding box center [1052, 301] width 107 height 28
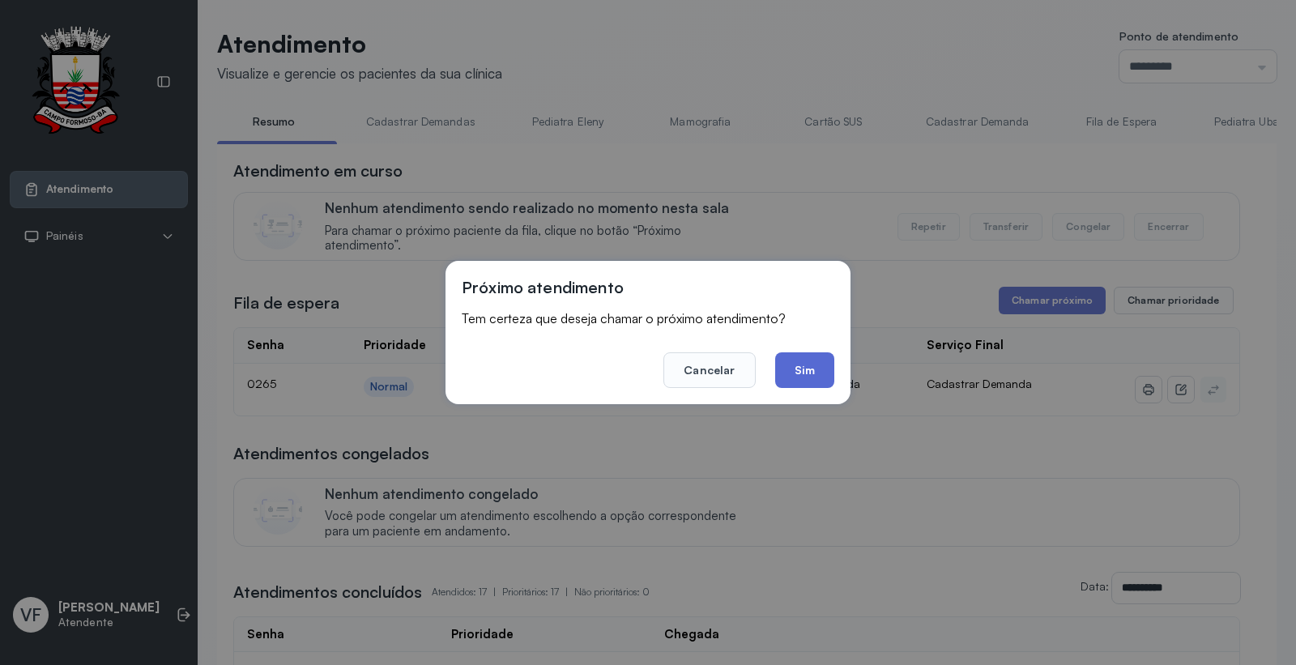
click at [804, 366] on button "Sim" at bounding box center [804, 370] width 59 height 36
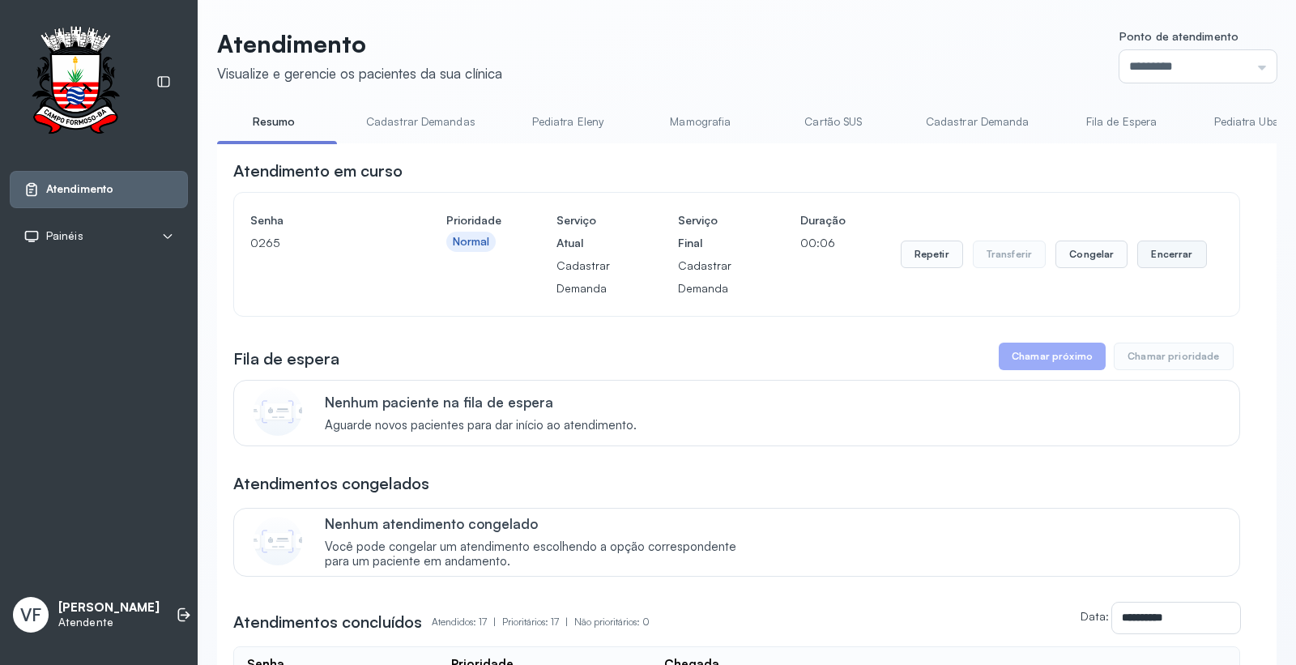
click at [1155, 261] on button "Encerrar" at bounding box center [1171, 255] width 69 height 28
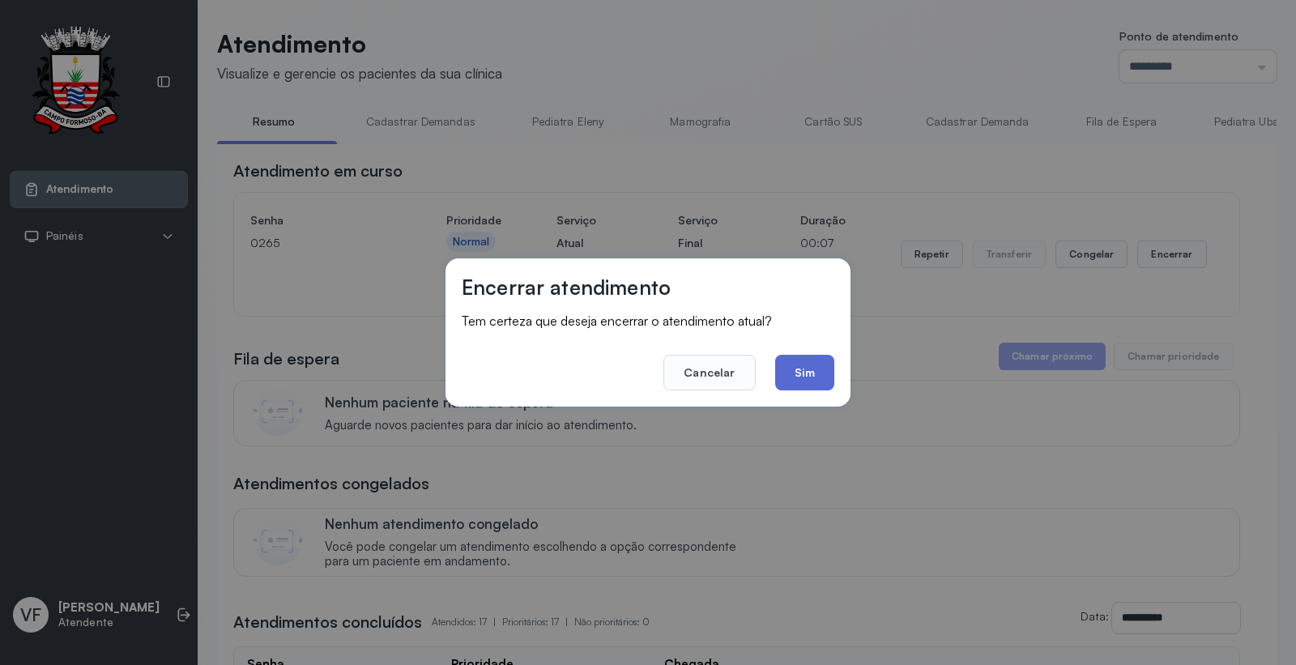
click at [816, 370] on button "Sim" at bounding box center [804, 373] width 59 height 36
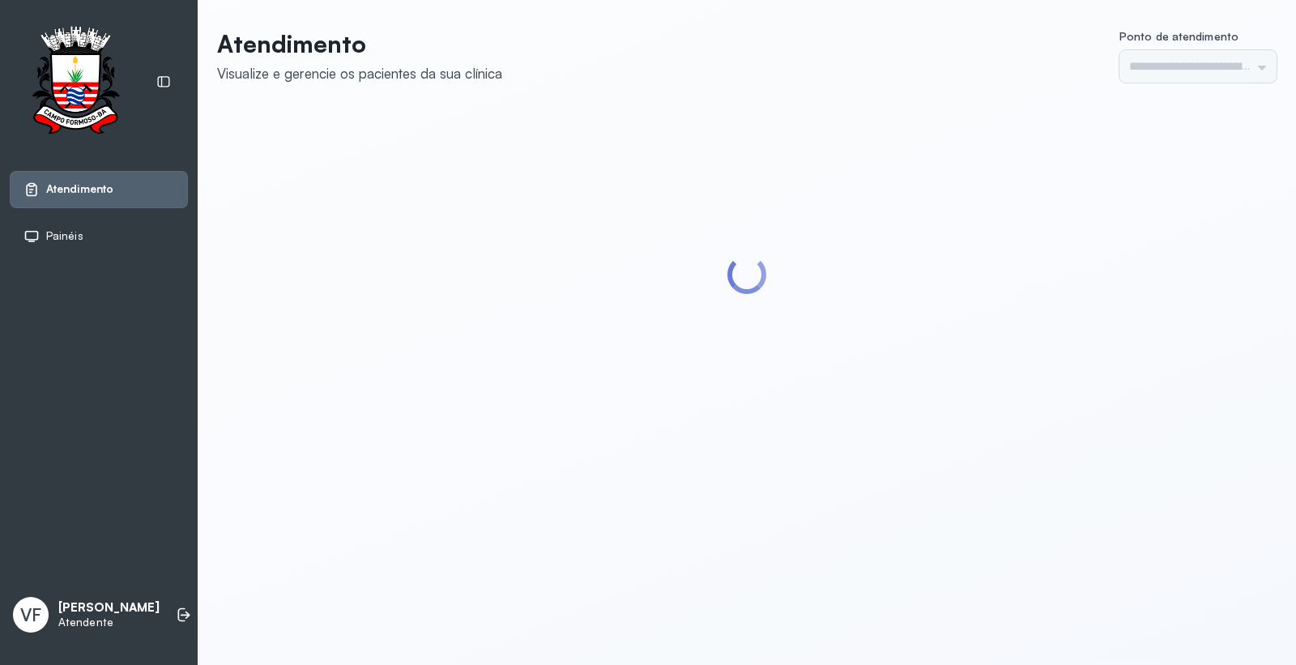
type input "*********"
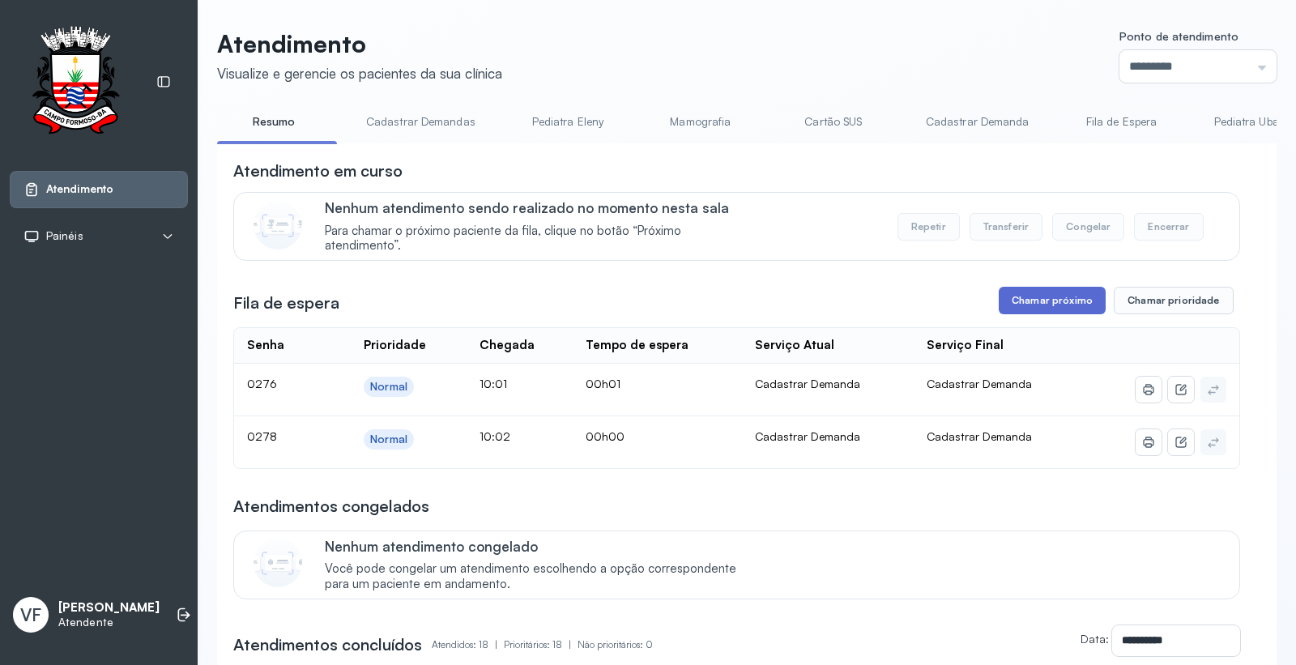
click at [1047, 302] on button "Chamar próximo" at bounding box center [1052, 301] width 107 height 28
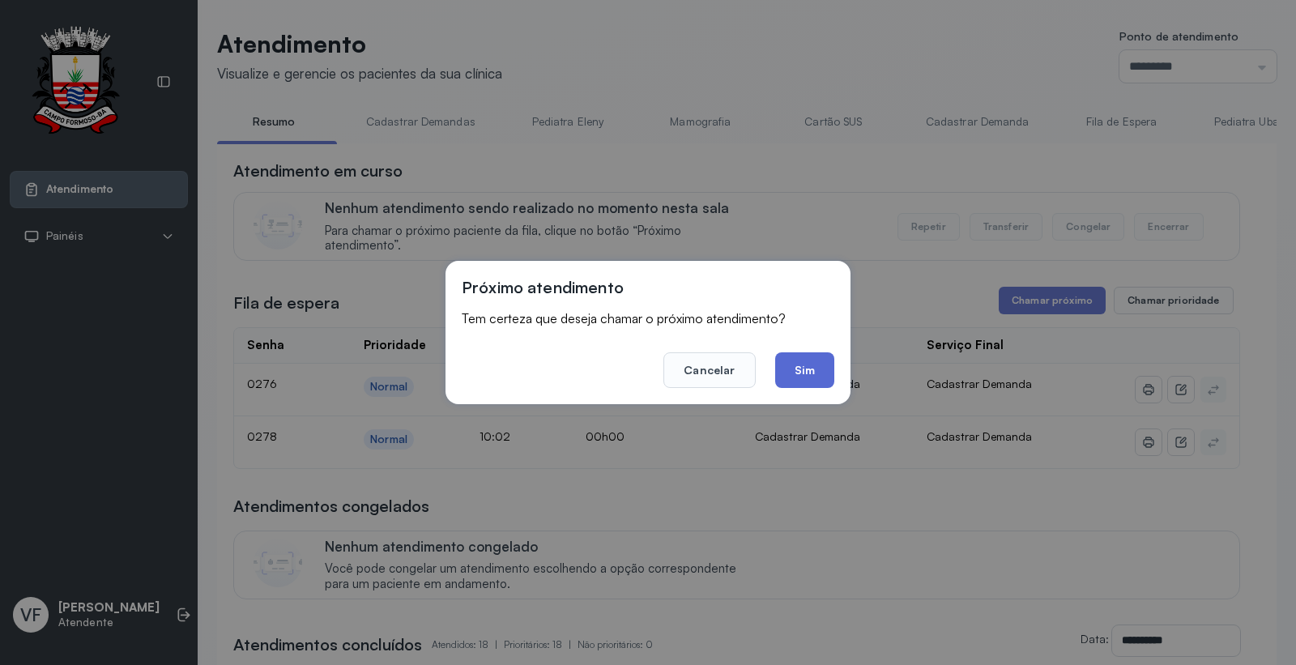
click at [799, 355] on button "Sim" at bounding box center [804, 370] width 59 height 36
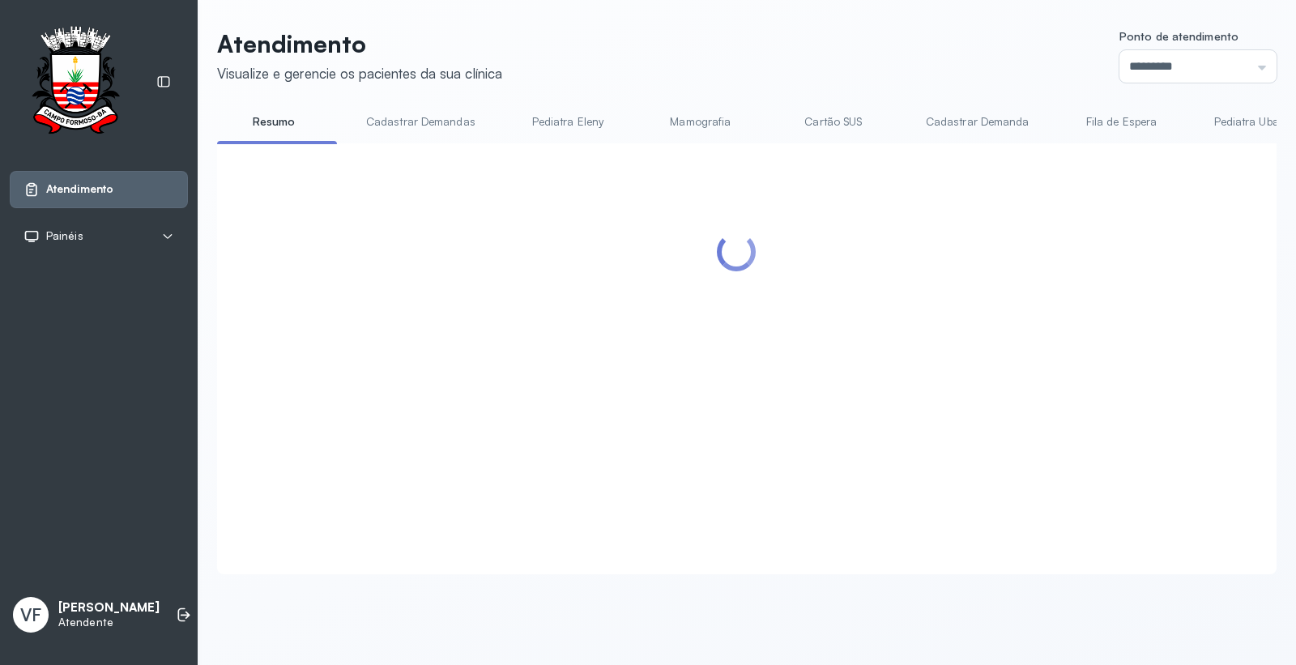
click at [975, 128] on link "Cadastrar Demanda" at bounding box center [977, 122] width 136 height 27
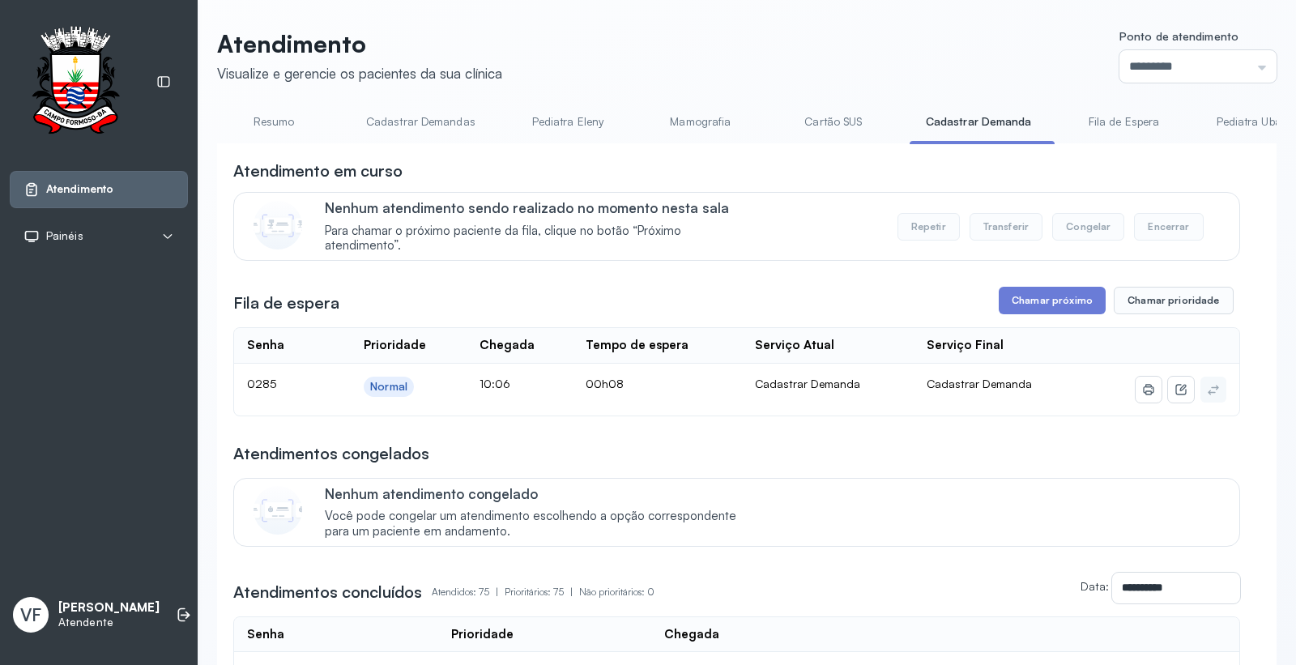
click at [270, 112] on link "Resumo" at bounding box center [273, 122] width 113 height 27
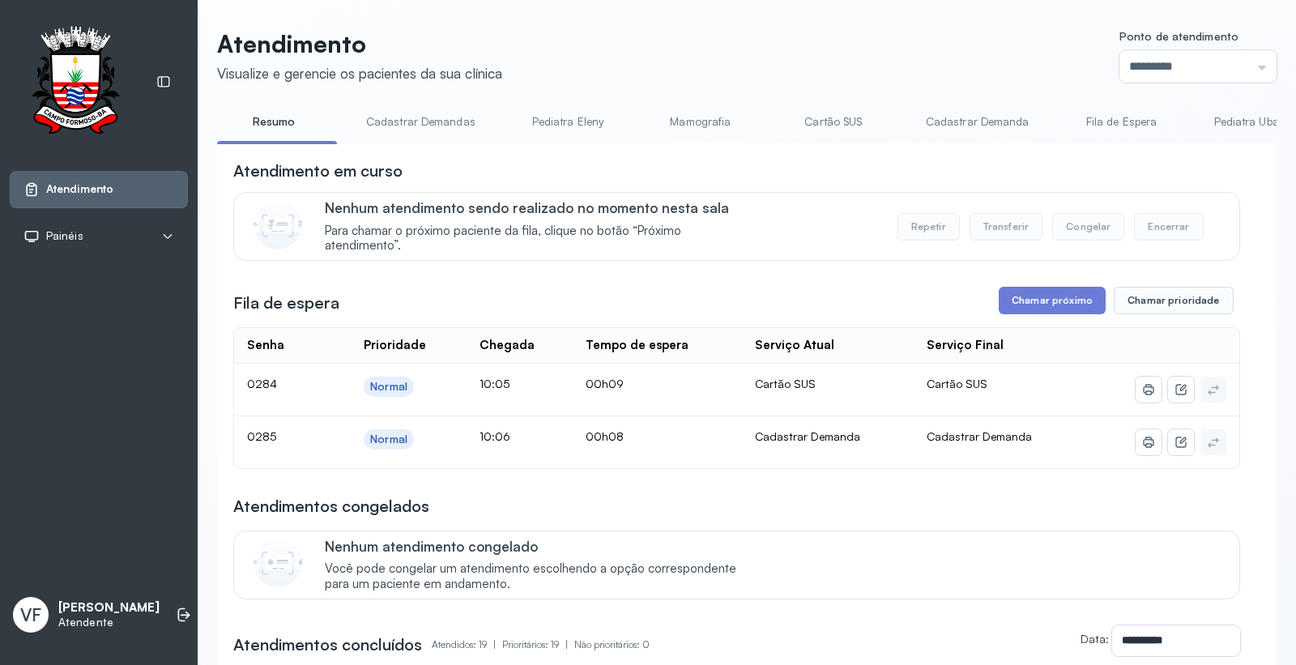
click at [945, 119] on link "Cadastrar Demanda" at bounding box center [977, 122] width 136 height 27
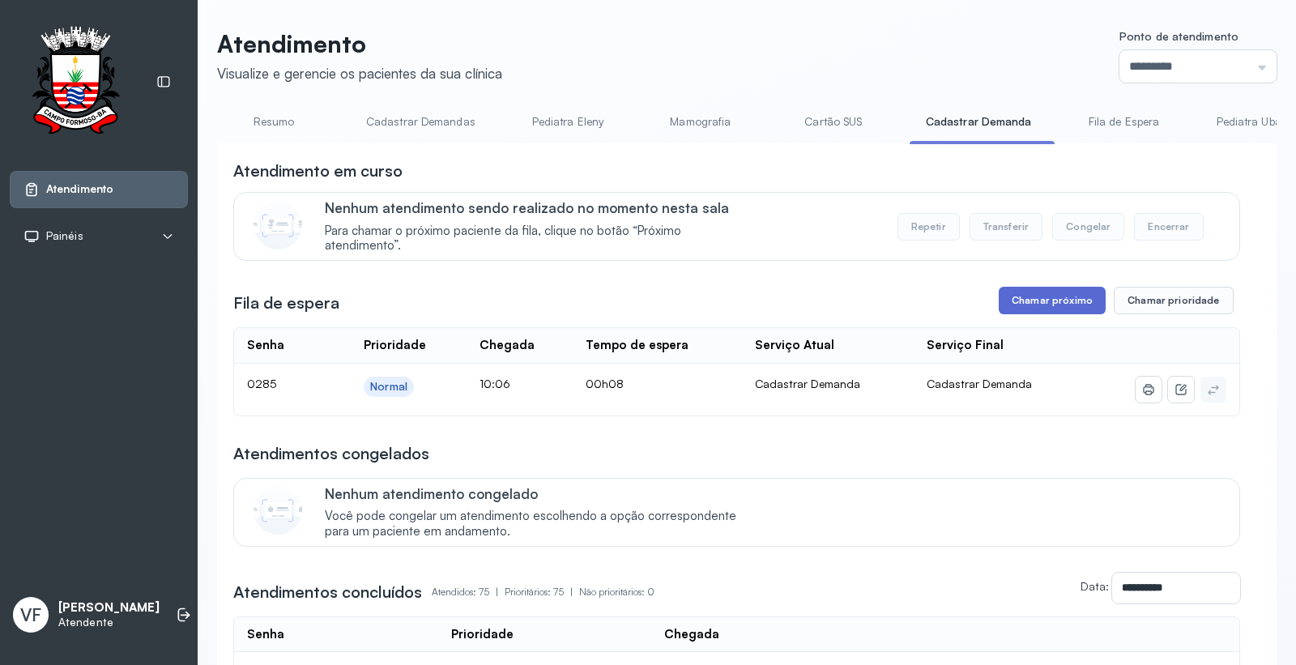
click at [1023, 298] on button "Chamar próximo" at bounding box center [1052, 301] width 107 height 28
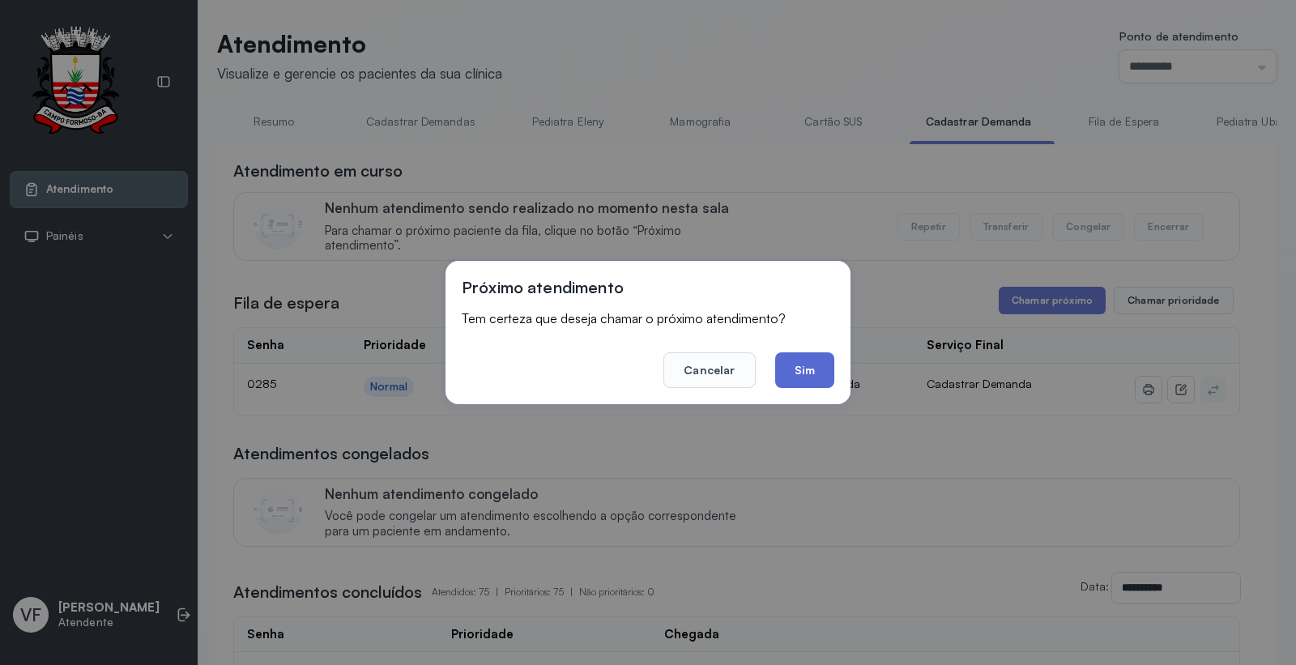
click at [807, 381] on button "Sim" at bounding box center [804, 370] width 59 height 36
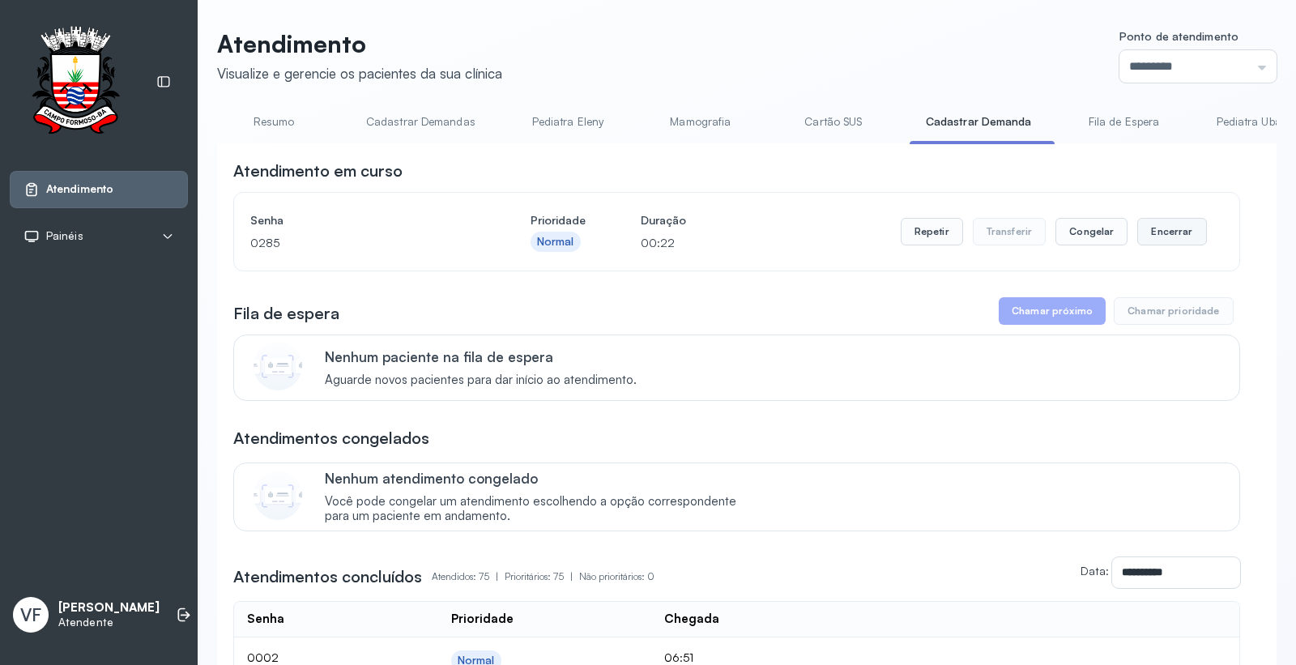
click at [1148, 232] on button "Encerrar" at bounding box center [1171, 232] width 69 height 28
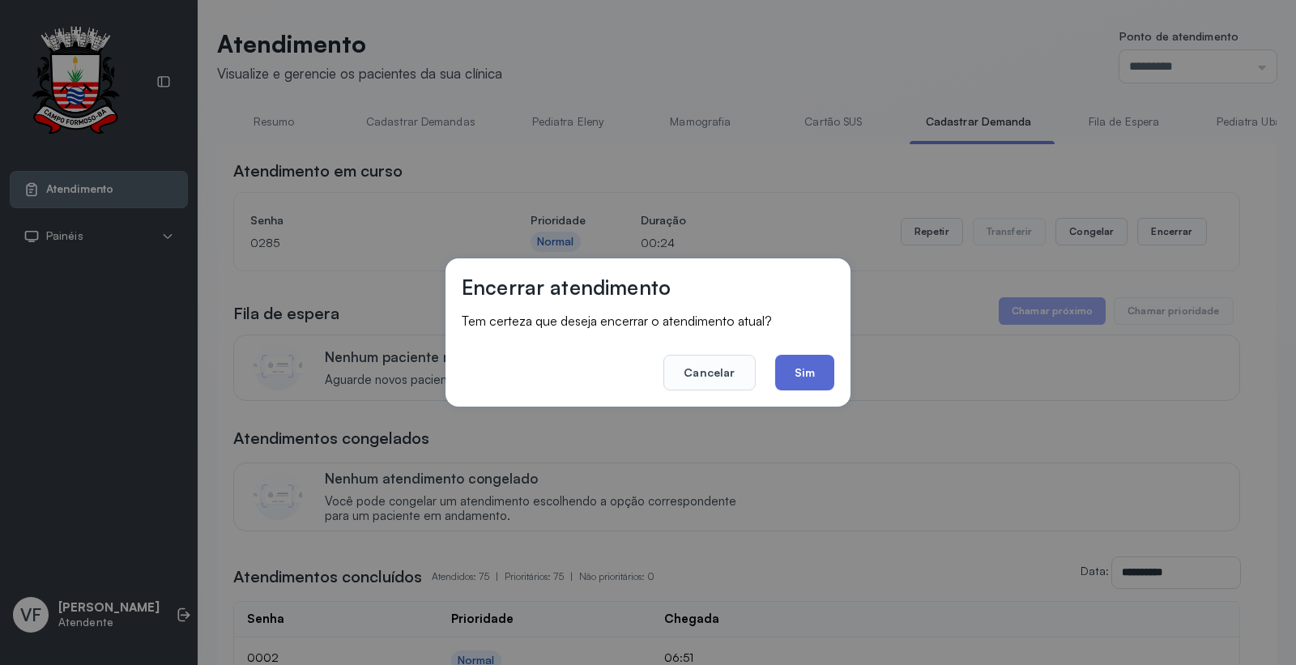
click at [798, 375] on button "Sim" at bounding box center [804, 373] width 59 height 36
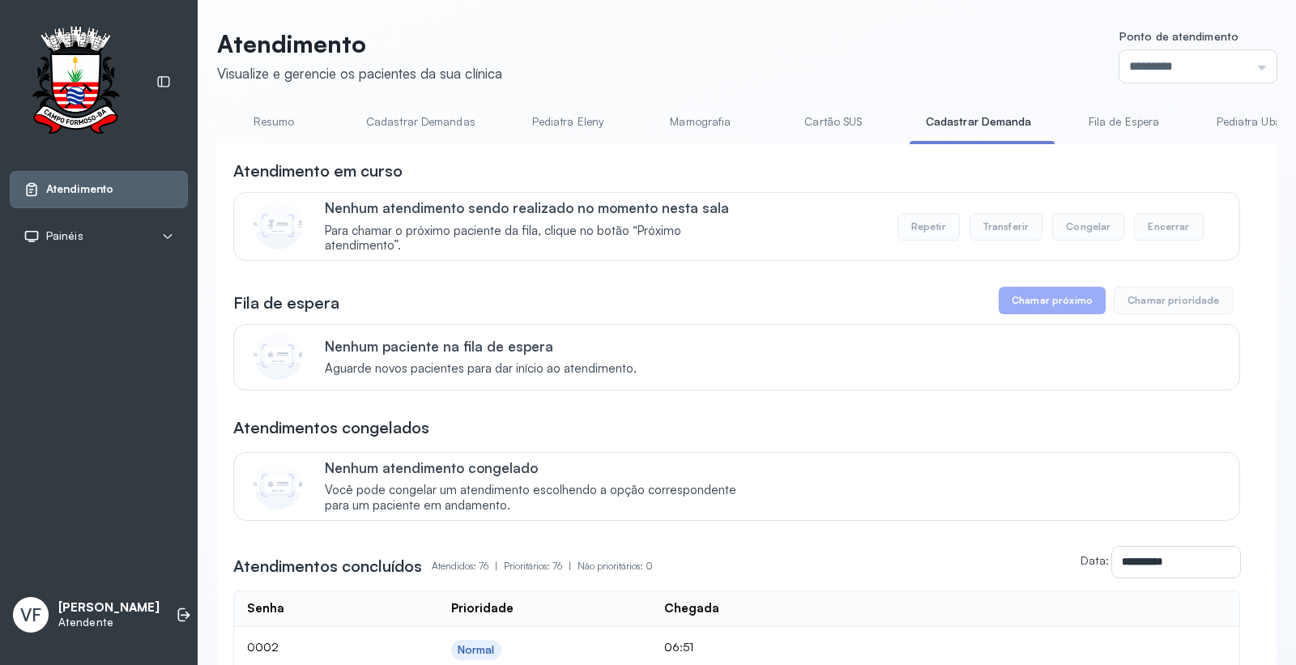
click at [271, 116] on link "Resumo" at bounding box center [273, 122] width 113 height 27
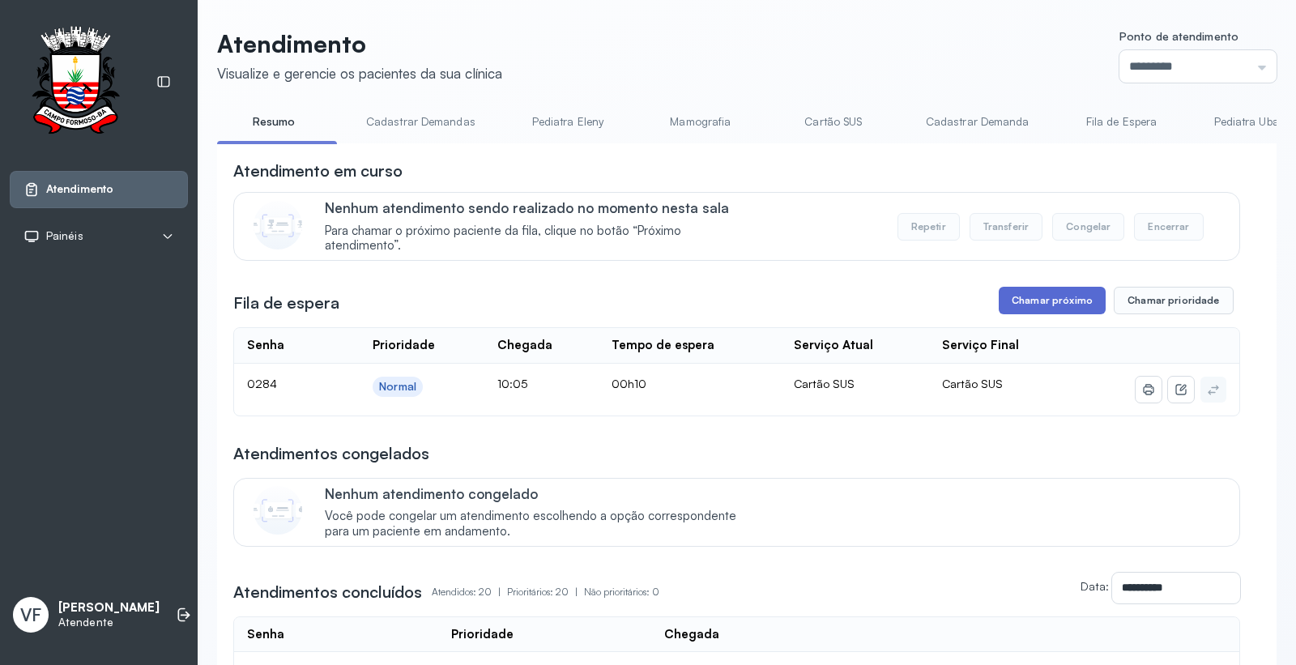
click at [1050, 297] on button "Chamar próximo" at bounding box center [1052, 301] width 107 height 28
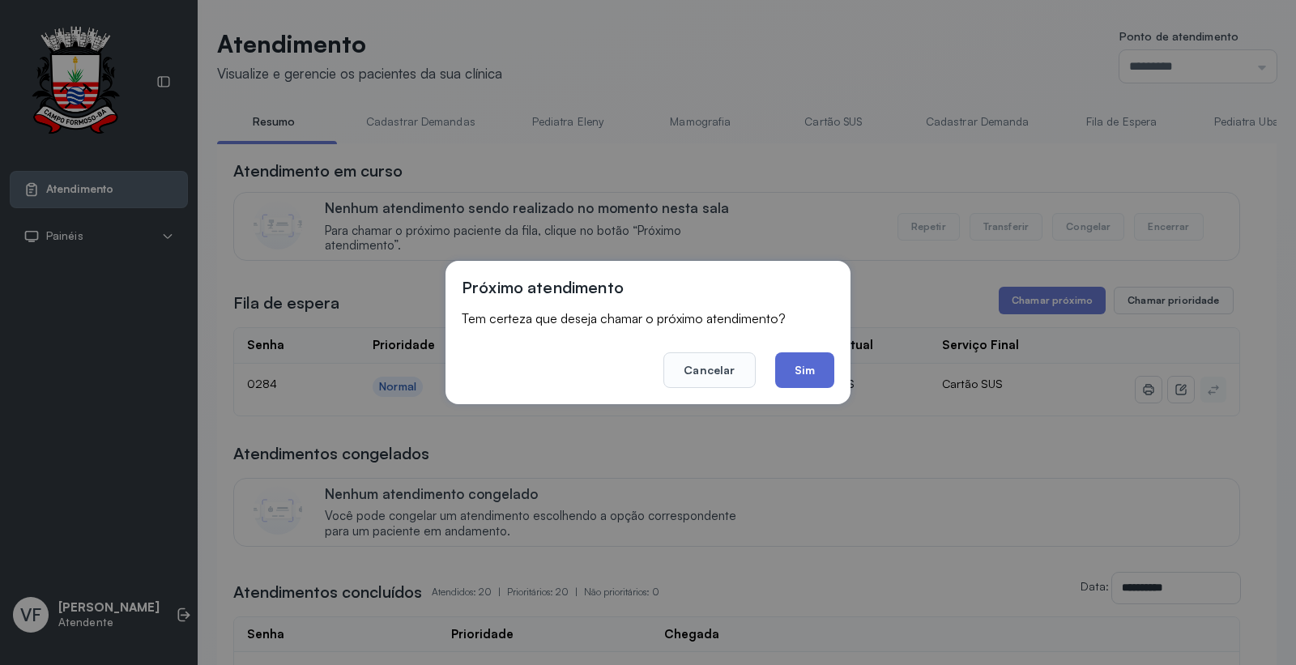
click at [805, 360] on button "Sim" at bounding box center [804, 370] width 59 height 36
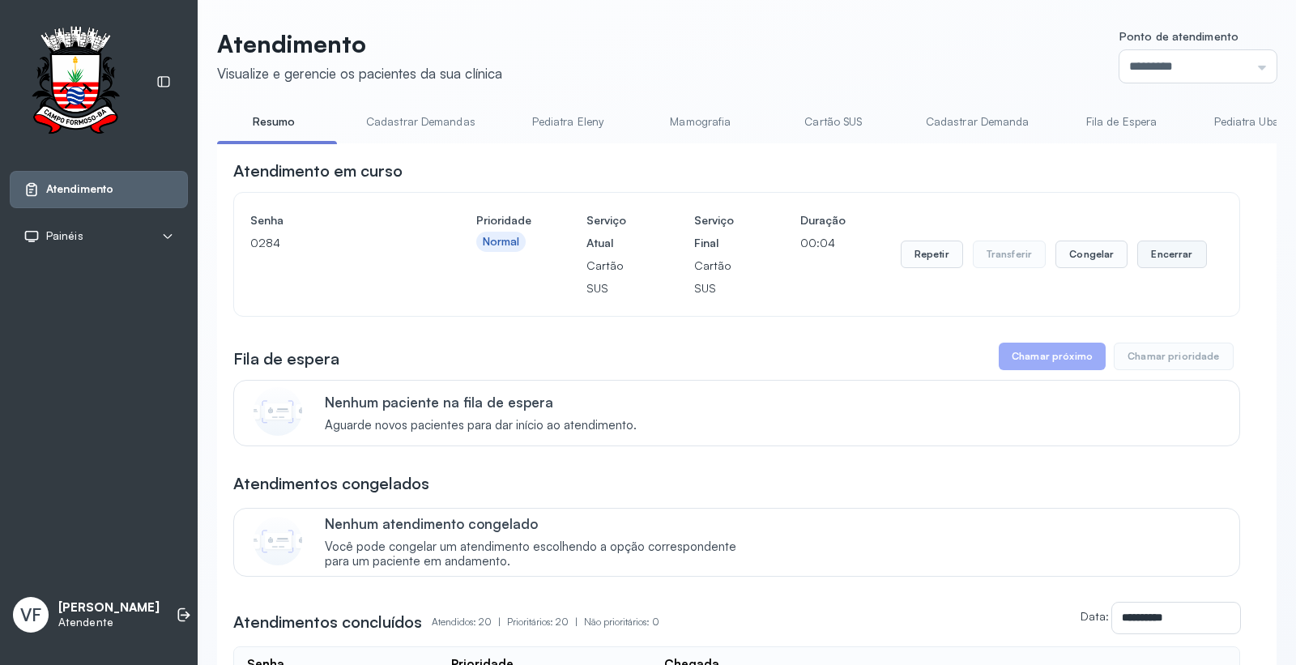
click at [1152, 252] on button "Encerrar" at bounding box center [1171, 255] width 69 height 28
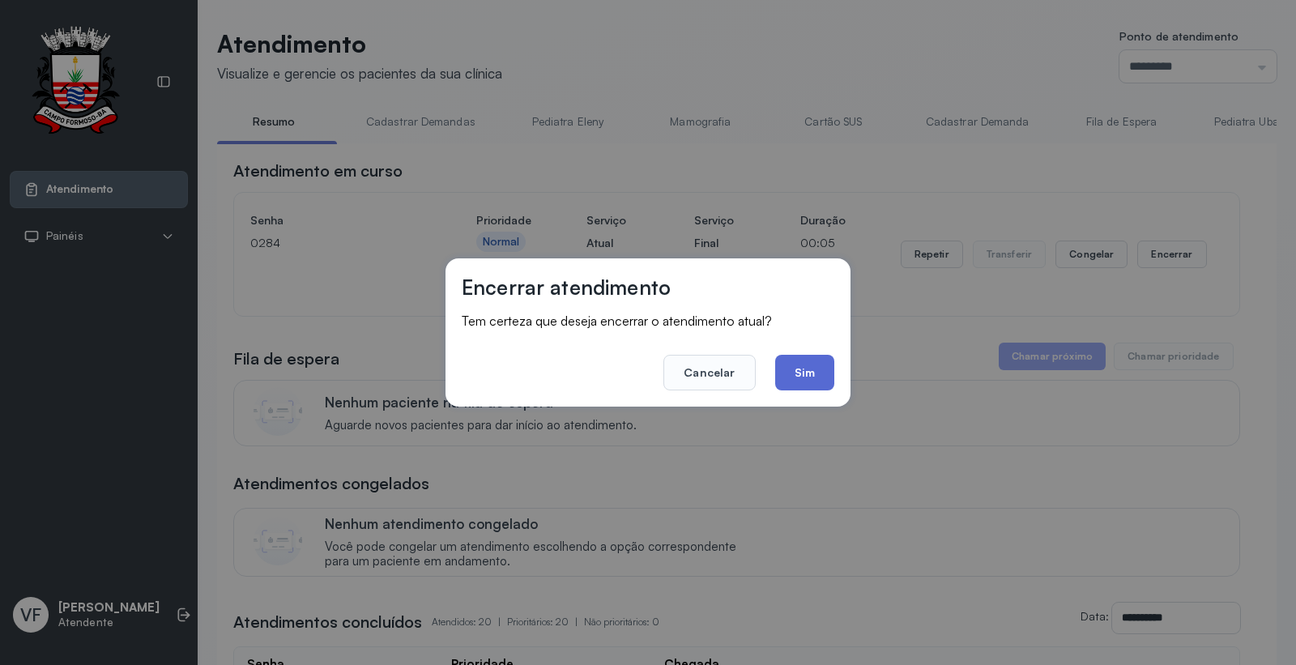
click at [812, 373] on button "Sim" at bounding box center [804, 373] width 59 height 36
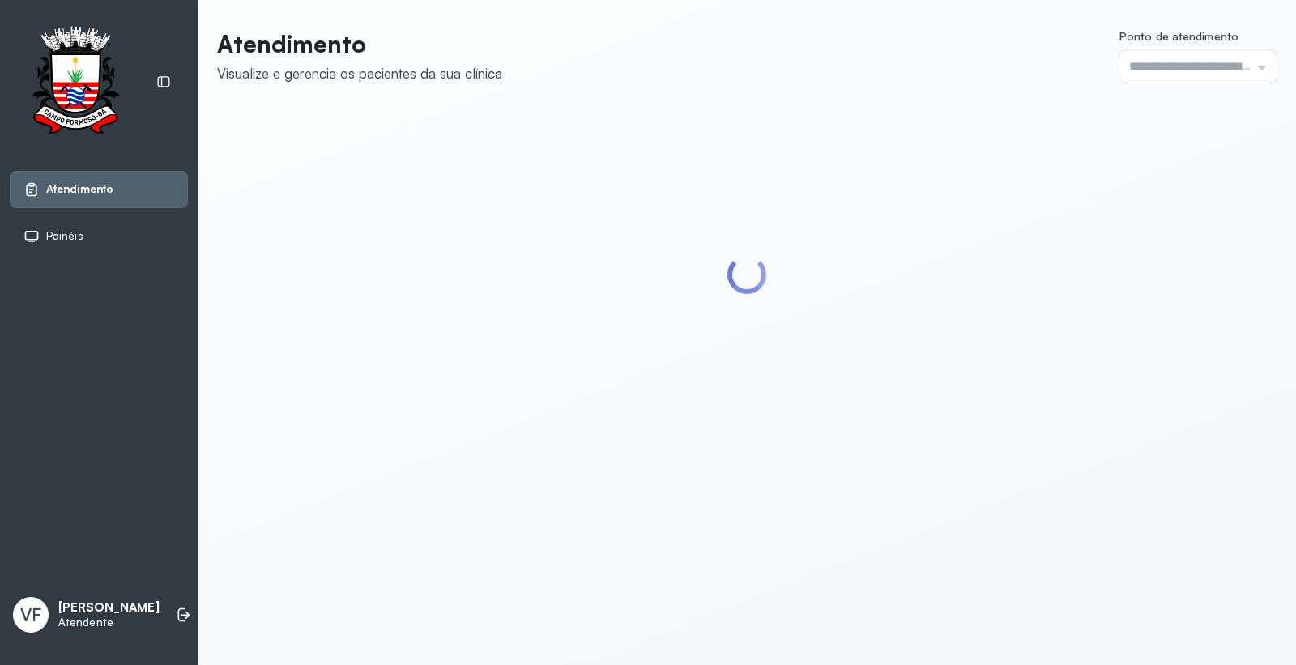
type input "*********"
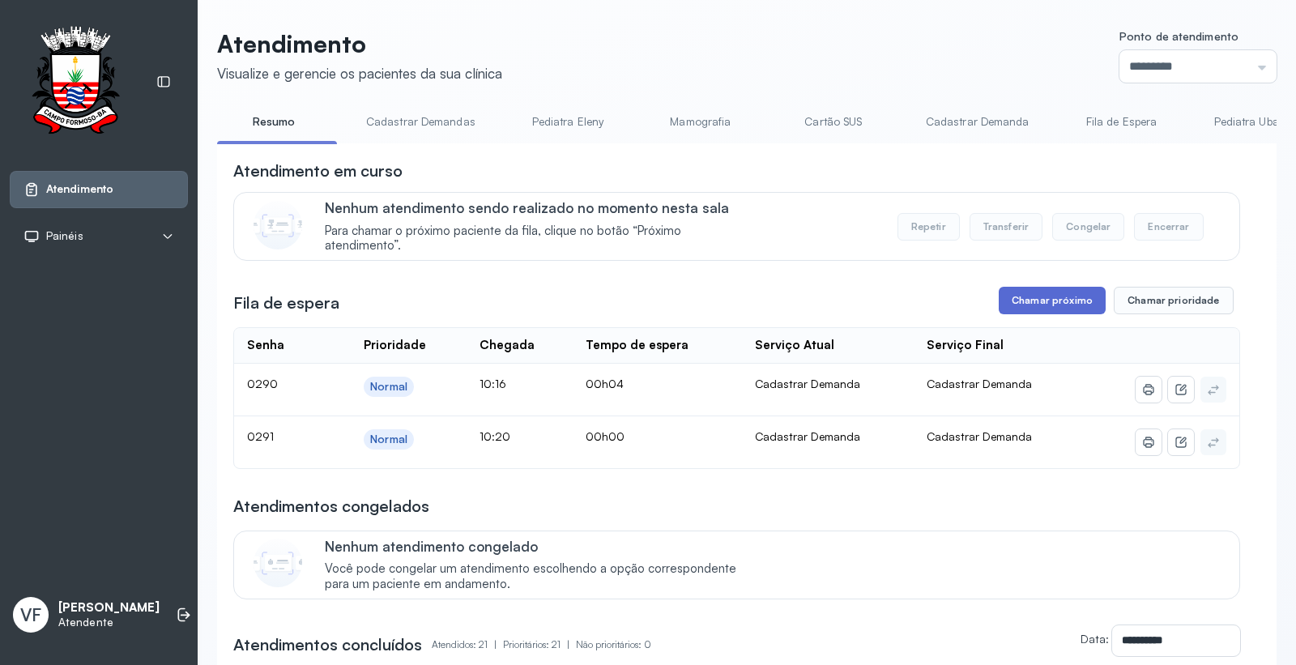
click at [1056, 300] on button "Chamar próximo" at bounding box center [1052, 301] width 107 height 28
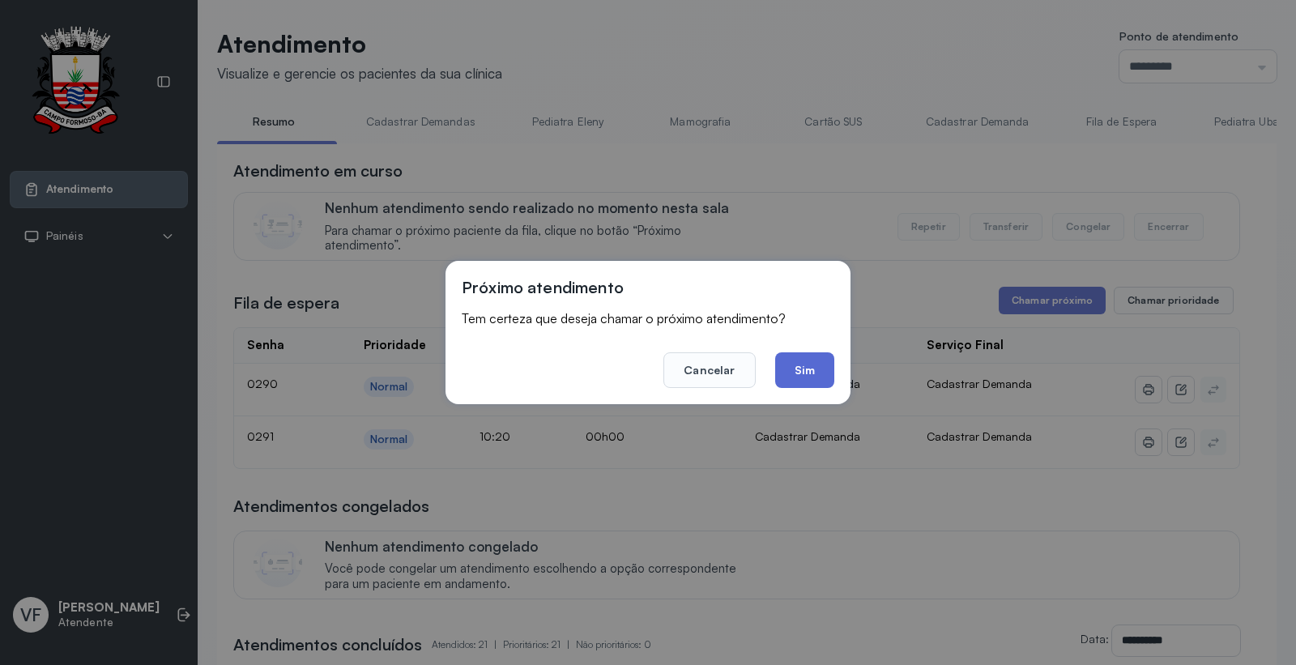
click at [794, 362] on button "Sim" at bounding box center [804, 370] width 59 height 36
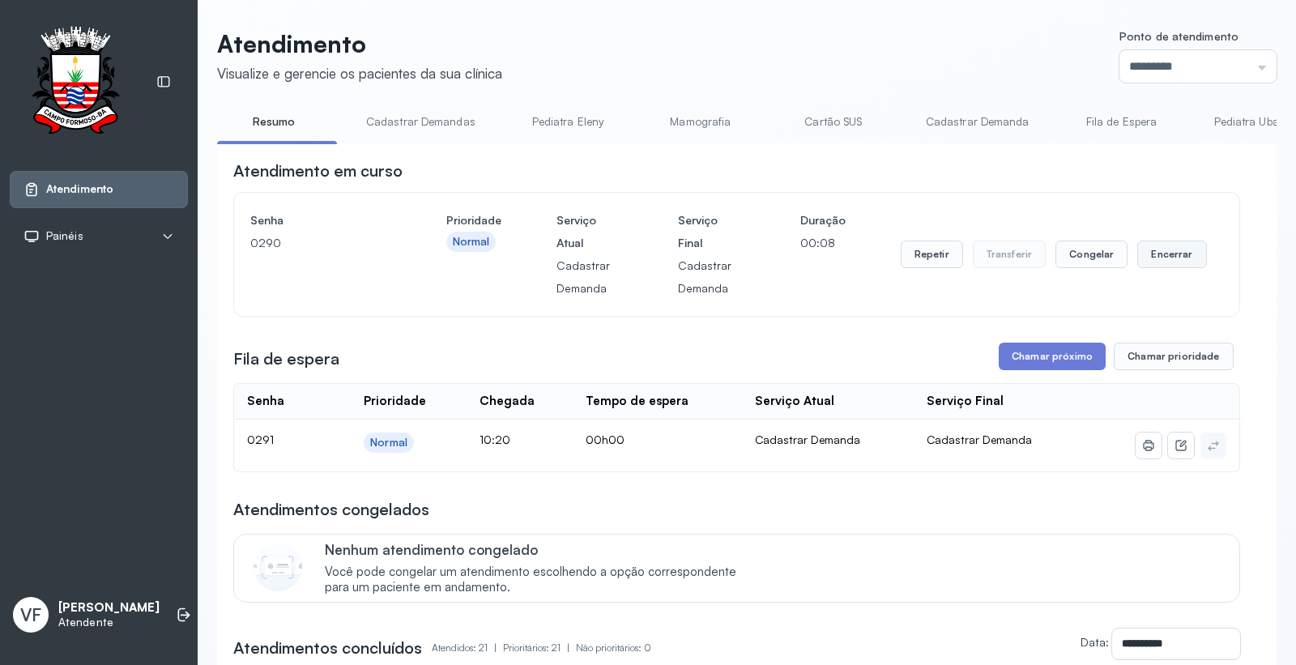
click at [1155, 252] on button "Encerrar" at bounding box center [1171, 255] width 69 height 28
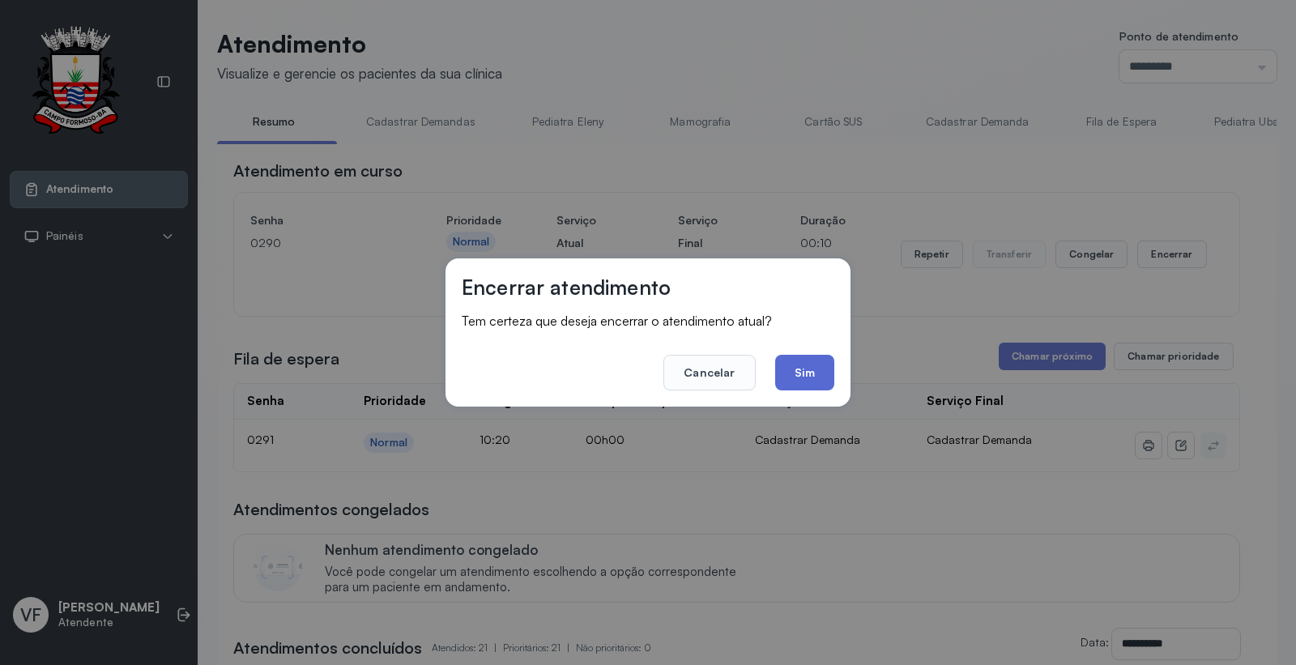
click at [803, 367] on button "Sim" at bounding box center [804, 373] width 59 height 36
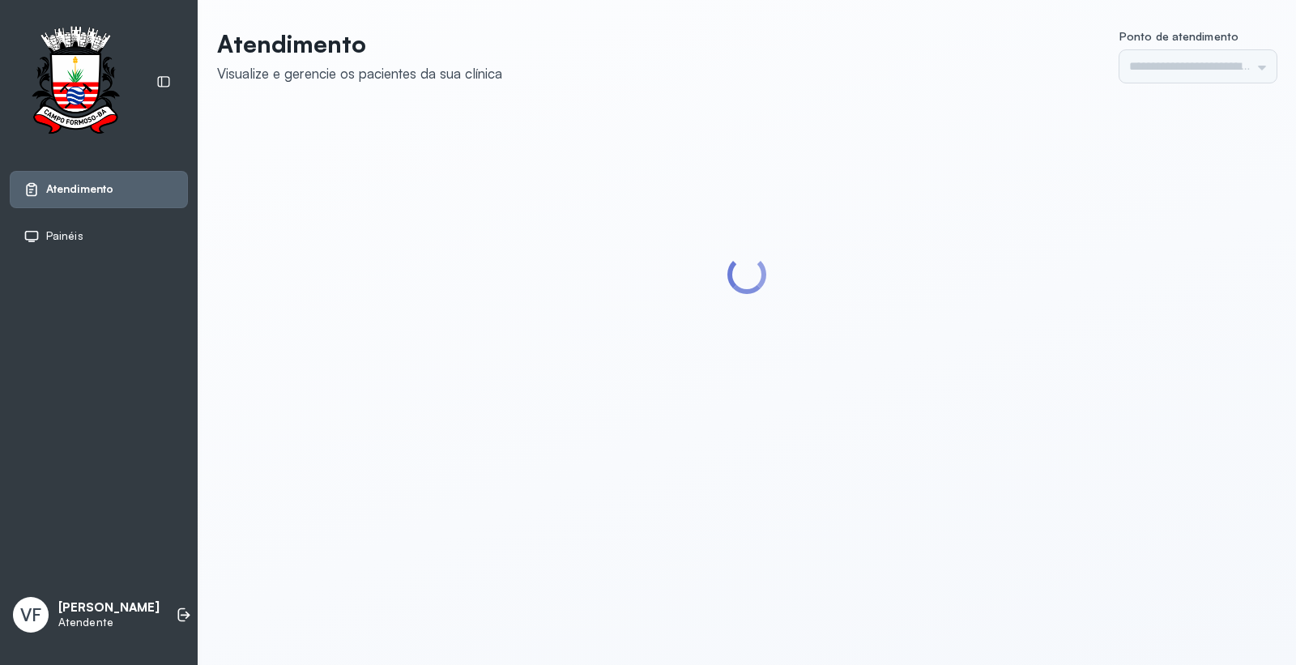
type input "*********"
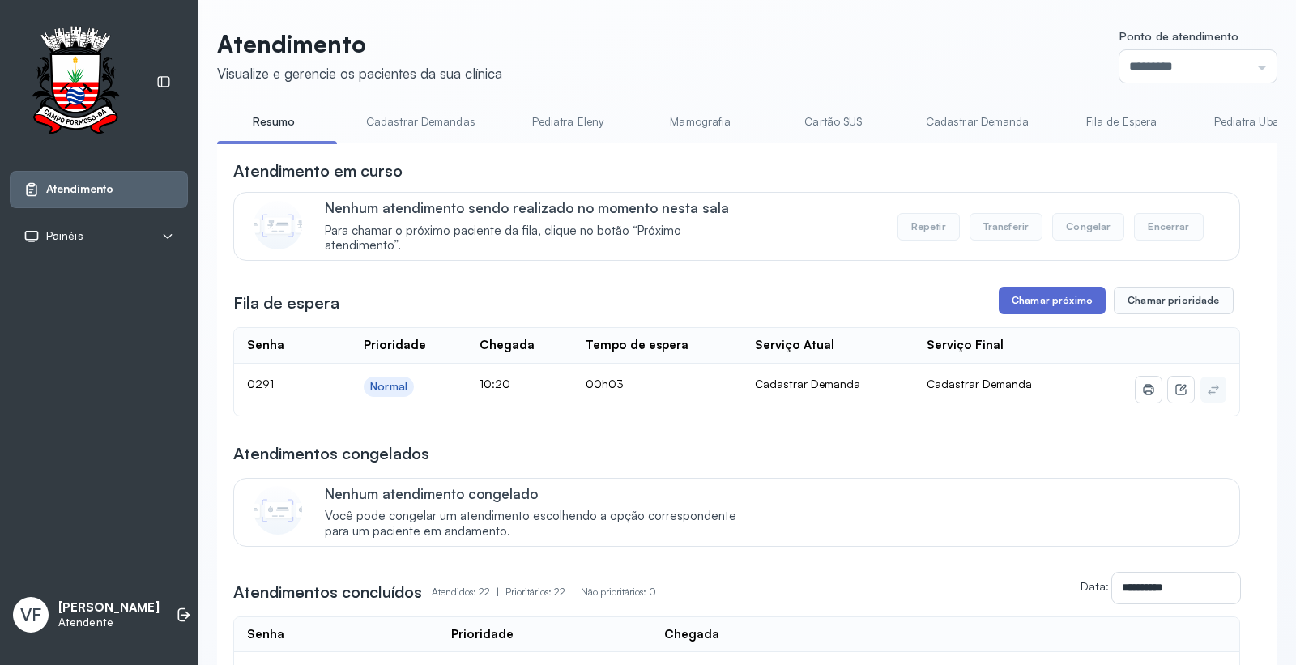
click at [1030, 294] on button "Chamar próximo" at bounding box center [1052, 301] width 107 height 28
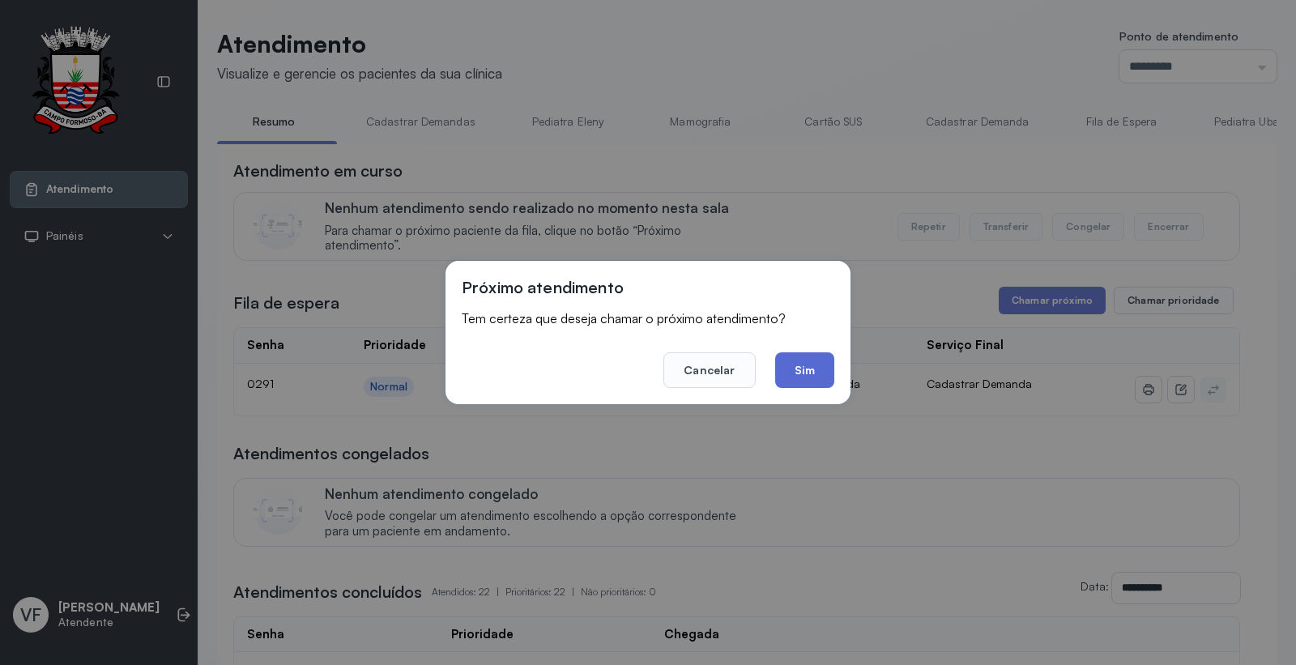
click at [814, 366] on button "Sim" at bounding box center [804, 370] width 59 height 36
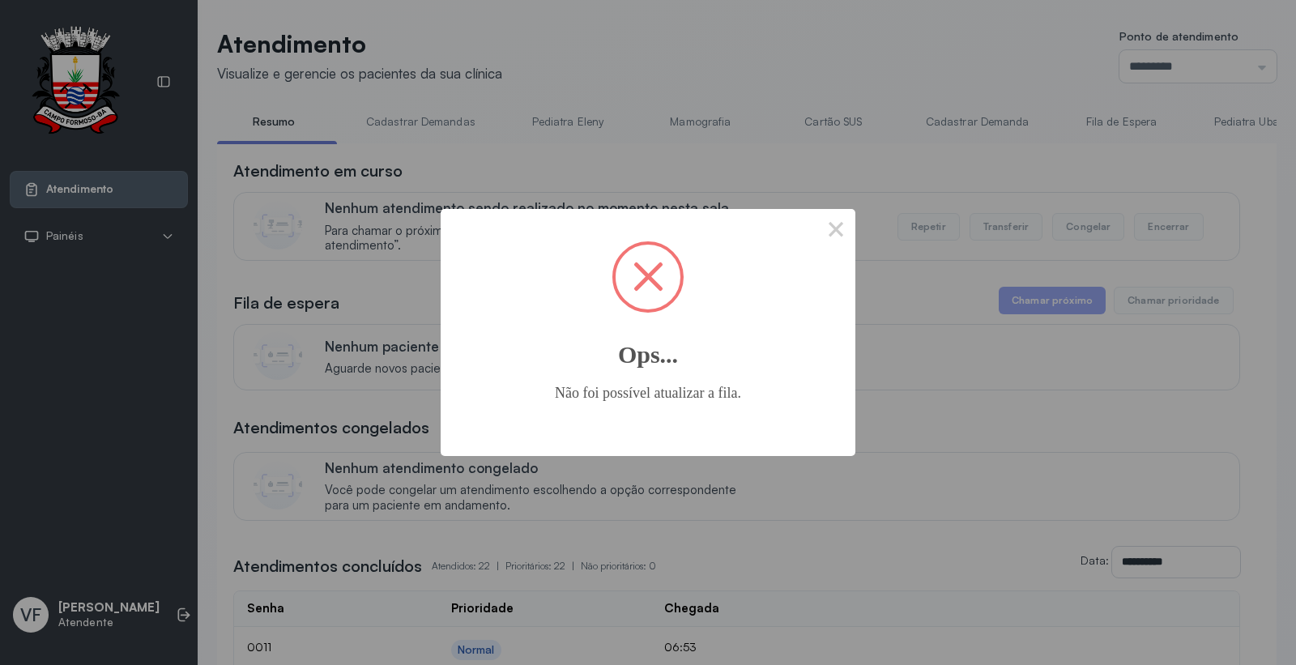
click at [816, 209] on button "×" at bounding box center [835, 228] width 39 height 39
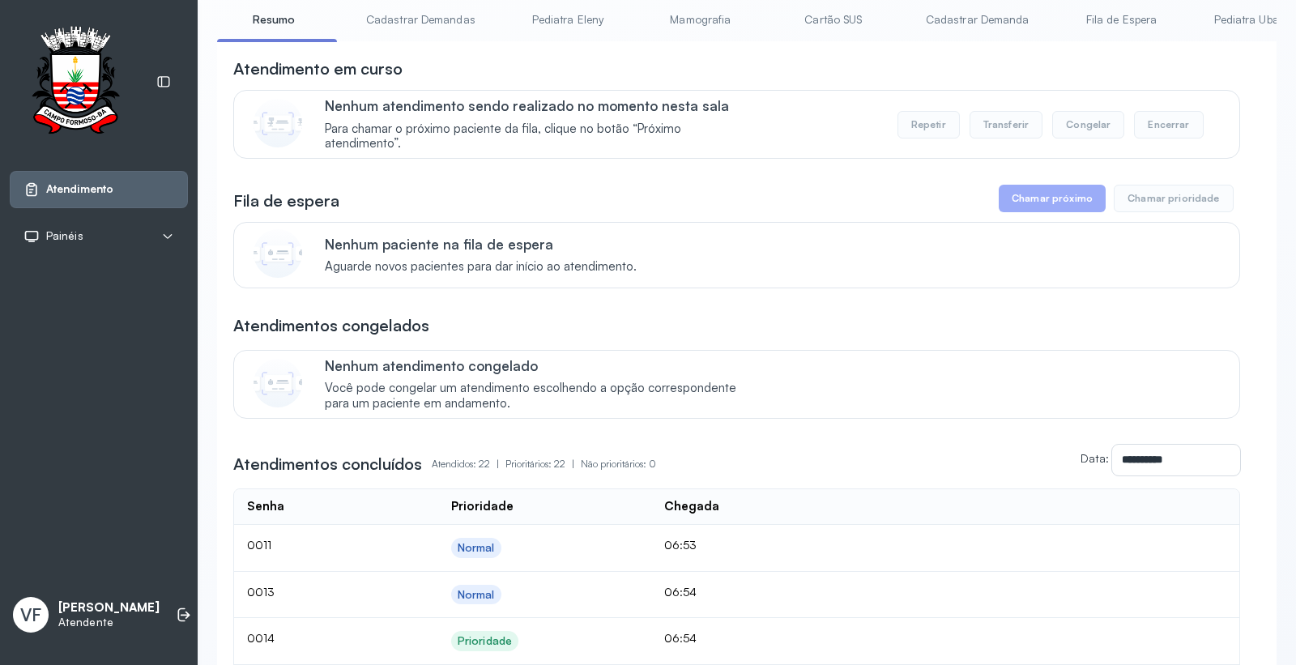
scroll to position [360, 0]
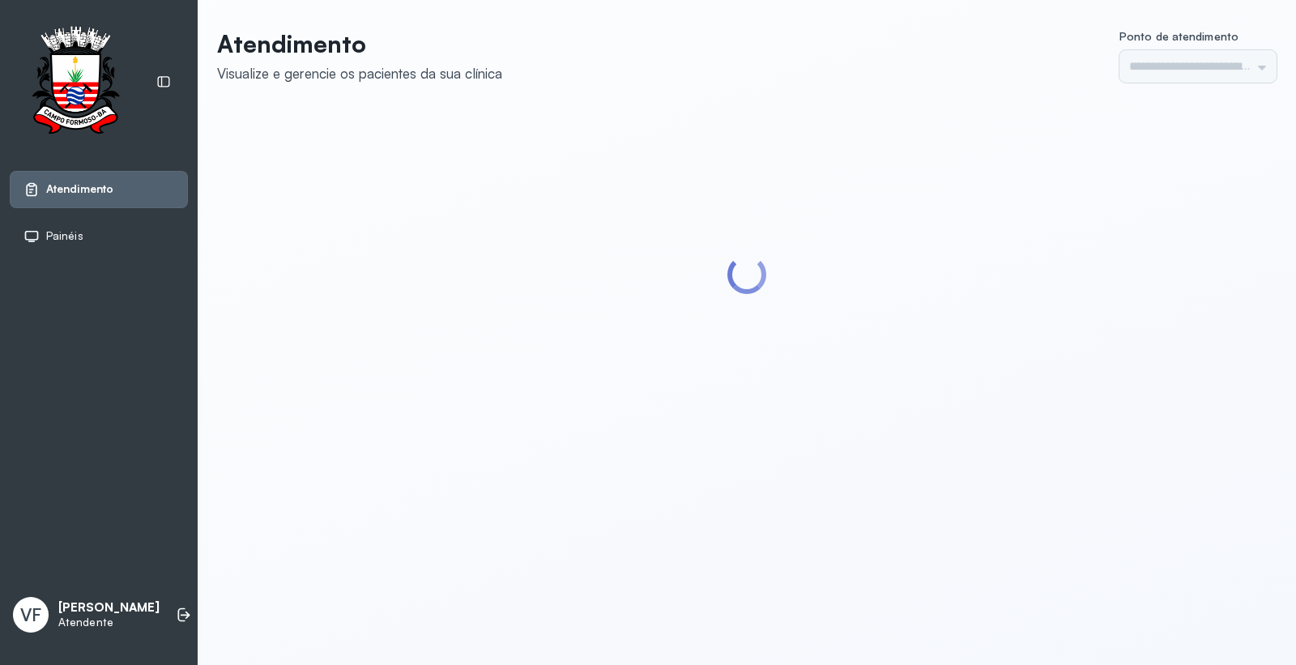
type input "*********"
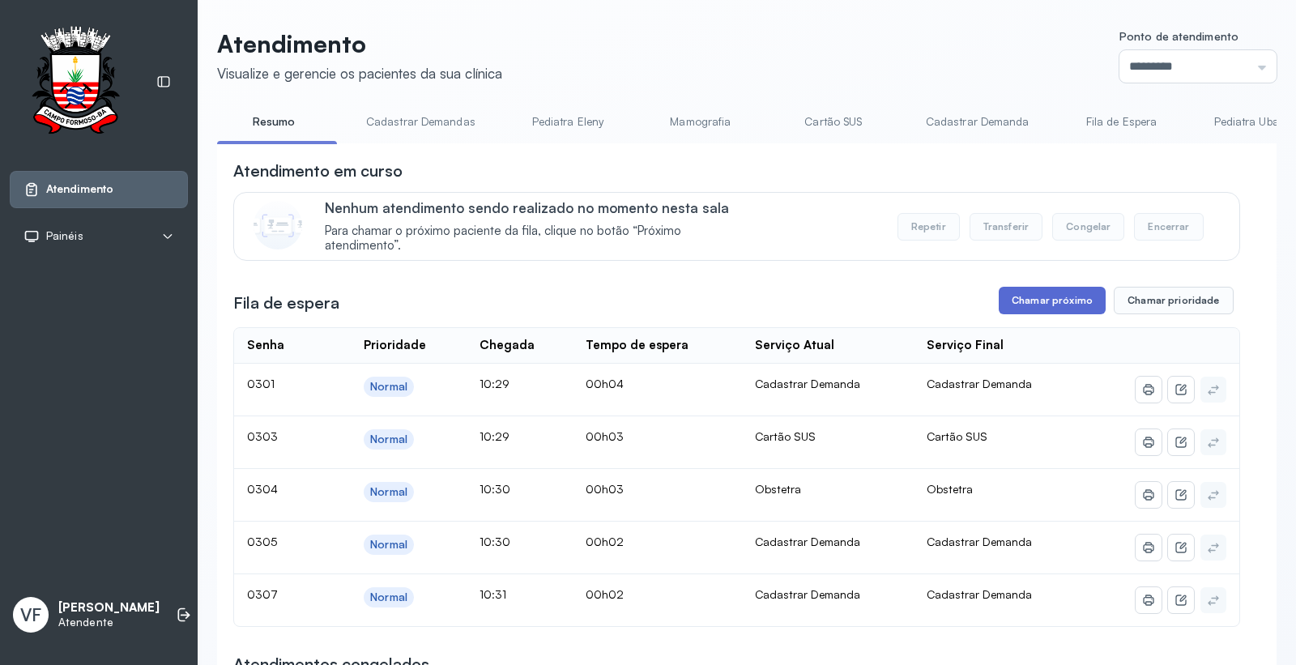
click at [1046, 296] on button "Chamar próximo" at bounding box center [1052, 301] width 107 height 28
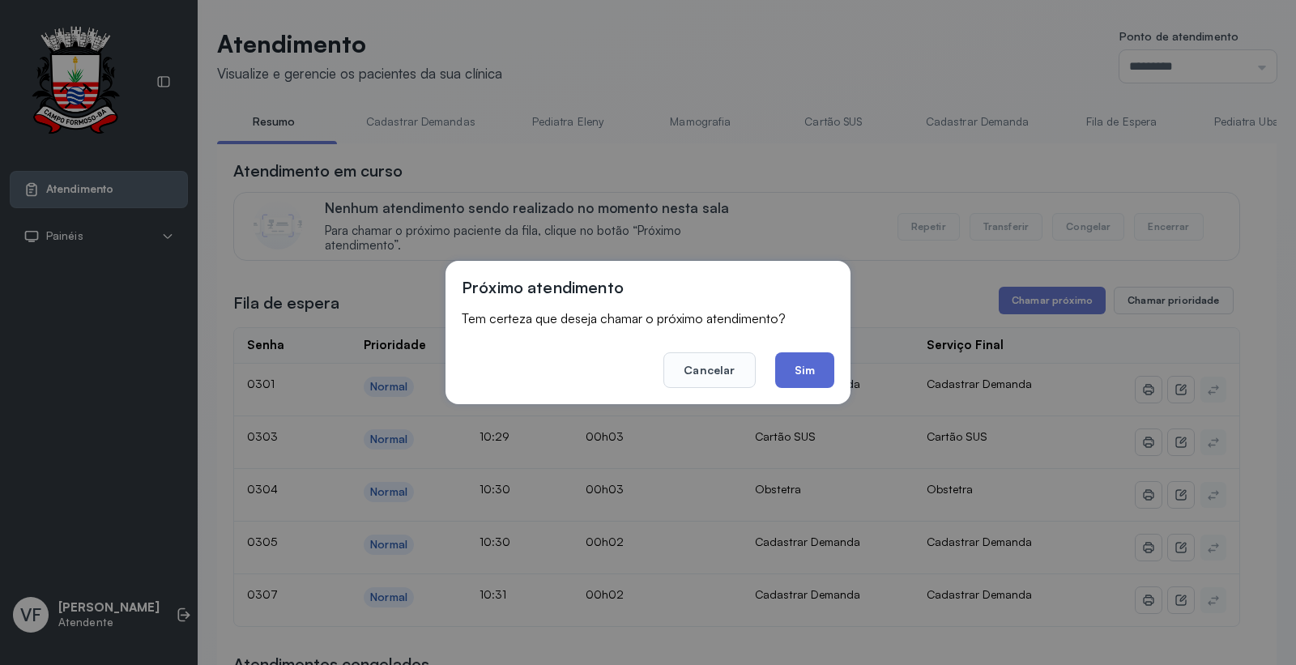
click at [803, 364] on button "Sim" at bounding box center [804, 370] width 59 height 36
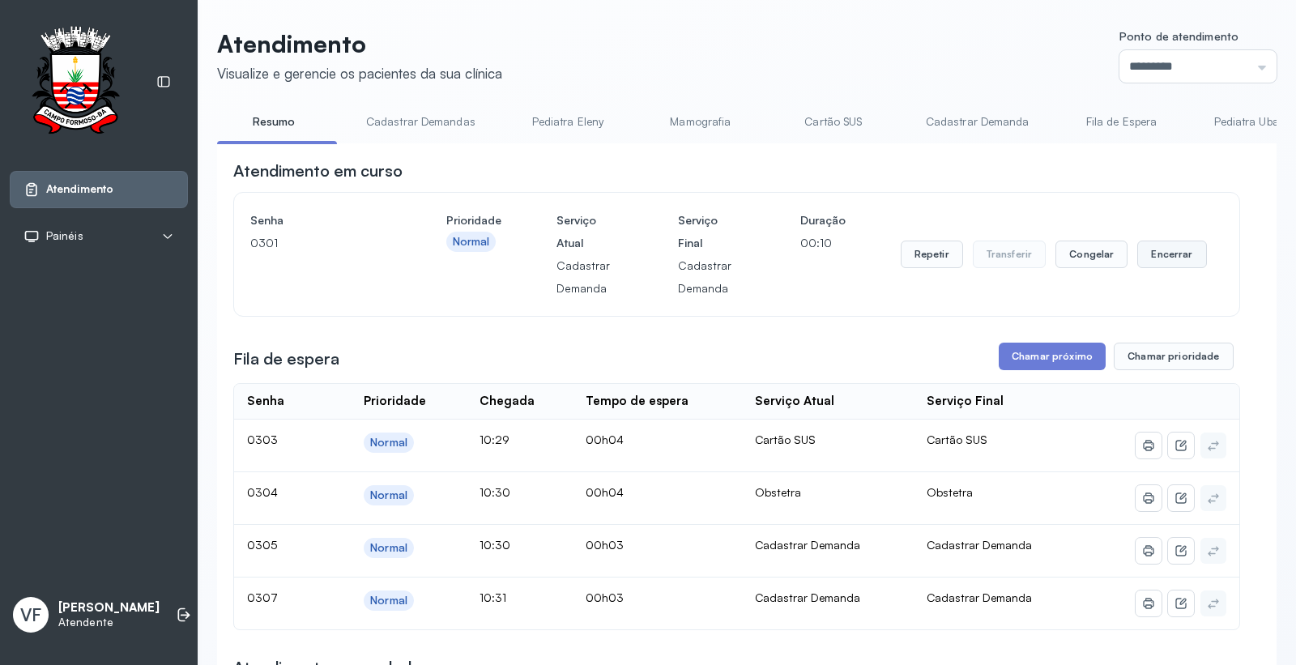
click at [1153, 249] on button "Encerrar" at bounding box center [1171, 255] width 69 height 28
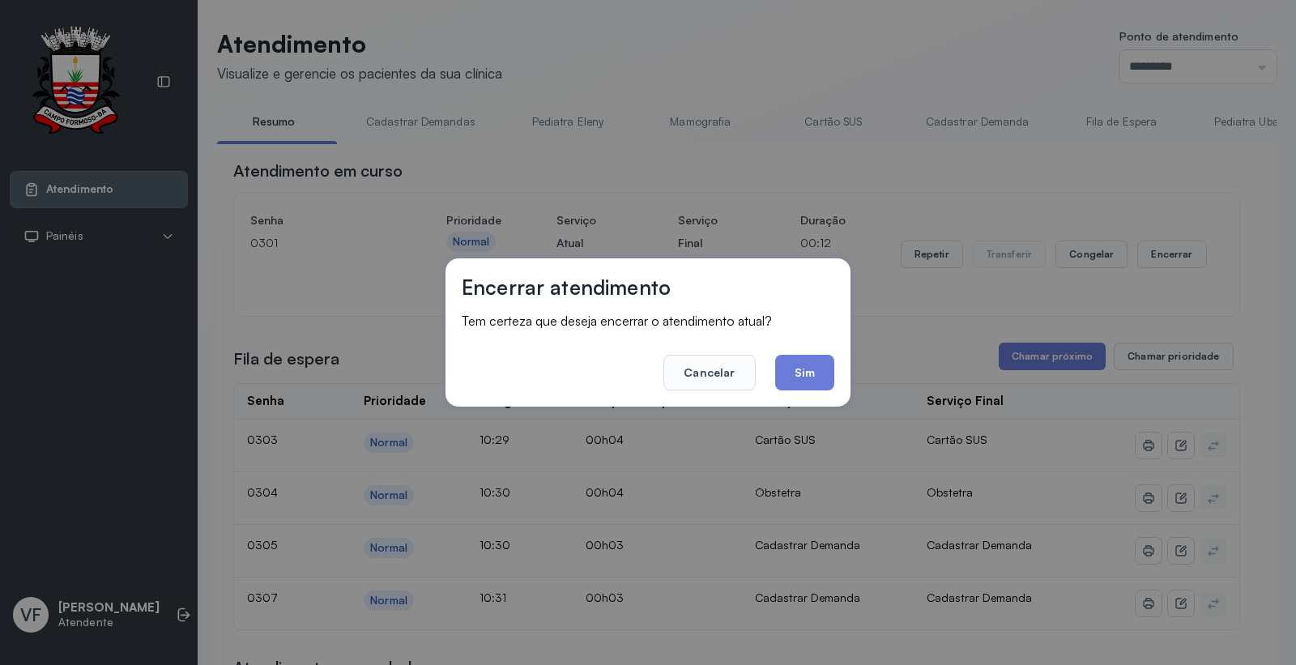
click at [800, 362] on button "Sim" at bounding box center [804, 373] width 59 height 36
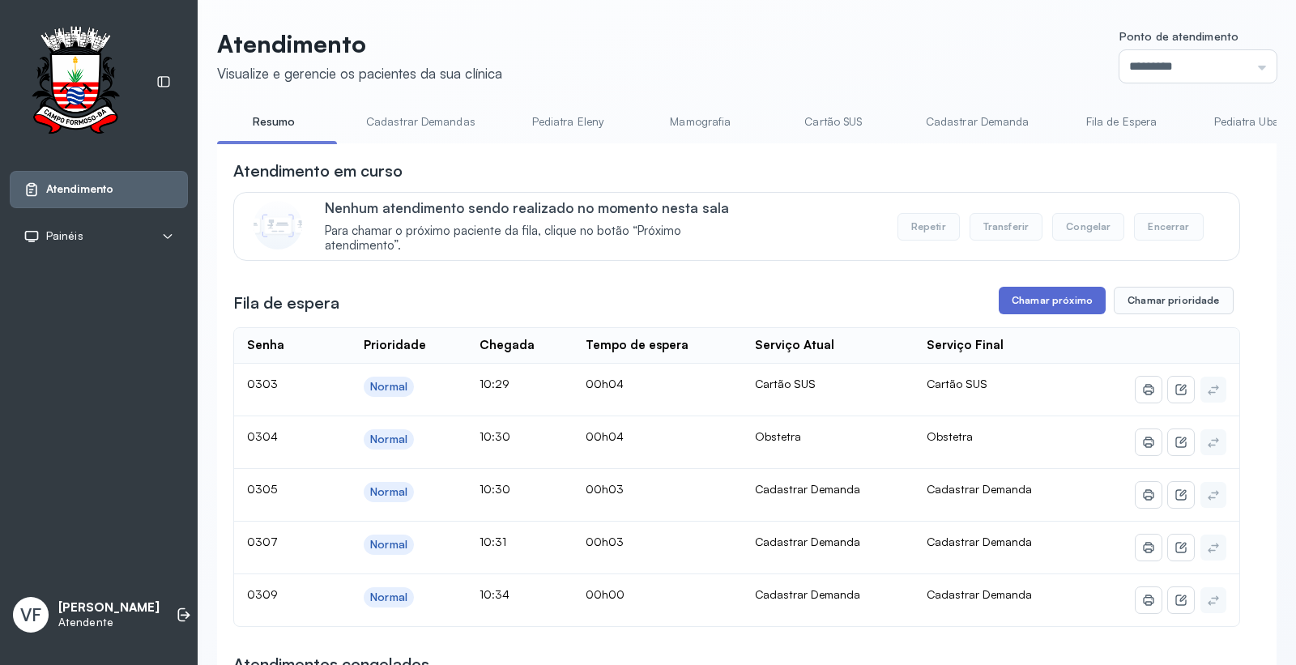
click at [1034, 292] on button "Chamar próximo" at bounding box center [1052, 301] width 107 height 28
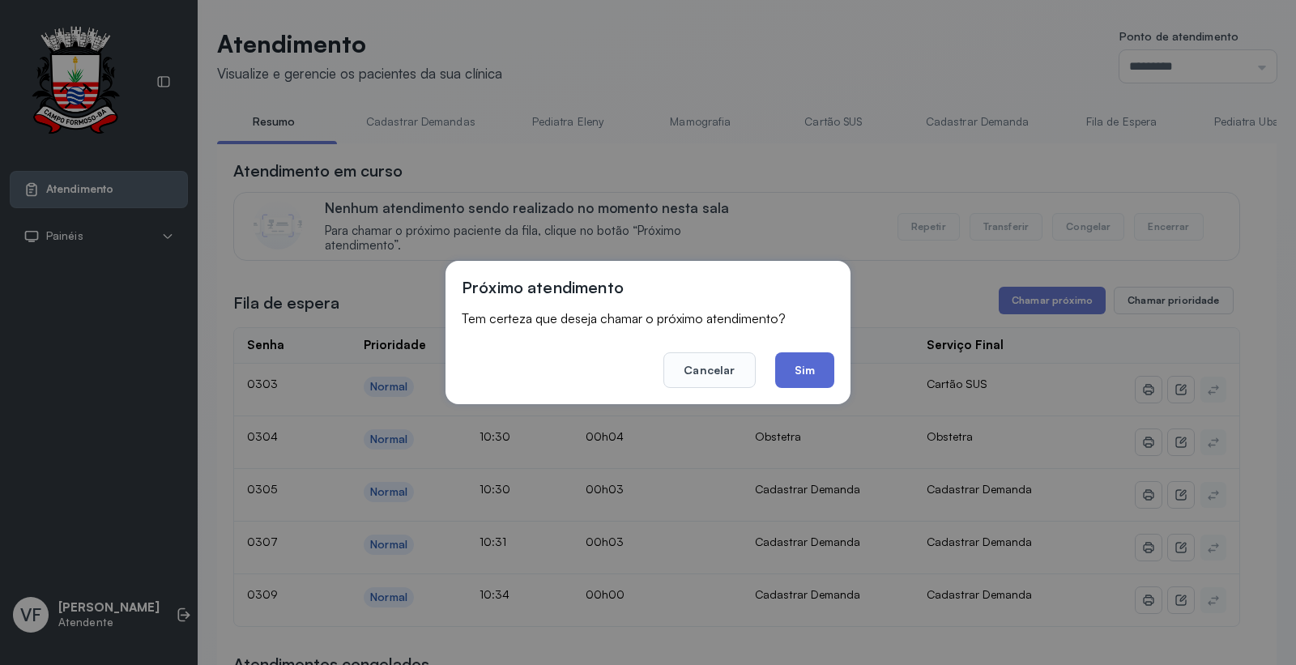
click at [808, 358] on button "Sim" at bounding box center [804, 370] width 59 height 36
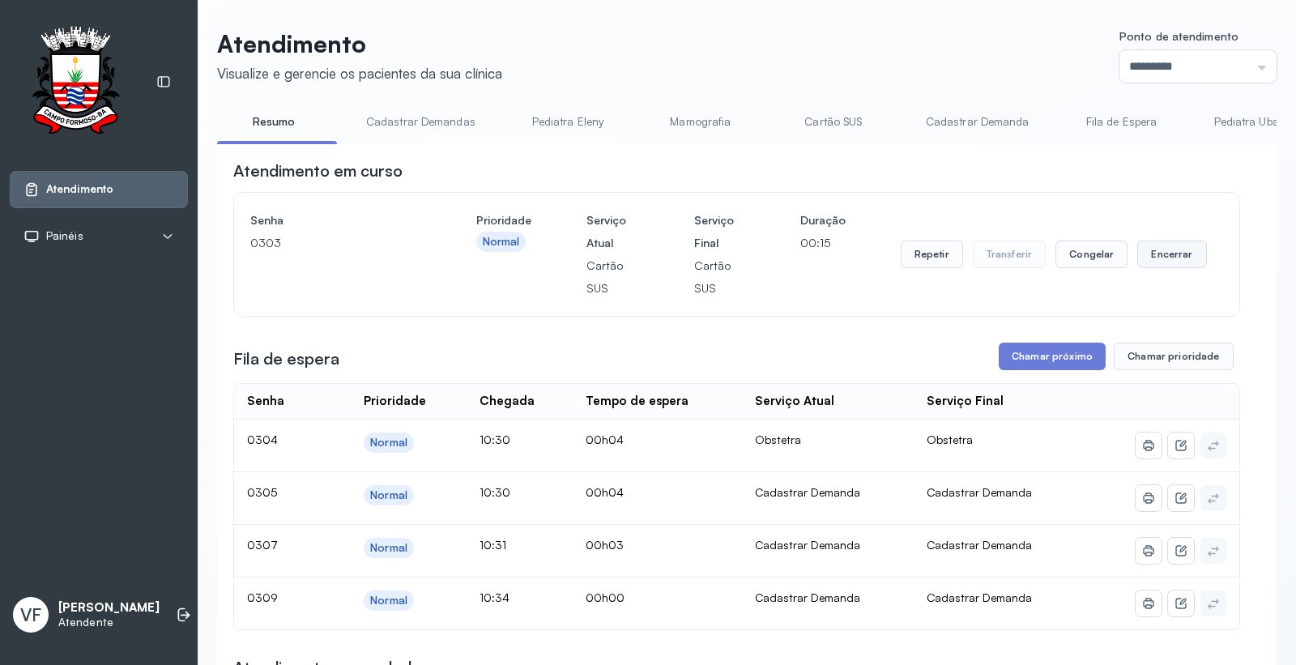
click at [1155, 249] on button "Encerrar" at bounding box center [1171, 255] width 69 height 28
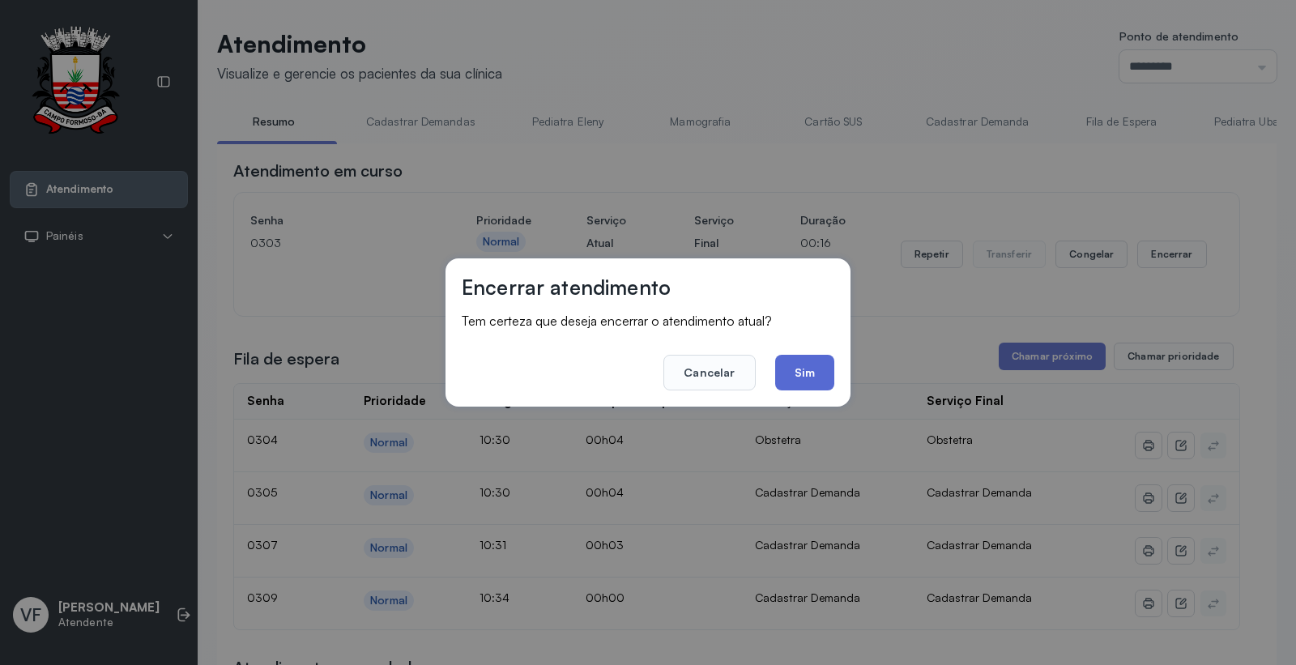
click at [808, 375] on button "Sim" at bounding box center [804, 373] width 59 height 36
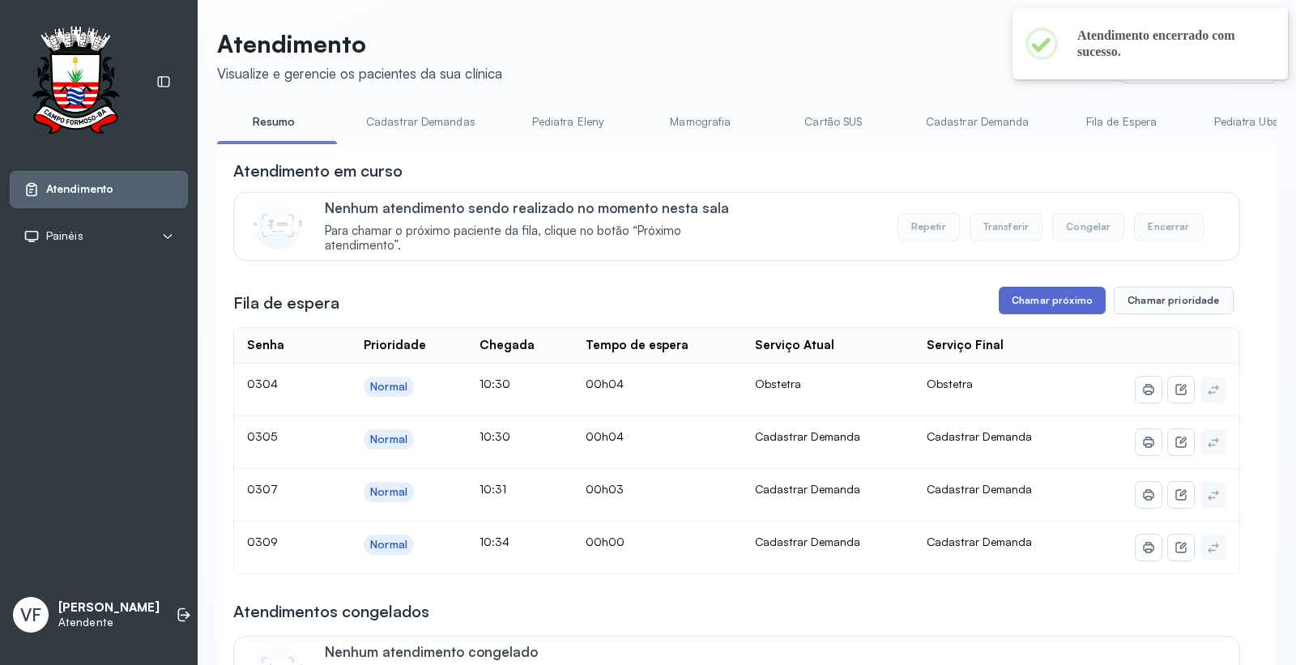
click at [1026, 300] on button "Chamar próximo" at bounding box center [1052, 301] width 107 height 28
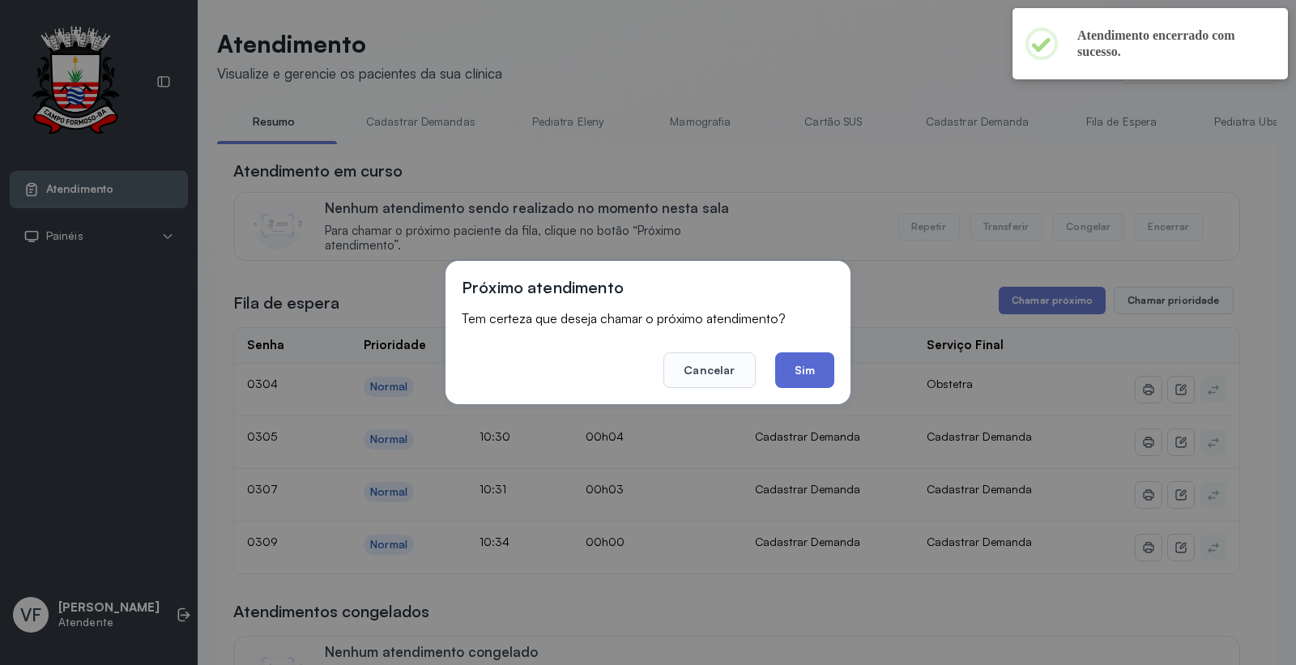
click at [806, 361] on button "Sim" at bounding box center [804, 370] width 59 height 36
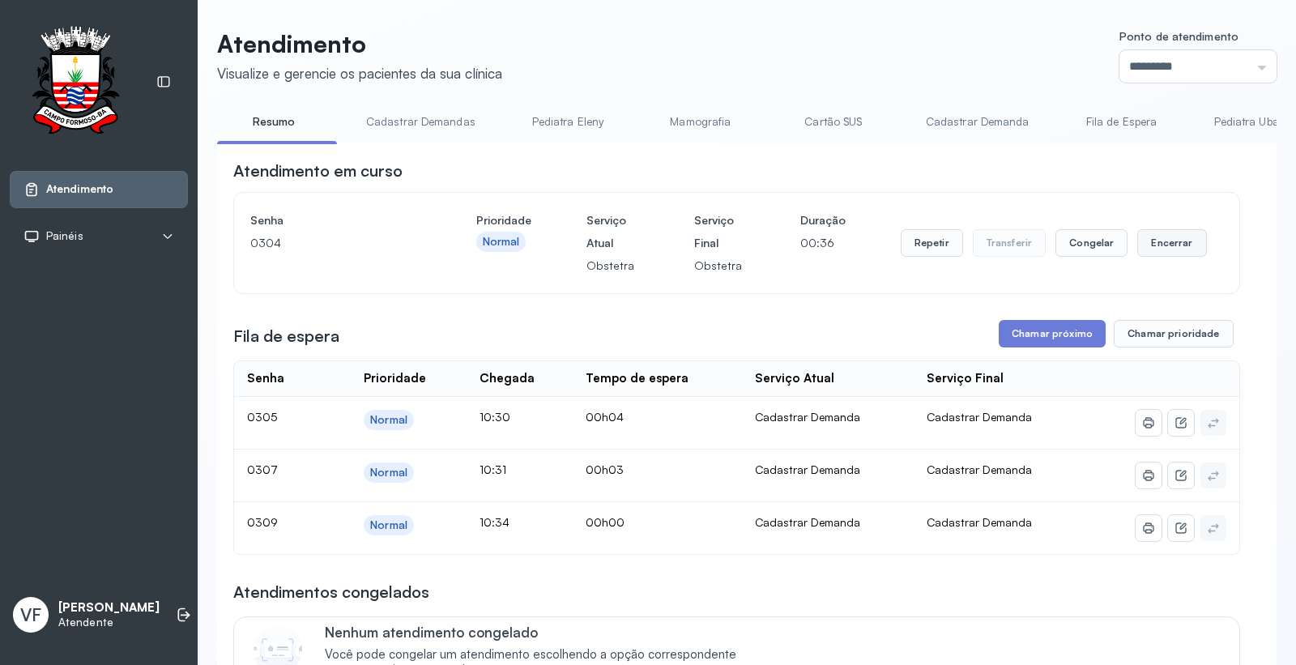
click at [1145, 245] on button "Encerrar" at bounding box center [1171, 243] width 69 height 28
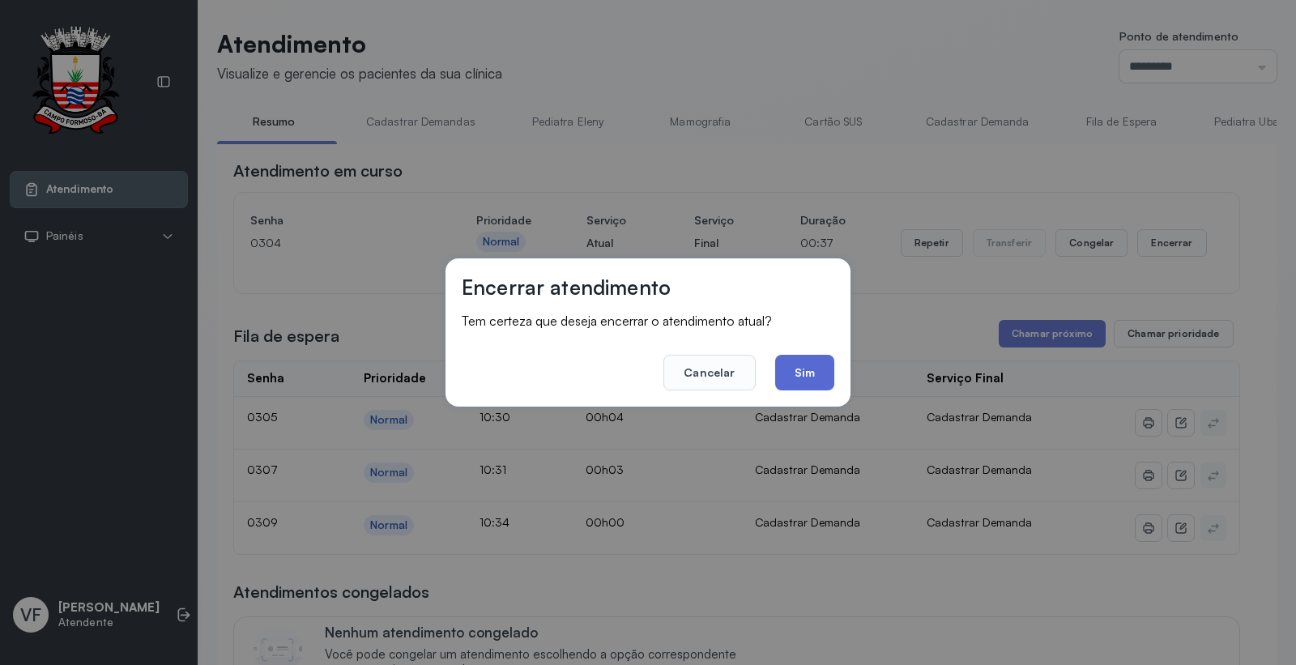
click at [822, 374] on button "Sim" at bounding box center [804, 373] width 59 height 36
